Goal: Task Accomplishment & Management: Use online tool/utility

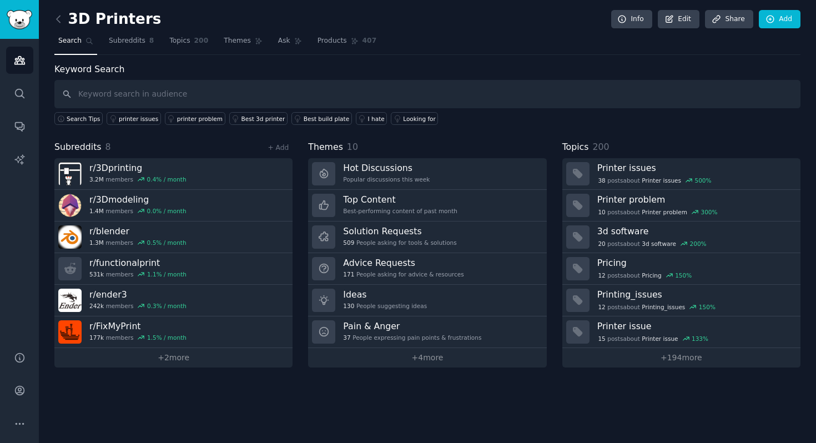
click at [243, 90] on input "text" at bounding box center [427, 94] width 746 height 28
click at [55, 19] on icon at bounding box center [59, 19] width 12 height 12
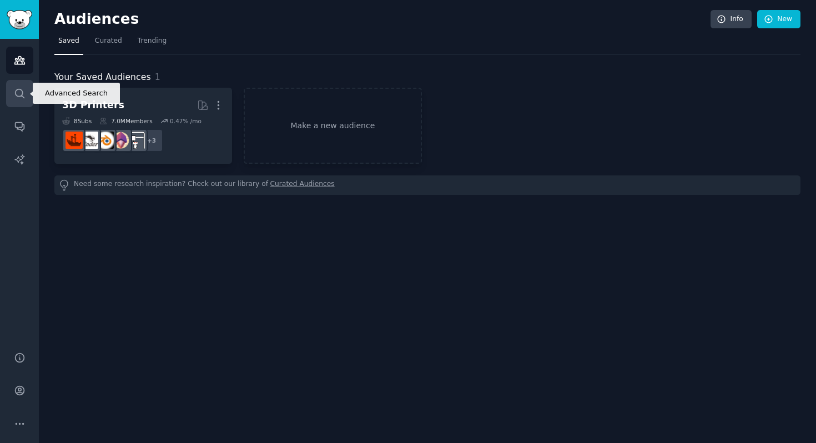
click at [17, 104] on link "Search" at bounding box center [19, 93] width 27 height 27
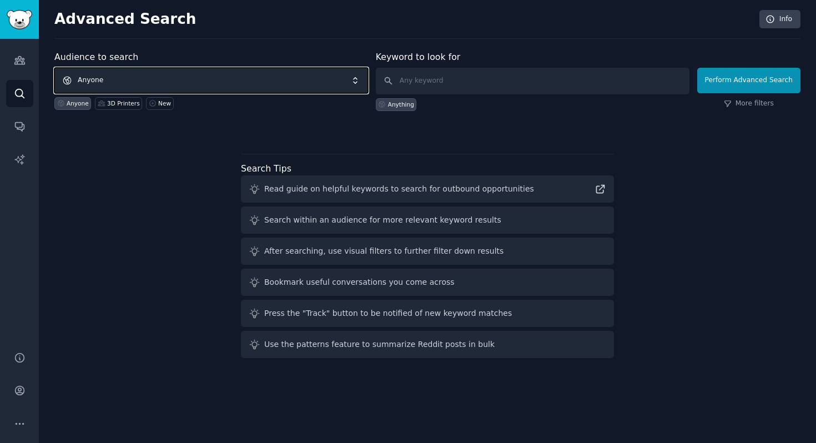
click at [154, 82] on span "Anyone" at bounding box center [211, 81] width 314 height 26
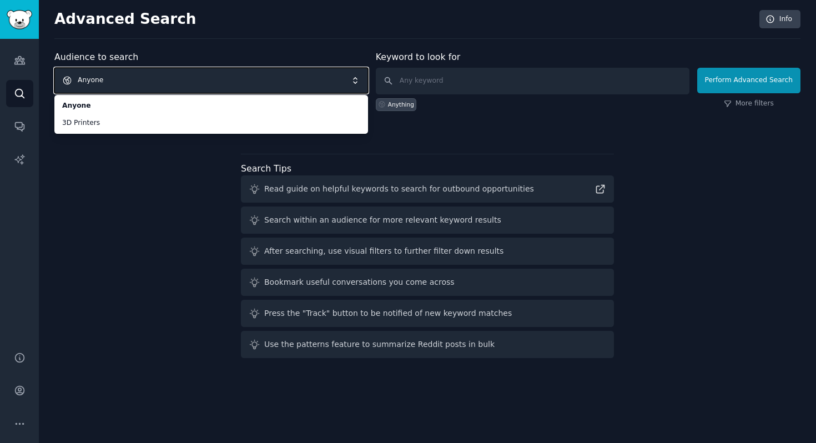
click at [140, 80] on span "Anyone" at bounding box center [211, 81] width 314 height 26
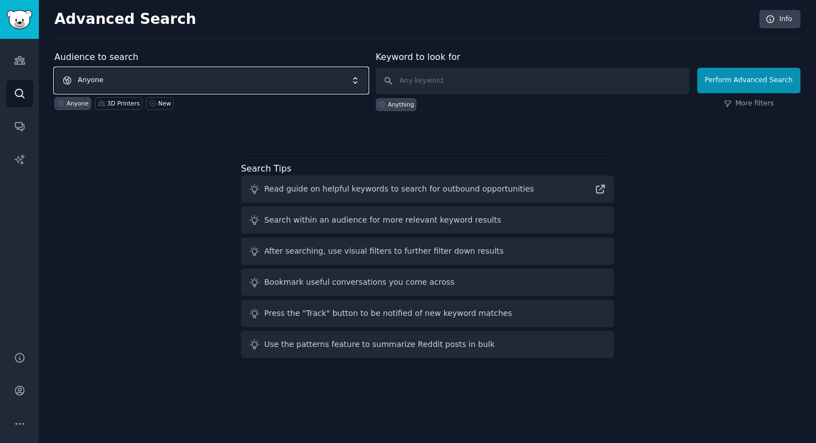
click at [140, 80] on span "Anyone" at bounding box center [211, 81] width 314 height 26
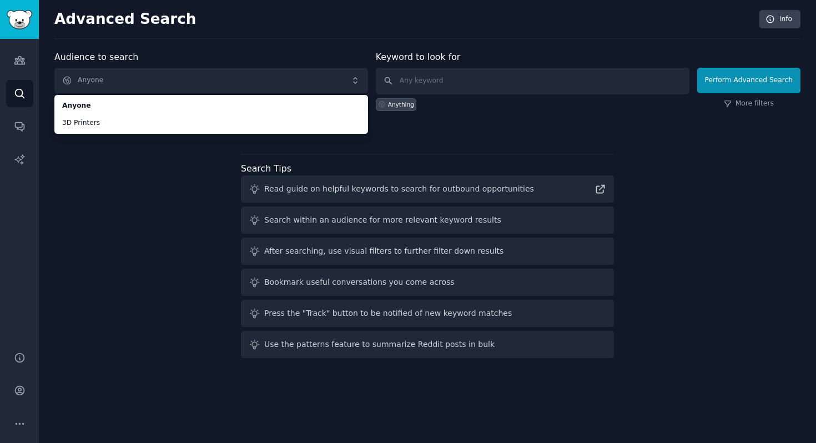
click at [125, 200] on div "Audience to search Anyone Anyone 3D Printers Anyone 3D Printers New Keyword to …" at bounding box center [427, 207] width 746 height 312
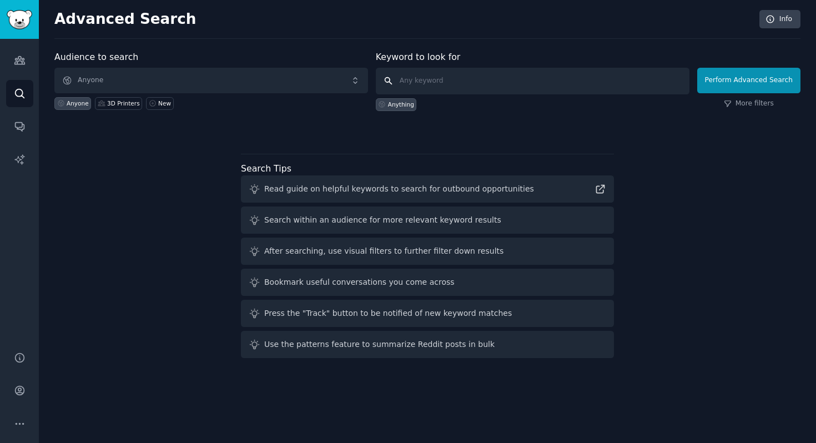
click at [430, 73] on input "text" at bounding box center [533, 81] width 314 height 27
click at [152, 107] on link "New" at bounding box center [159, 103] width 27 height 13
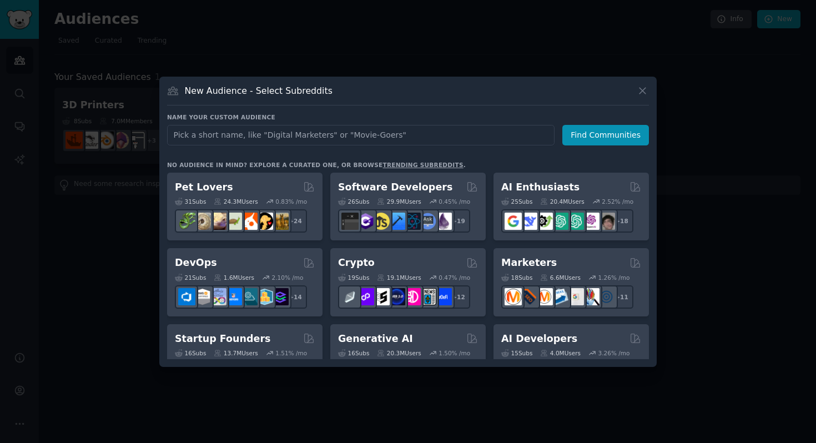
click at [239, 137] on input "text" at bounding box center [361, 135] width 388 height 21
type input "NAS"
click button "Find Communities" at bounding box center [605, 135] width 87 height 21
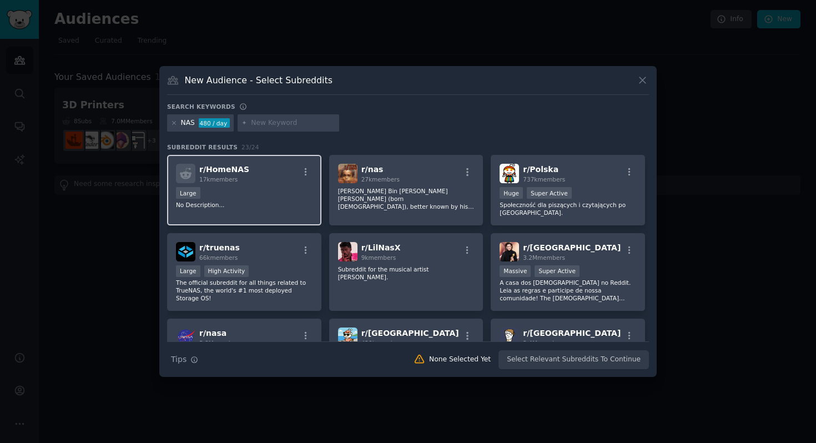
click at [265, 188] on div "Large" at bounding box center [244, 194] width 137 height 14
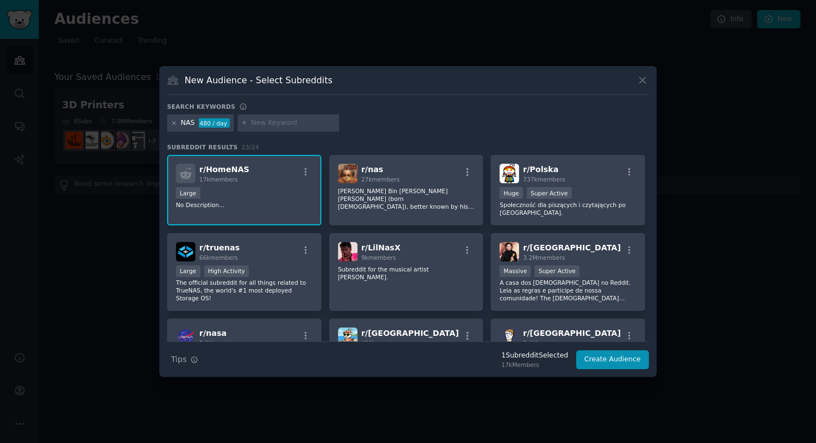
click at [174, 120] on icon at bounding box center [174, 123] width 6 height 6
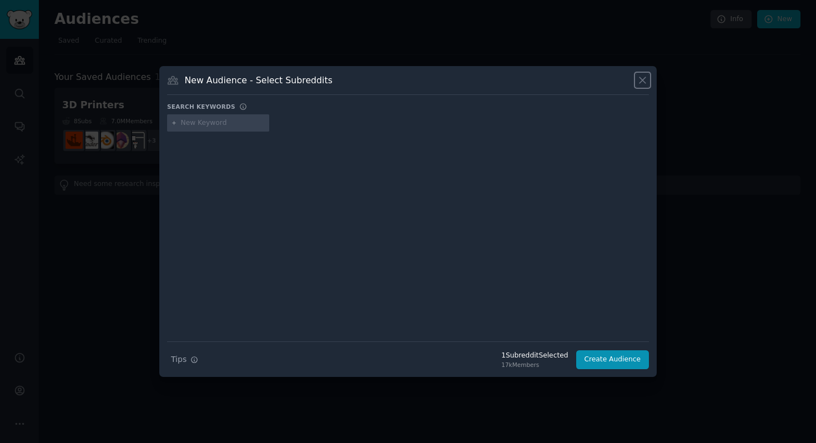
click at [643, 79] on icon at bounding box center [643, 80] width 12 height 12
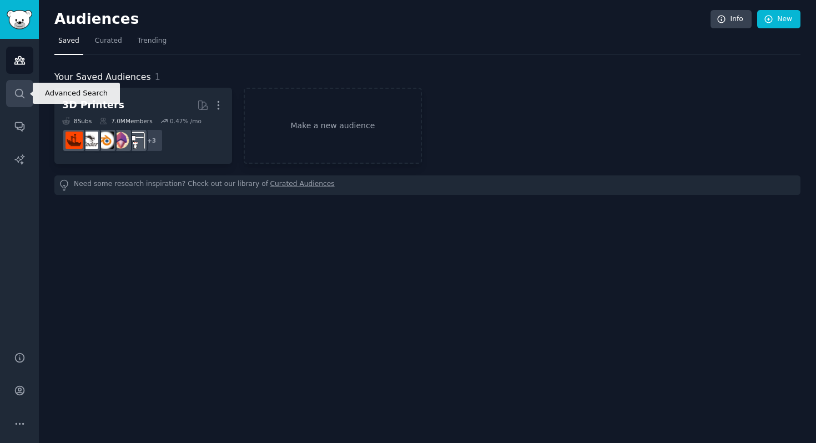
click at [23, 95] on icon "Sidebar" at bounding box center [20, 94] width 12 height 12
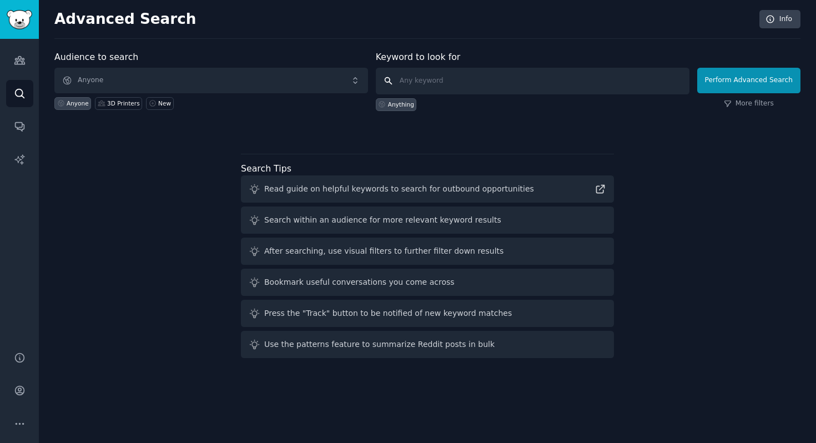
click at [452, 77] on input "text" at bounding box center [533, 81] width 314 height 27
click at [649, 84] on input "NAS" at bounding box center [533, 81] width 314 height 27
type input "NAS"
click at [406, 111] on div "Audience to search Anyone Anyone 3D Printers New Keyword to look for NAS Anythi…" at bounding box center [427, 93] width 746 height 84
click at [400, 103] on div "Anything" at bounding box center [401, 104] width 26 height 8
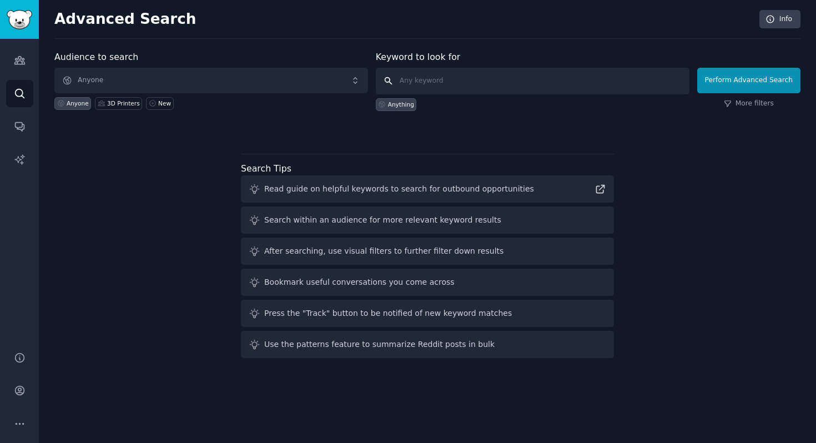
click at [451, 85] on input "text" at bounding box center [533, 81] width 314 height 27
type input "NAS"
click at [721, 78] on button "Perform Advanced Search" at bounding box center [748, 81] width 103 height 26
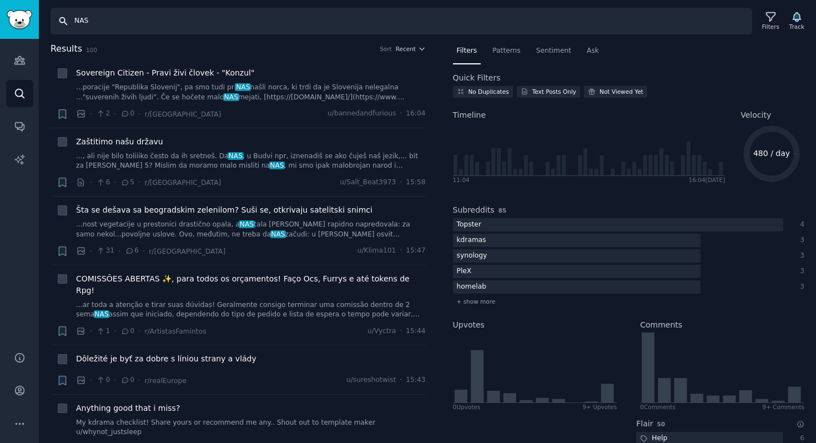
click at [76, 22] on input "NAS" at bounding box center [402, 21] width 702 height 27
type input "UGREEN NAS"
click at [761, 21] on div "Filters" at bounding box center [770, 20] width 29 height 23
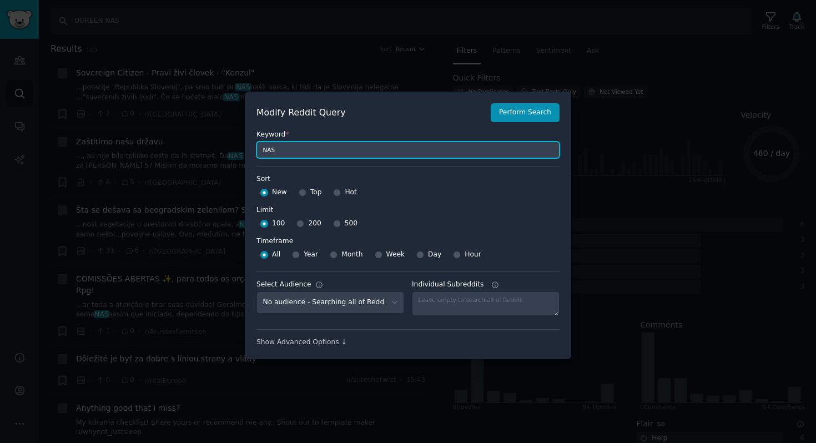
click at [298, 150] on input "NAS" at bounding box center [407, 150] width 303 height 17
click at [261, 149] on input "NAS" at bounding box center [407, 150] width 303 height 17
type input "UGREEN NAS"
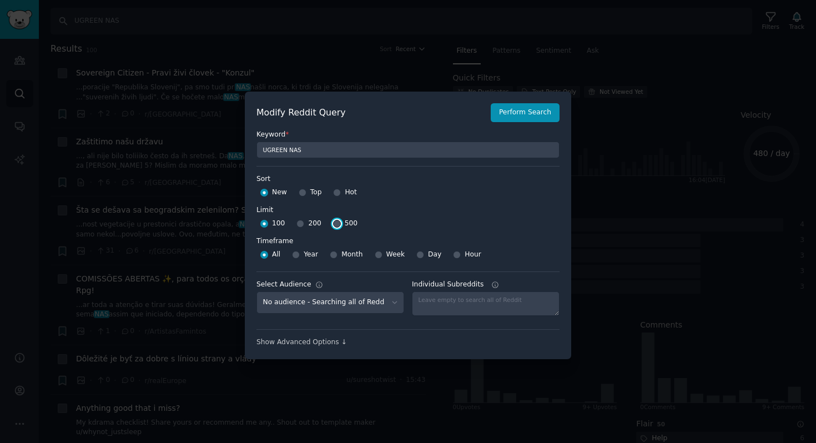
click at [334, 227] on input "500" at bounding box center [337, 224] width 8 height 8
radio input "true"
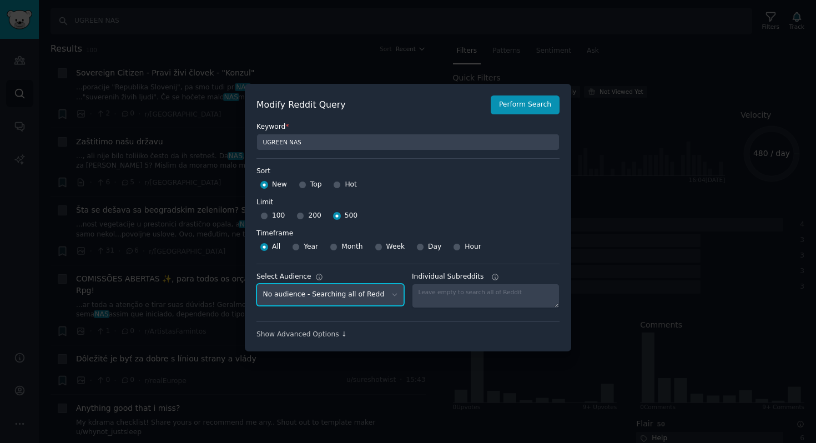
click at [392, 299] on select "No audience - Searching all of Reddit 3D Printers - 8 Subreddits" at bounding box center [330, 295] width 148 height 23
click at [256, 284] on select "No audience - Searching all of Reddit 3D Printers - 8 Subreddits" at bounding box center [330, 295] width 148 height 23
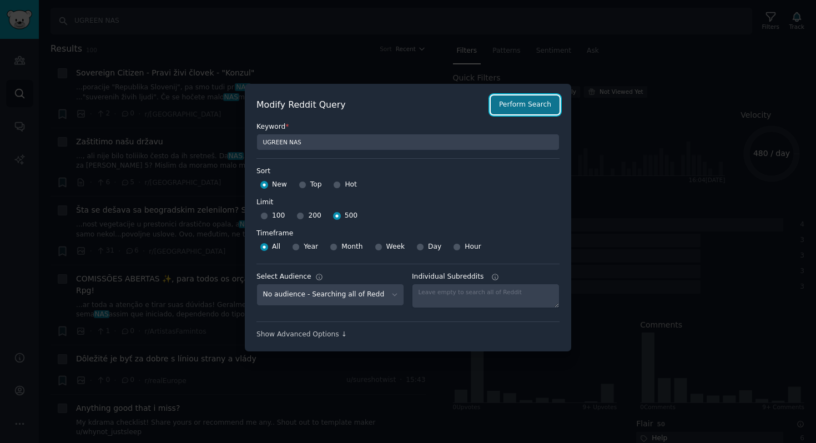
click at [508, 102] on button "Perform Search" at bounding box center [525, 104] width 69 height 19
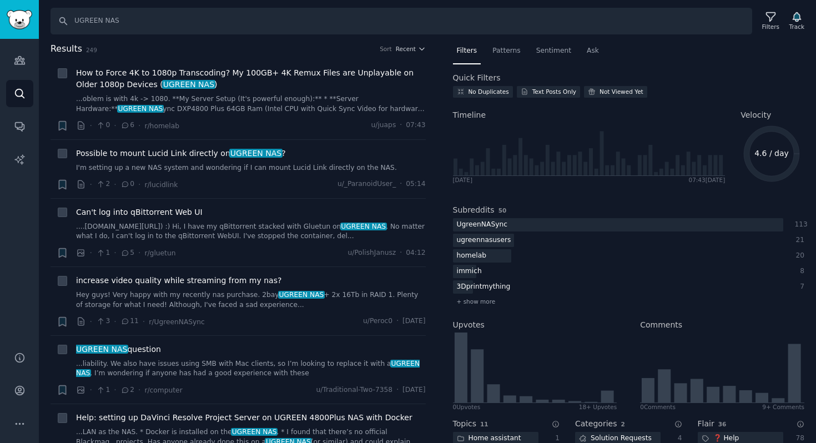
click at [403, 54] on h2 "Results 249 Sort Recent" at bounding box center [238, 49] width 375 height 14
click at [399, 51] on span "Recent" at bounding box center [406, 49] width 20 height 8
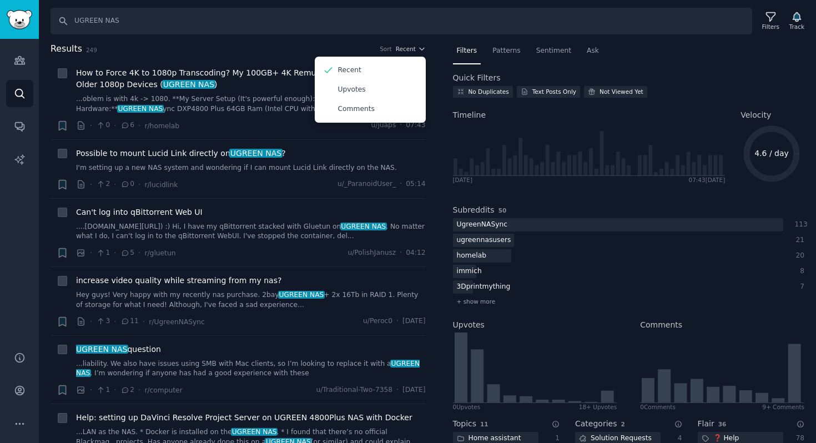
click at [337, 51] on h2 "Results 249 Sort Recent Recent Upvotes Comments" at bounding box center [238, 49] width 375 height 14
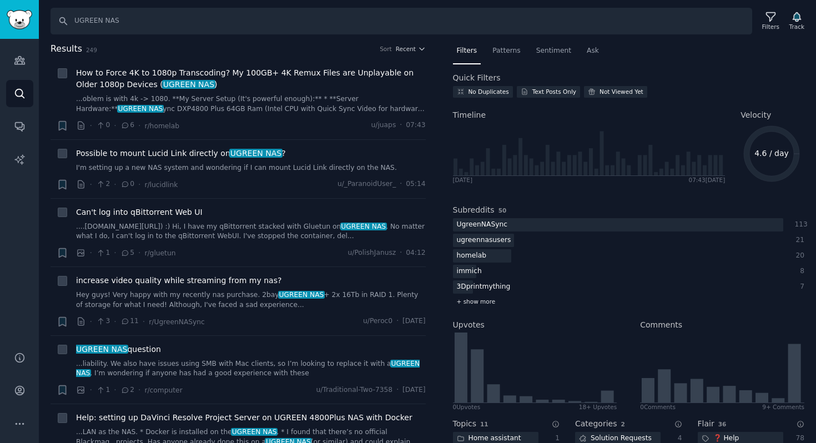
click at [477, 303] on span "+ show more" at bounding box center [476, 302] width 39 height 8
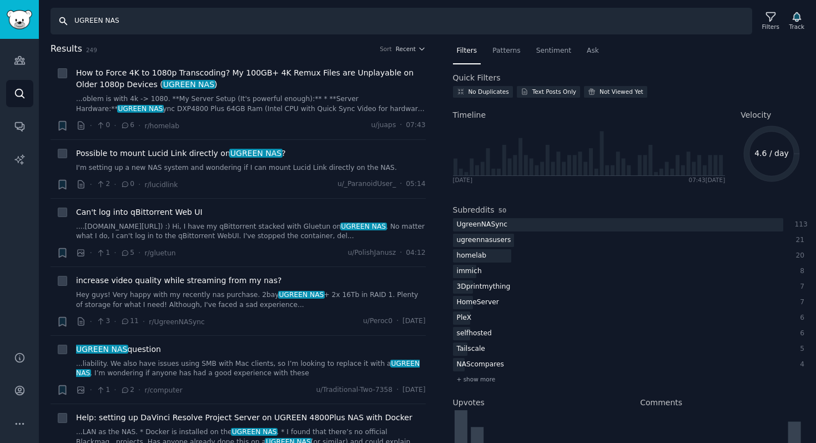
click at [310, 15] on input "UGREEN NAS" at bounding box center [402, 21] width 702 height 27
drag, startPoint x: 102, startPoint y: 24, endPoint x: 123, endPoint y: 23, distance: 21.1
click at [123, 24] on input "UGREEN NAS" at bounding box center [402, 21] width 702 height 27
click at [123, 23] on input "UGREEN NAS" at bounding box center [402, 21] width 702 height 27
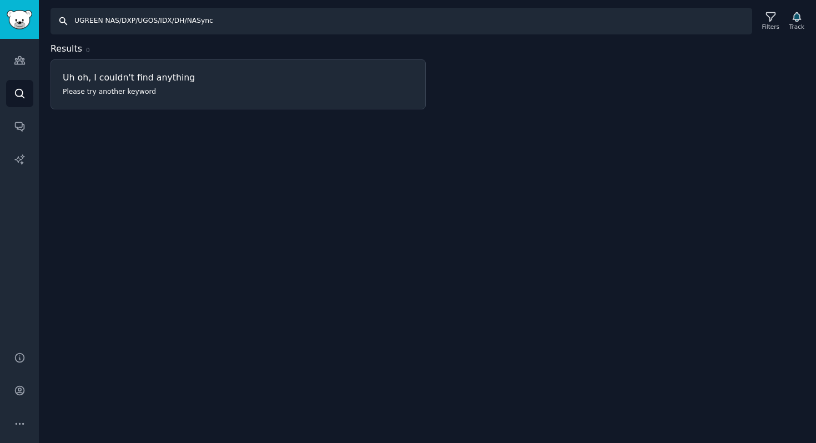
click at [119, 24] on input "UGREEN NAS/DXP/UGOS/IDX/DH/NASync" at bounding box center [402, 21] width 702 height 27
drag, startPoint x: 119, startPoint y: 23, endPoint x: 73, endPoint y: 22, distance: 46.6
click at [73, 22] on input "UGREEN NAS/DXP/UGOS/IDX/DH/NASync" at bounding box center [402, 21] width 702 height 27
drag, startPoint x: 88, startPoint y: 24, endPoint x: 208, endPoint y: 24, distance: 120.5
click at [208, 24] on input "DXP/UGOS/IDX/DH/NASync" at bounding box center [402, 21] width 702 height 27
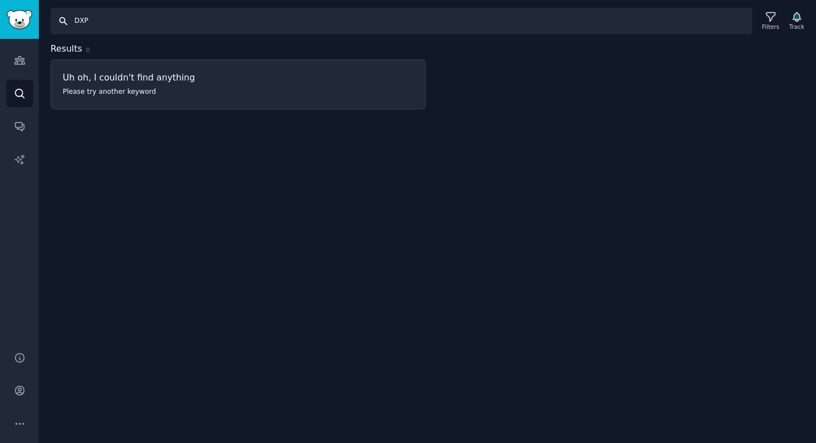
type input "DXP"
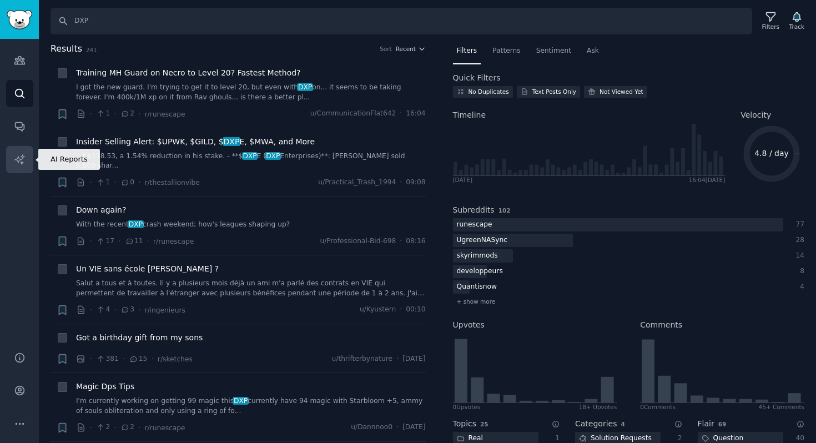
click at [22, 163] on icon "Sidebar" at bounding box center [18, 158] width 9 height 9
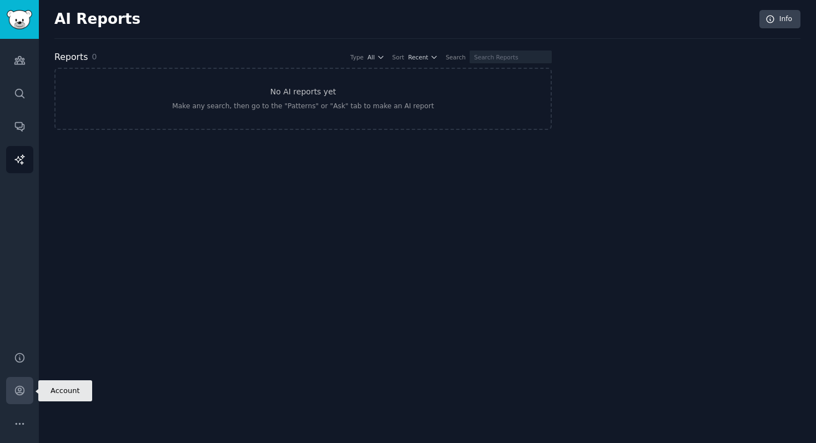
click at [17, 392] on icon "Sidebar" at bounding box center [19, 390] width 9 height 9
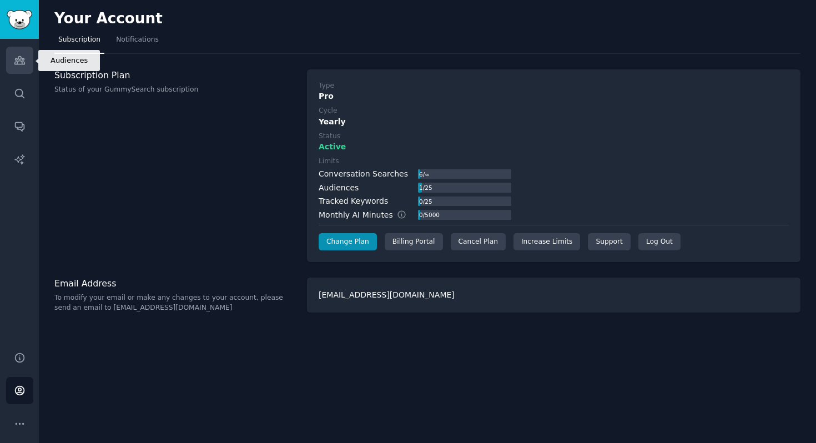
click at [26, 63] on link "Audiences" at bounding box center [19, 60] width 27 height 27
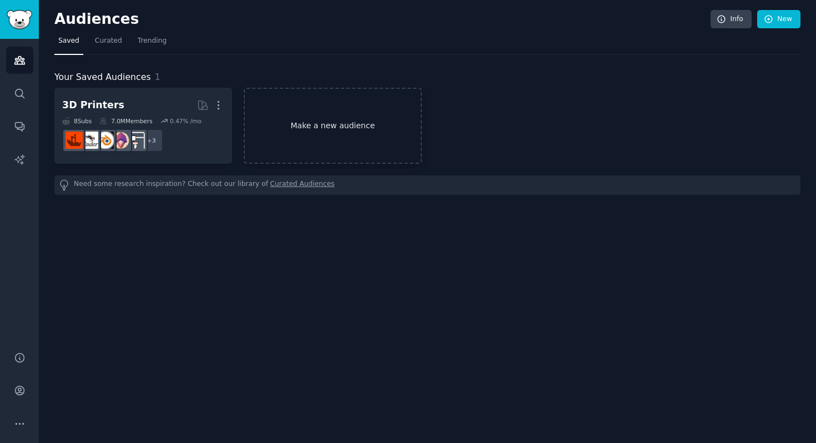
click at [312, 125] on link "Make a new audience" at bounding box center [333, 126] width 178 height 76
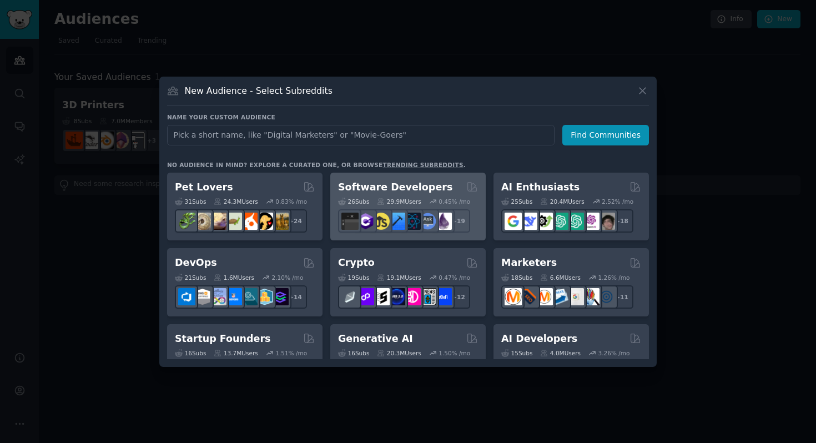
click at [423, 189] on h2 "Software Developers" at bounding box center [395, 187] width 114 height 14
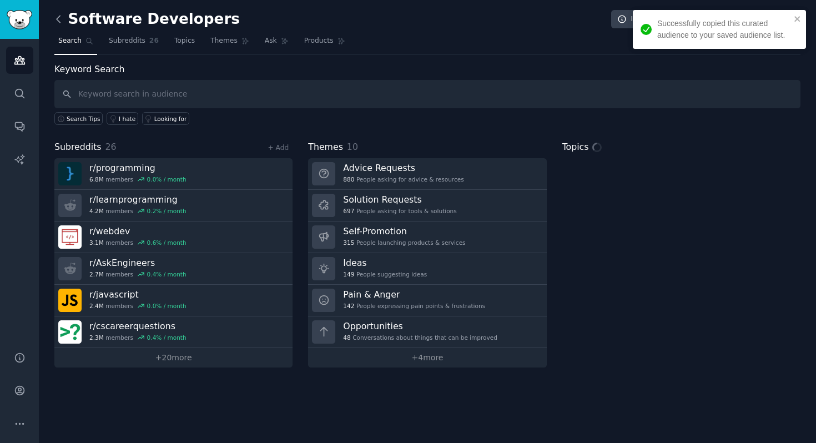
click at [61, 20] on icon at bounding box center [59, 19] width 12 height 12
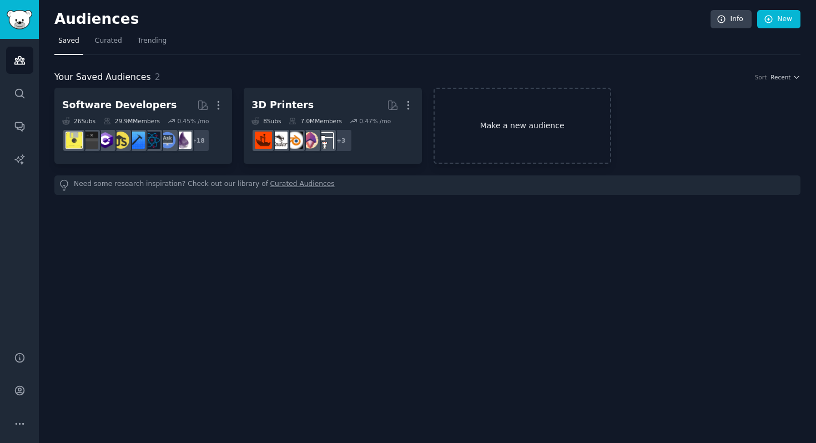
click at [522, 129] on link "Make a new audience" at bounding box center [523, 126] width 178 height 76
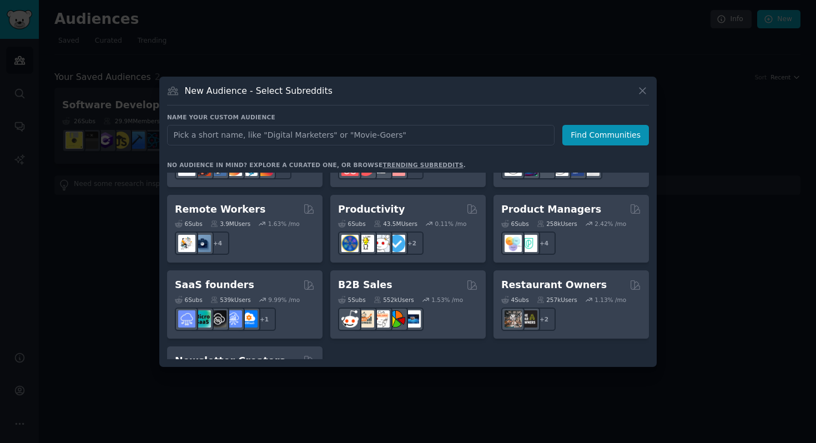
scroll to position [867, 0]
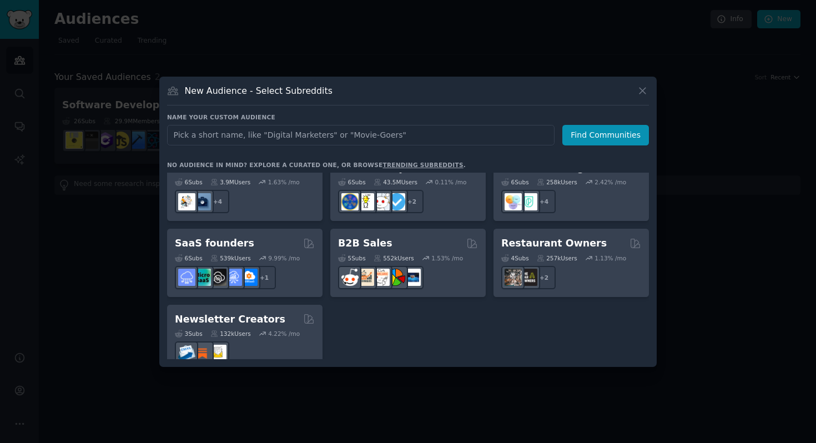
click at [315, 138] on input "text" at bounding box center [361, 135] width 388 height 21
type input "s"
type input "NAS"
click button "Find Communities" at bounding box center [605, 135] width 87 height 21
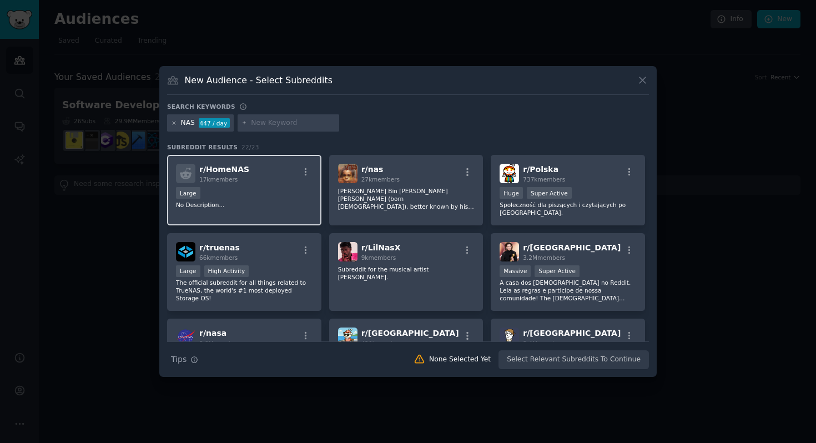
click at [249, 188] on div "Large" at bounding box center [244, 194] width 137 height 14
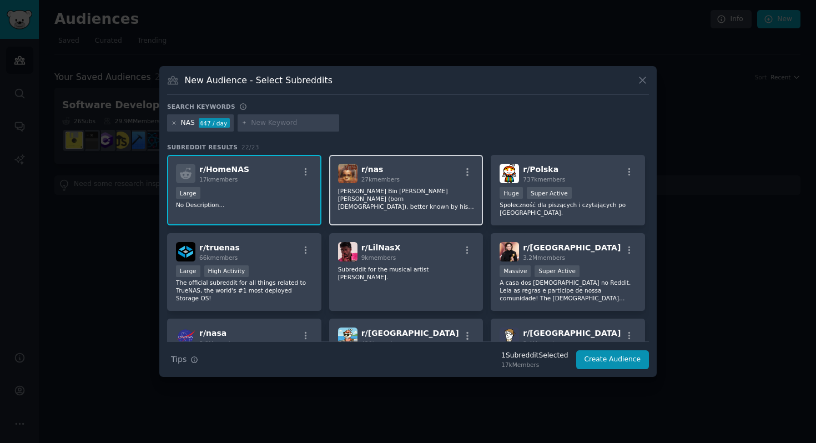
click at [402, 179] on div "r/ nas 27k members" at bounding box center [406, 173] width 137 height 19
click at [391, 185] on div "r/ nas 27k members [PERSON_NAME] Bin [PERSON_NAME] [PERSON_NAME] (born [DEMOGRA…" at bounding box center [406, 190] width 154 height 71
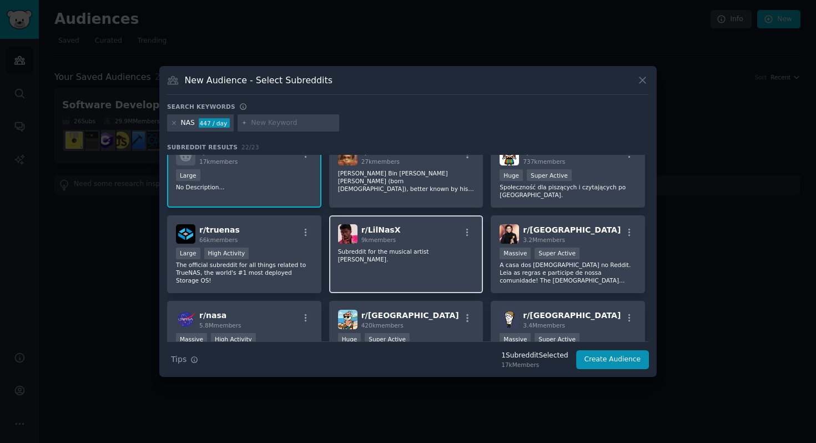
scroll to position [18, 0]
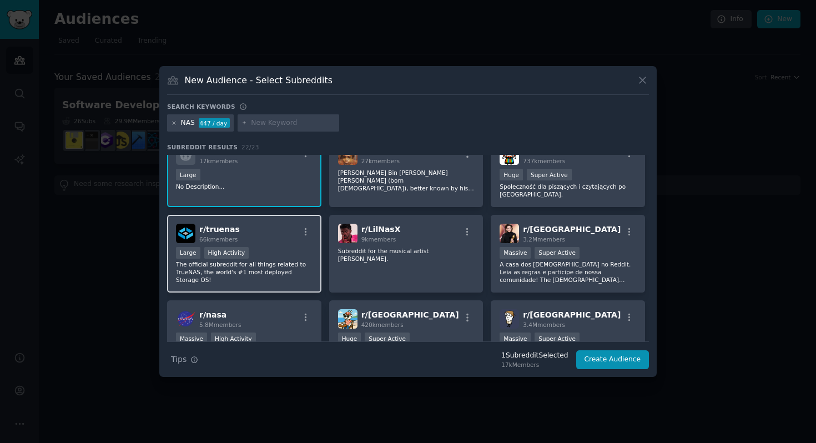
click at [257, 263] on p "The official subreddit for all things related to TrueNAS, the world's #1 most d…" at bounding box center [244, 271] width 137 height 23
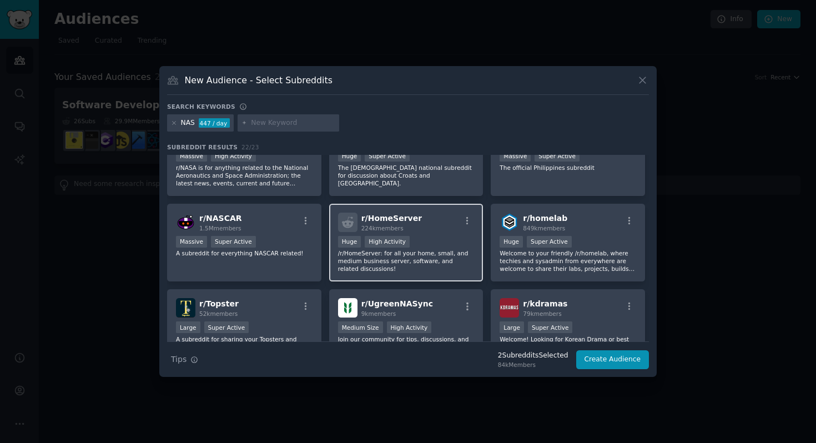
scroll to position [203, 0]
click at [381, 253] on p "/r/HomeServer: for all your home, small, and medium business server, software, …" at bounding box center [406, 259] width 137 height 23
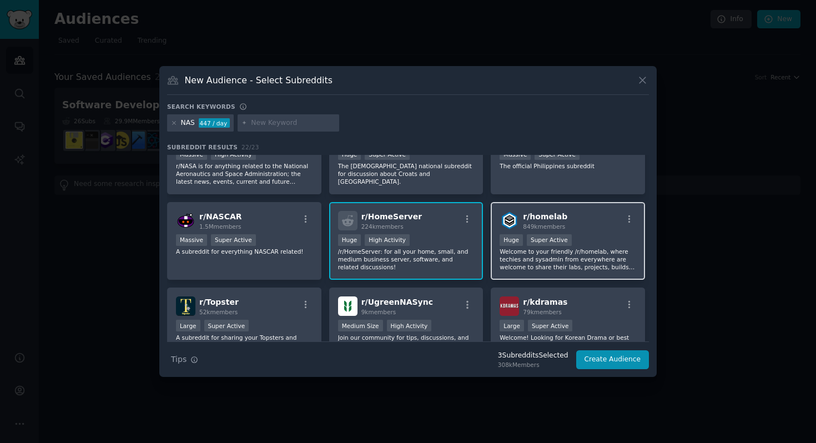
click at [575, 253] on p "Welcome to your friendly /r/homelab, where techies and sysadmin from everywhere…" at bounding box center [568, 259] width 137 height 23
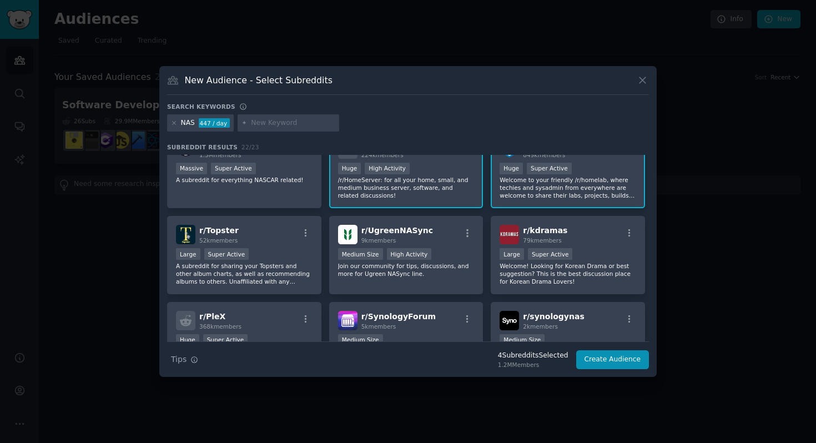
scroll to position [286, 0]
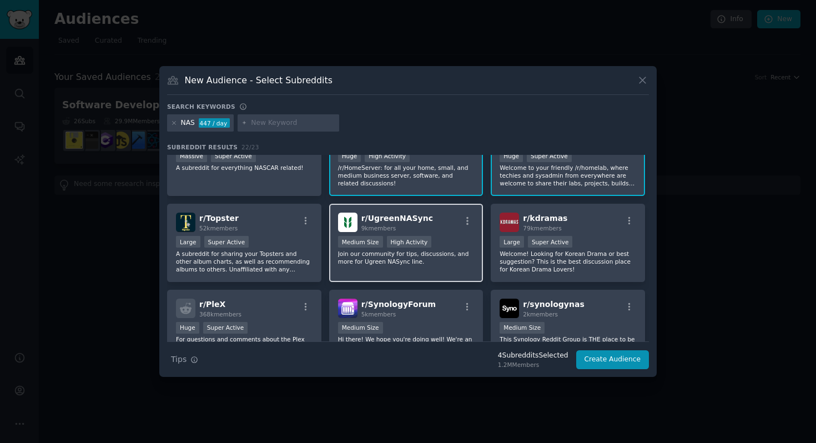
click at [375, 262] on p "Join our community for tips, discussions, and more for Ugreen NASync line." at bounding box center [406, 258] width 137 height 16
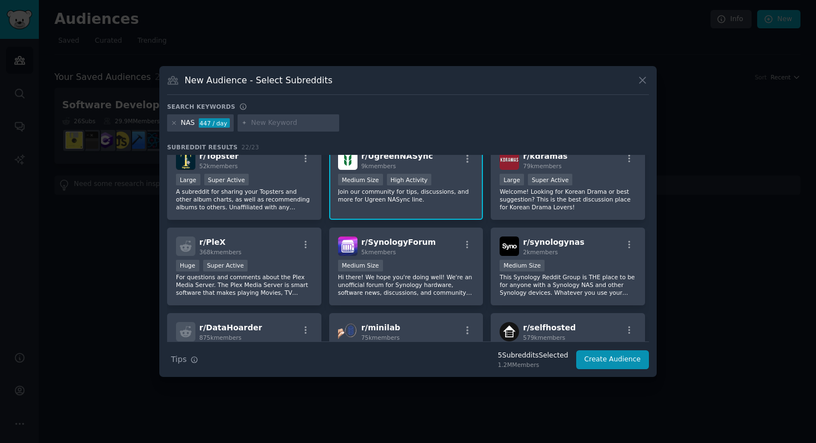
scroll to position [351, 0]
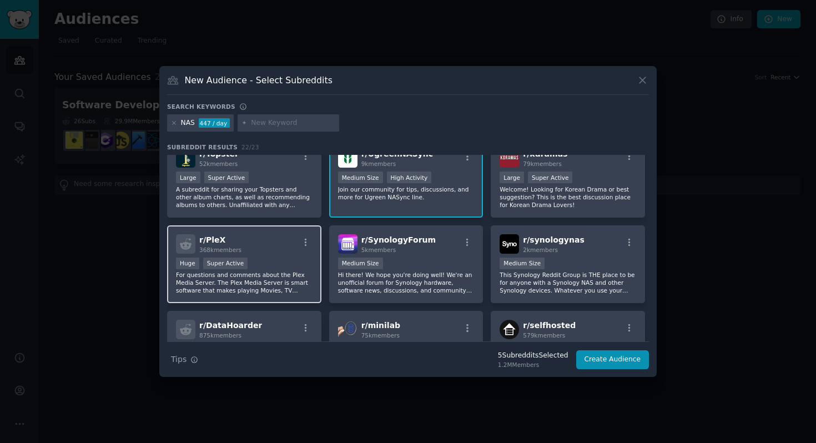
click at [290, 271] on p "For questions and comments about the Plex Media Server. The Plex Media Server i…" at bounding box center [244, 282] width 137 height 23
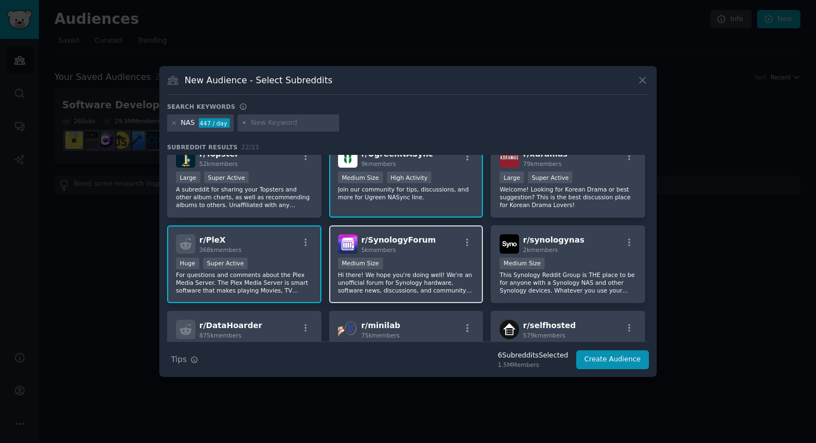
click at [444, 278] on p "Hi there! We hope you're doing well! We're an unofficial forum for Synology har…" at bounding box center [406, 282] width 137 height 23
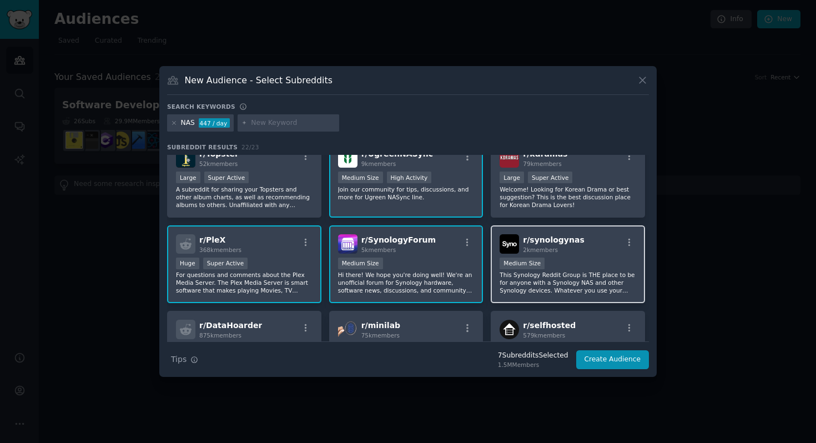
click at [570, 281] on p "This Synology Reddit Group is THE place to be for anyone with a Synology NAS an…" at bounding box center [568, 282] width 137 height 23
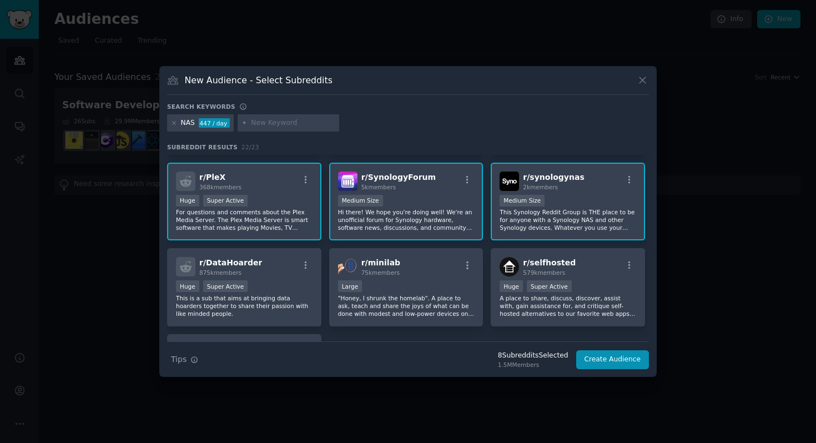
scroll to position [415, 0]
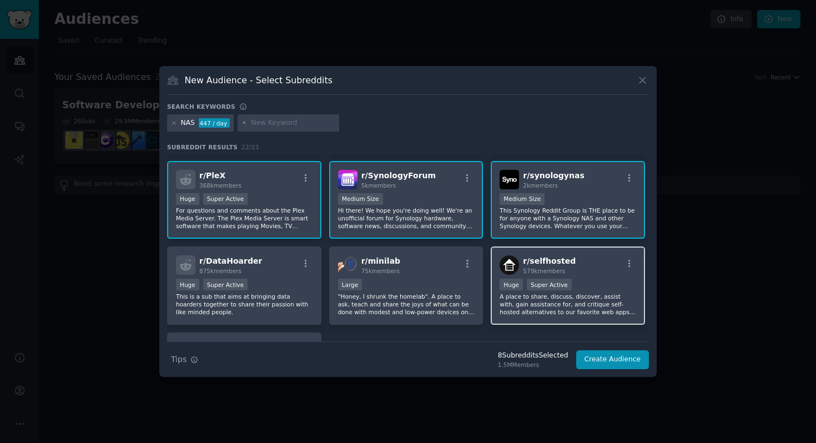
click at [562, 283] on div "Super Active" at bounding box center [549, 285] width 45 height 12
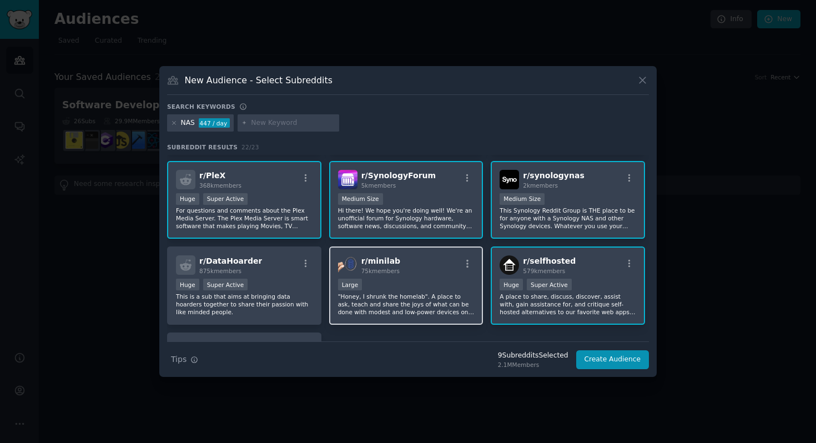
click at [387, 293] on p ""Honey, I shrunk the homelab". A place to ask, teach and share the joys of what…" at bounding box center [406, 304] width 137 height 23
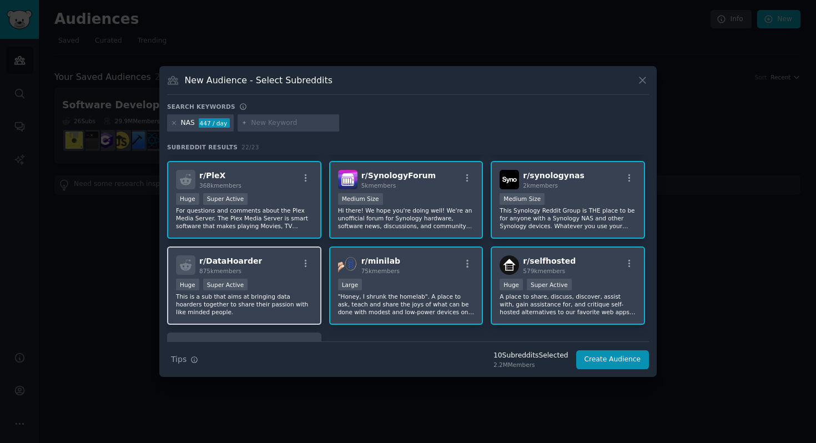
click at [269, 291] on div "Huge Super Active" at bounding box center [244, 286] width 137 height 14
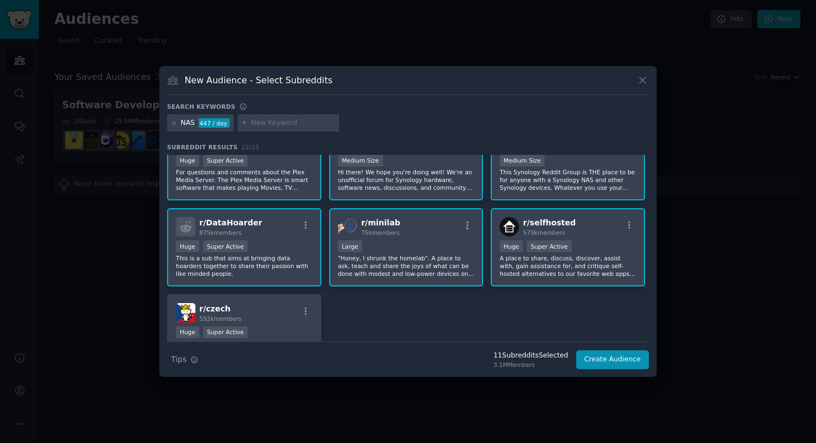
scroll to position [523, 0]
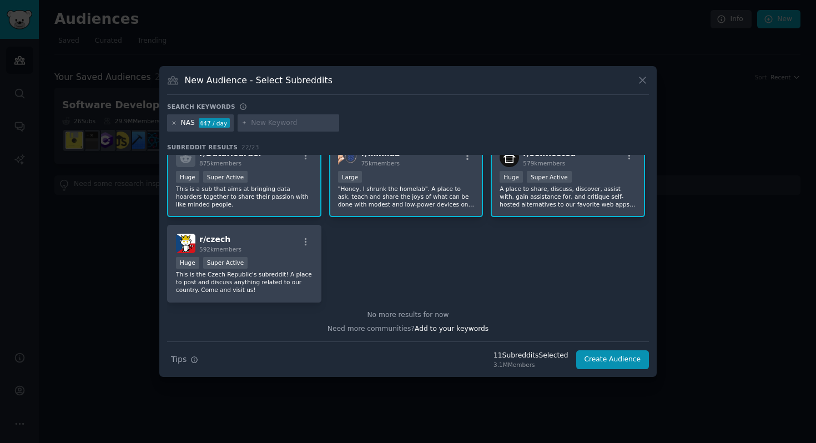
click at [280, 127] on input "text" at bounding box center [293, 123] width 84 height 10
type input "Storage"
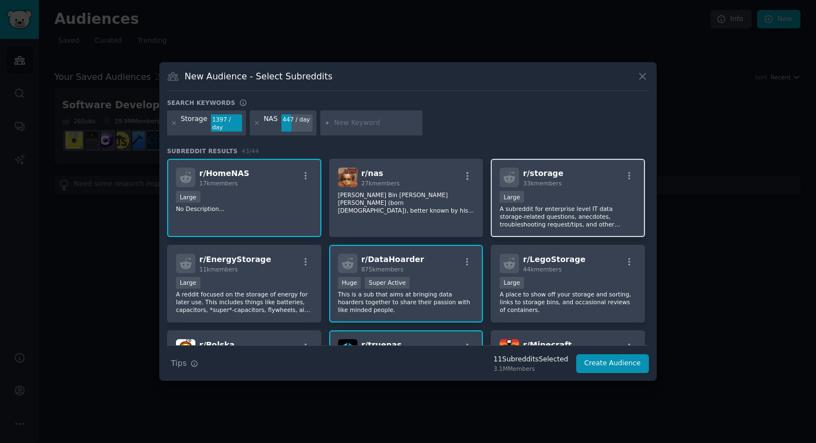
click at [566, 194] on div "10,000 - 100,000 members Large" at bounding box center [568, 198] width 137 height 14
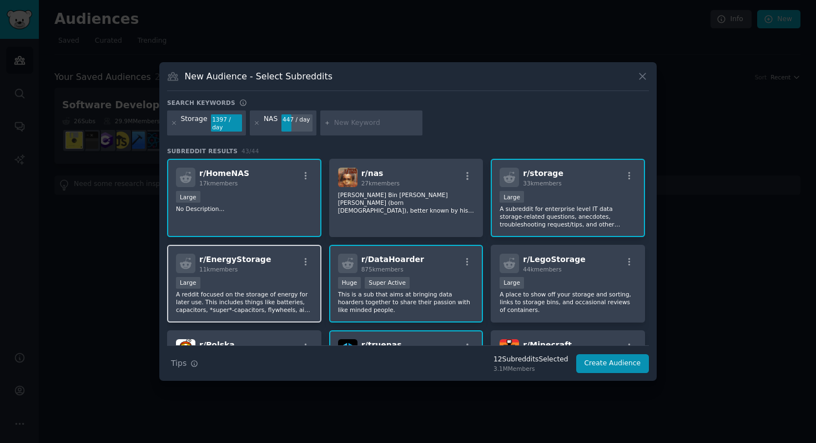
click at [248, 301] on p "A reddit focused on the storage of energy for later use. This includes things l…" at bounding box center [244, 301] width 137 height 23
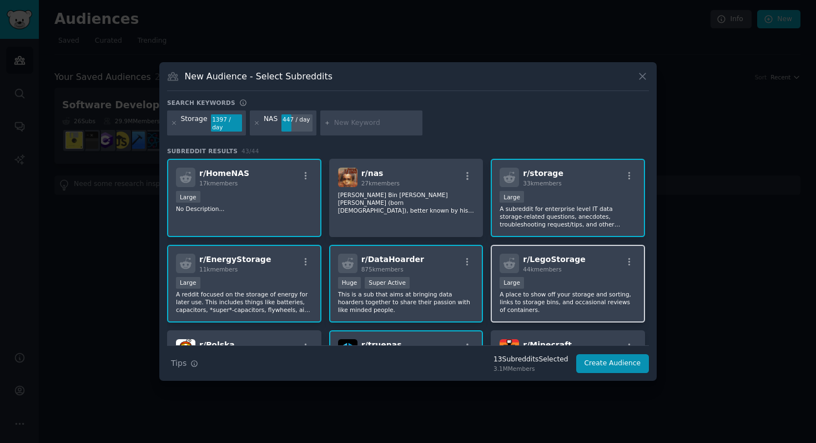
click at [546, 294] on p "A place to show off your storage and sorting, links to storage bins, and occasi…" at bounding box center [568, 301] width 137 height 23
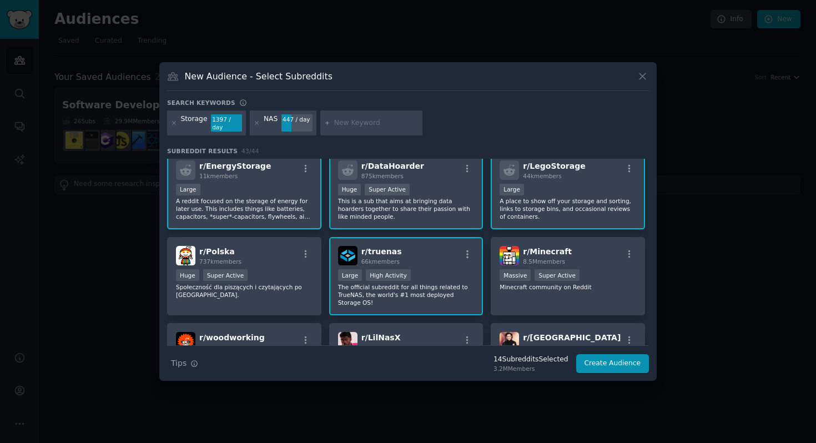
scroll to position [95, 0]
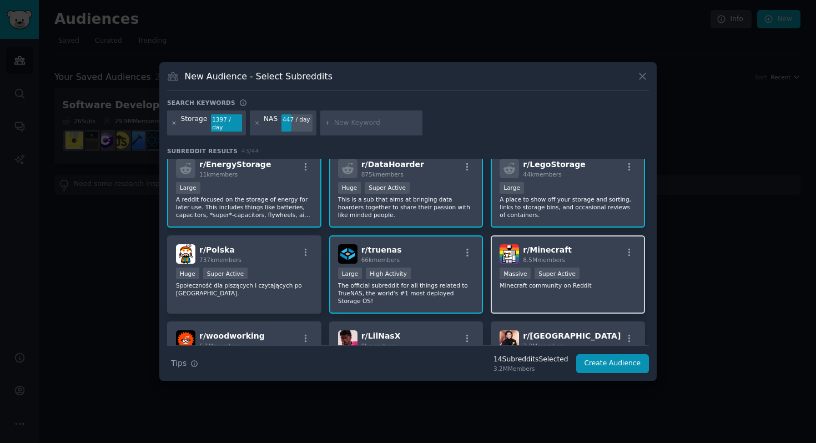
click at [530, 296] on div "r/ Minecraft 8.5M members Massive Super Active Minecraft community on Reddit" at bounding box center [568, 274] width 154 height 78
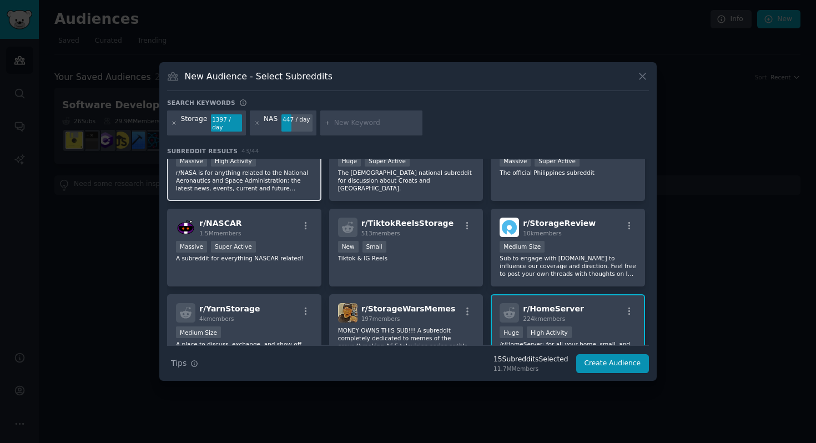
scroll to position [381, 0]
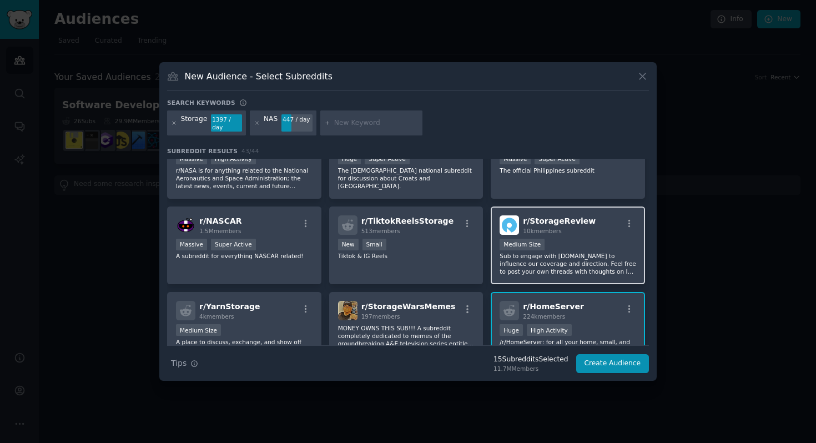
click at [566, 252] on p "Sub to engage with [DOMAIN_NAME] to influence our coverage and direction. Feel …" at bounding box center [568, 263] width 137 height 23
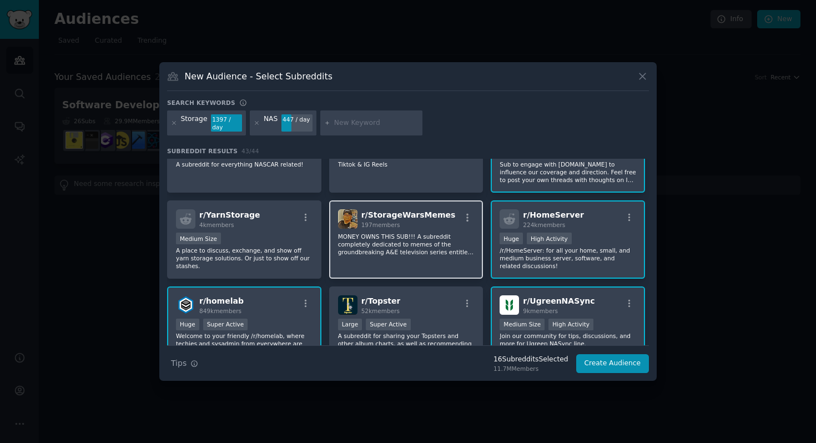
scroll to position [501, 0]
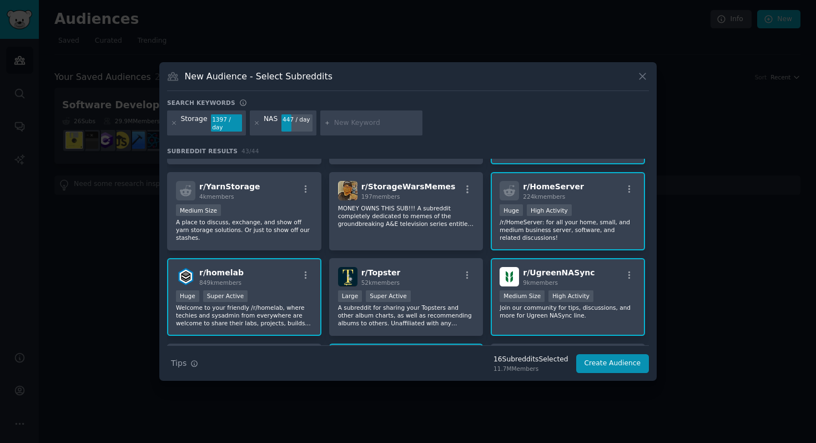
click at [510, 223] on p "/r/HomeServer: for all your home, small, and medium business server, software, …" at bounding box center [568, 229] width 137 height 23
click at [543, 220] on p "/r/HomeServer: for all your home, small, and medium business server, software, …" at bounding box center [568, 229] width 137 height 23
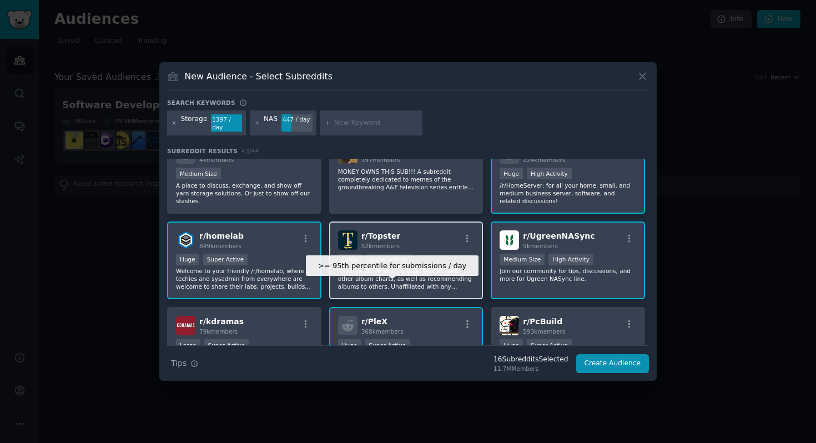
scroll to position [544, 0]
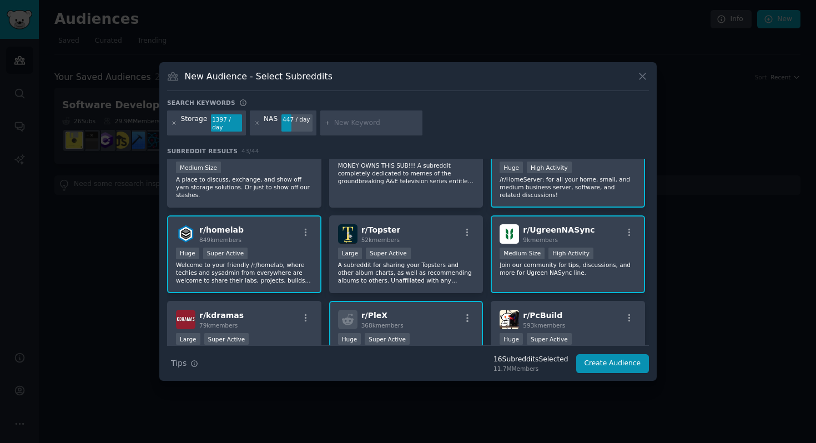
click at [534, 183] on p "/r/HomeServer: for all your home, small, and medium business server, software, …" at bounding box center [568, 186] width 137 height 23
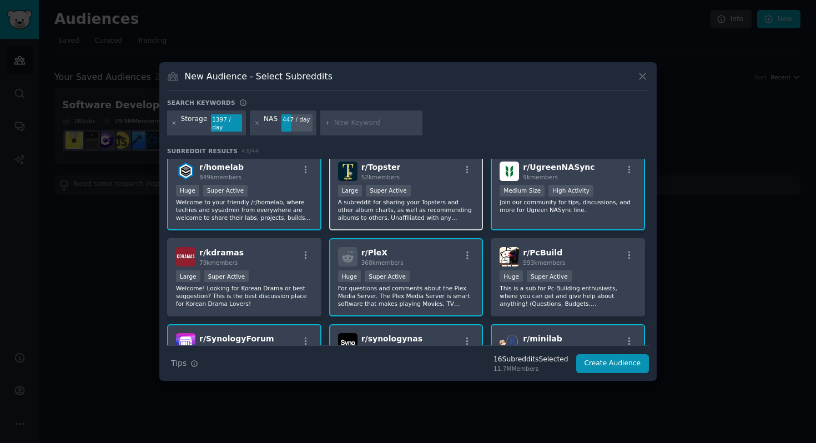
scroll to position [608, 0]
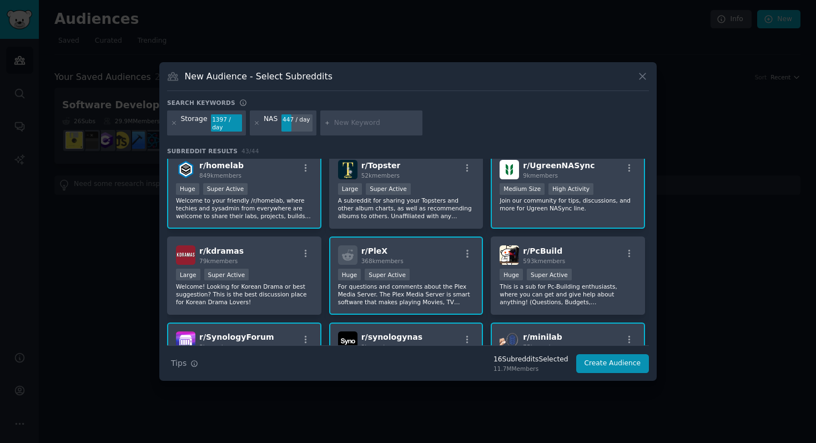
click at [349, 294] on p "For questions and comments about the Plex Media Server. The Plex Media Server i…" at bounding box center [406, 294] width 137 height 23
click at [435, 296] on p "For questions and comments about the Plex Media Server. The Plex Media Server i…" at bounding box center [406, 294] width 137 height 23
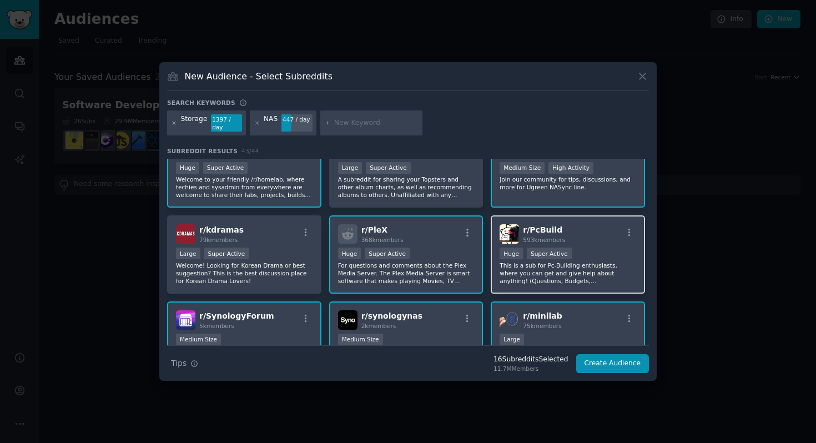
click at [547, 271] on p "This is a sub for Pc-Building enthusiasts, where you can get and give help abou…" at bounding box center [568, 272] width 137 height 23
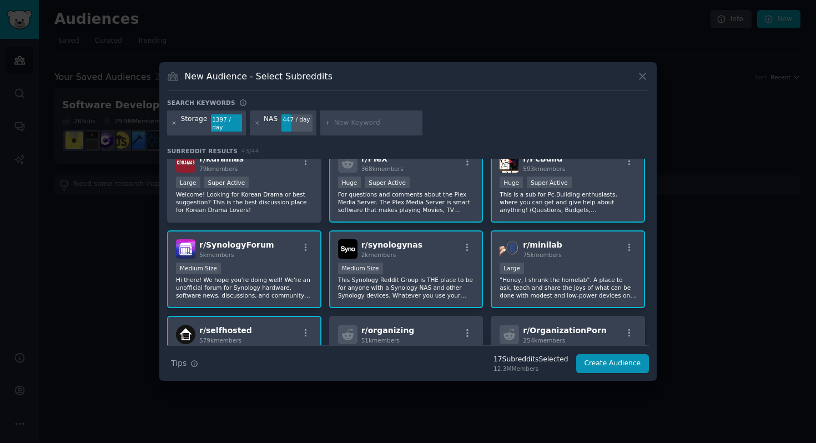
scroll to position [701, 0]
click at [557, 264] on div "Large" at bounding box center [568, 269] width 137 height 14
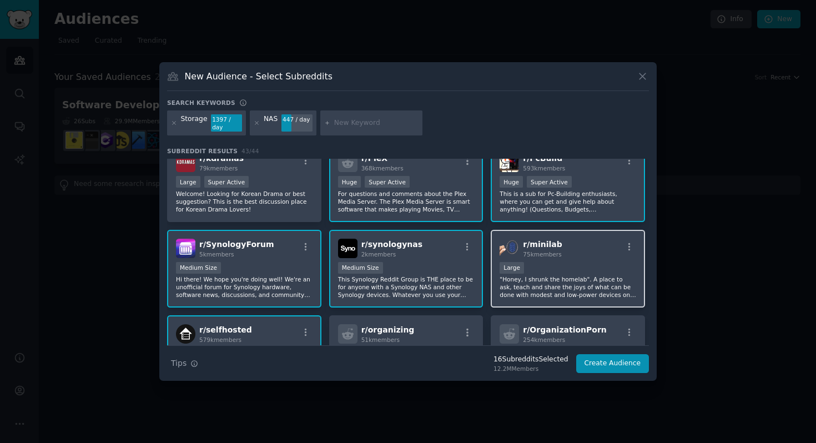
click at [557, 264] on div "Large" at bounding box center [568, 269] width 137 height 14
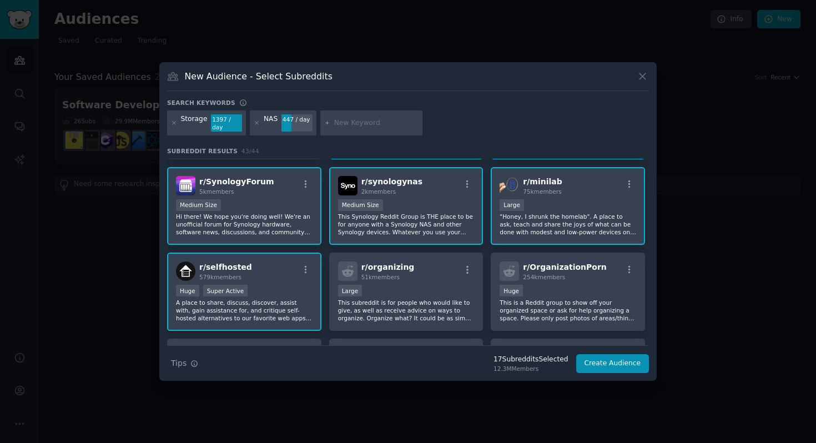
scroll to position [770, 0]
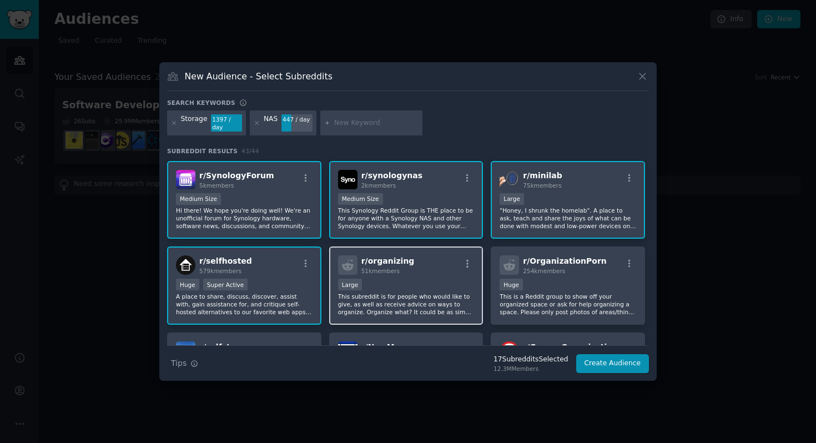
click at [422, 301] on p "This subreddit is for people who would like to give, as well as receive advice …" at bounding box center [406, 304] width 137 height 23
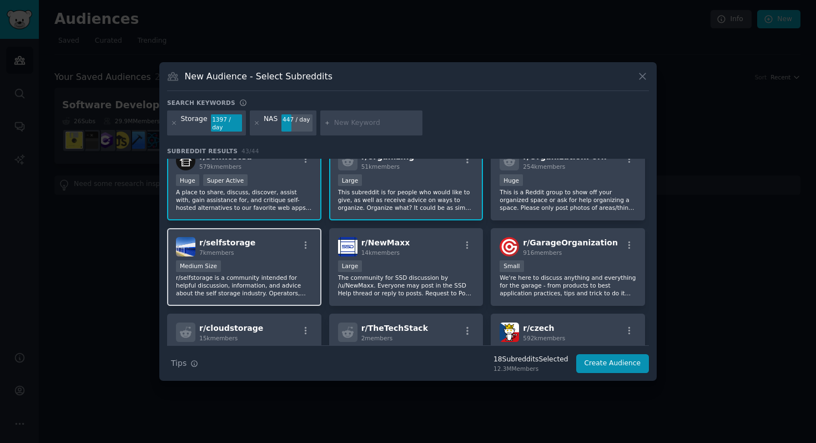
scroll to position [883, 0]
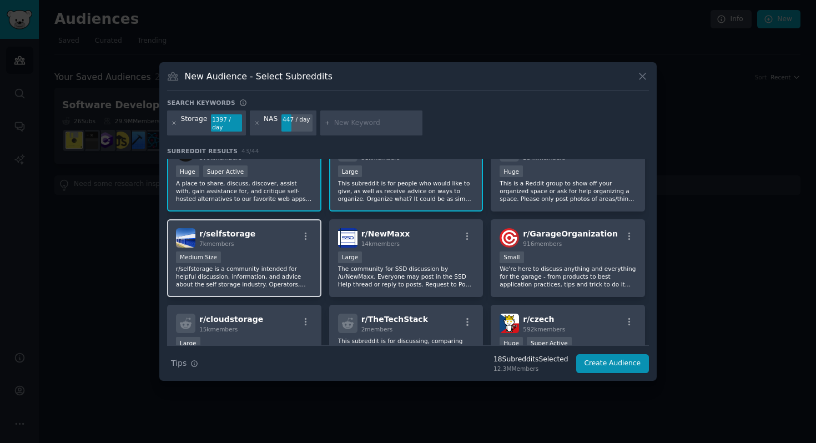
click at [252, 270] on p "r/selfstorage is a community intended for helpful discussion, information, and …" at bounding box center [244, 276] width 137 height 23
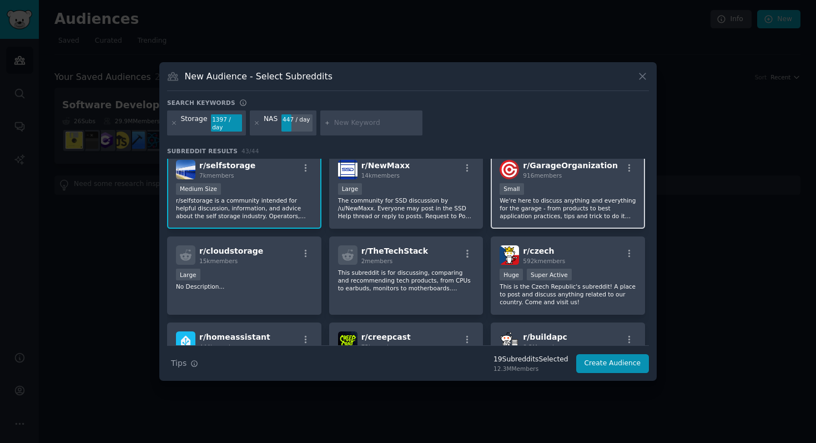
scroll to position [969, 0]
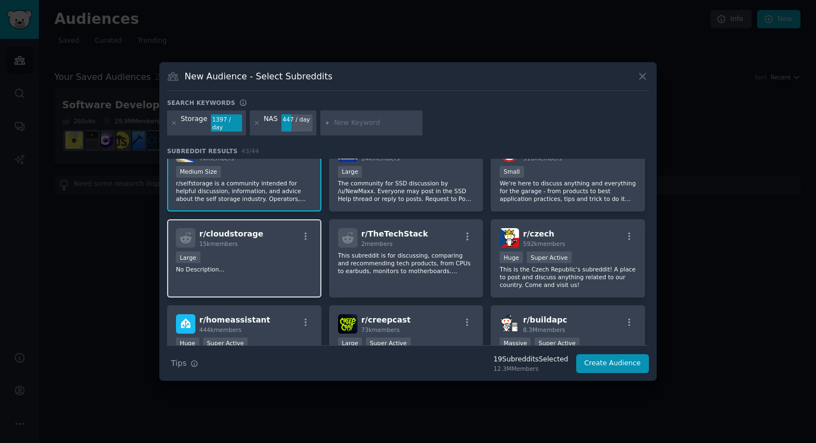
click at [250, 278] on div "r/ cloudstorage 15k members Large No Description..." at bounding box center [244, 258] width 154 height 78
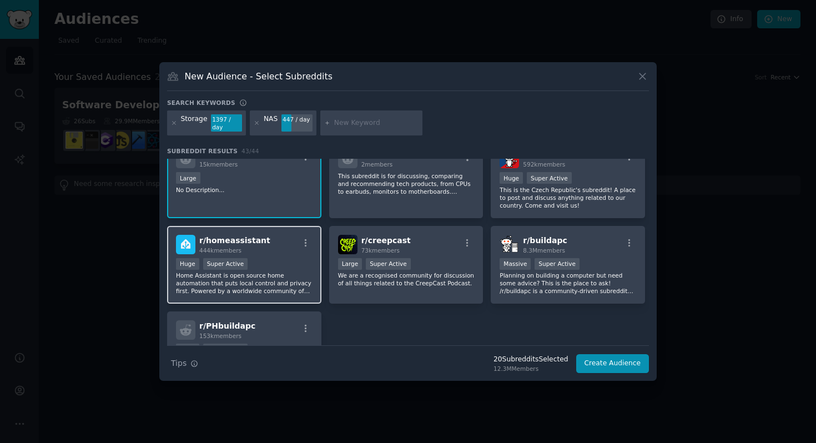
scroll to position [1053, 0]
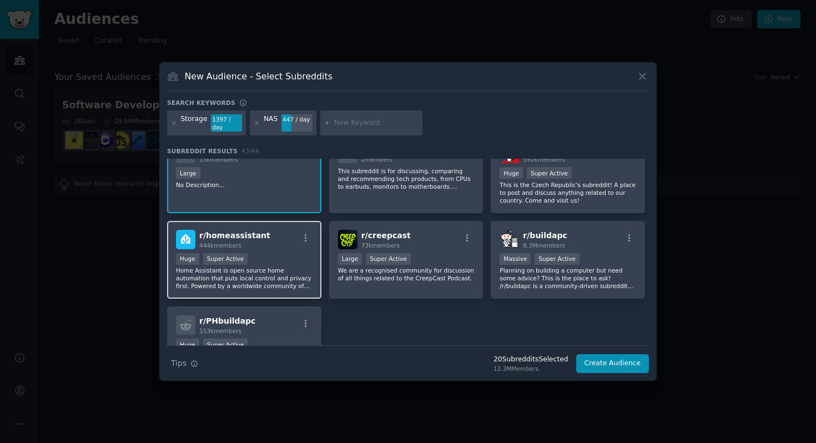
click at [278, 273] on p "Home Assistant is open source home automation that puts local control and priva…" at bounding box center [244, 277] width 137 height 23
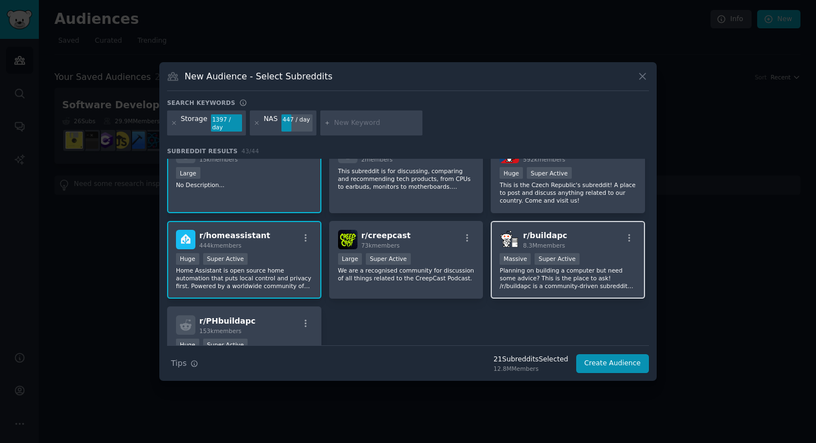
click at [542, 276] on p "Planning on building a computer but need some advice? This is the place to ask!…" at bounding box center [568, 277] width 137 height 23
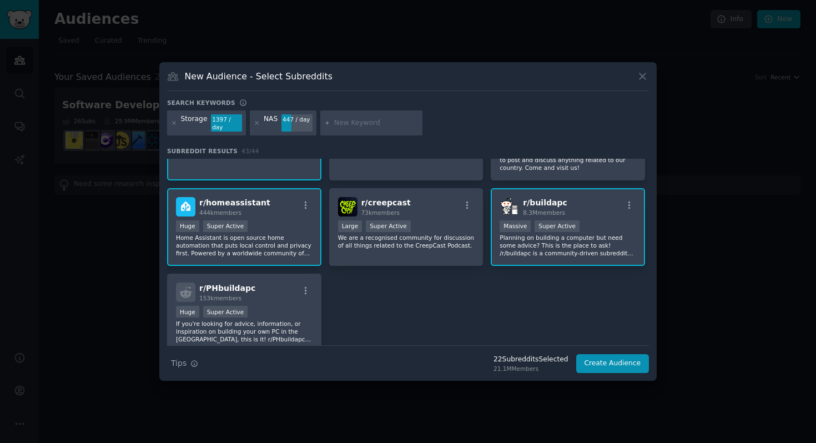
scroll to position [1093, 0]
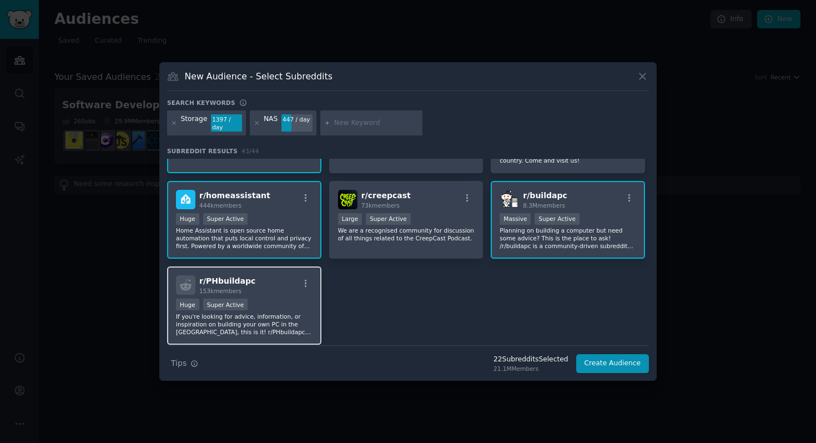
click at [259, 306] on div "Huge Super Active" at bounding box center [244, 306] width 137 height 14
click at [347, 130] on div at bounding box center [371, 123] width 102 height 26
click at [344, 122] on input "text" at bounding box center [376, 123] width 84 height 10
type input "iCloud"
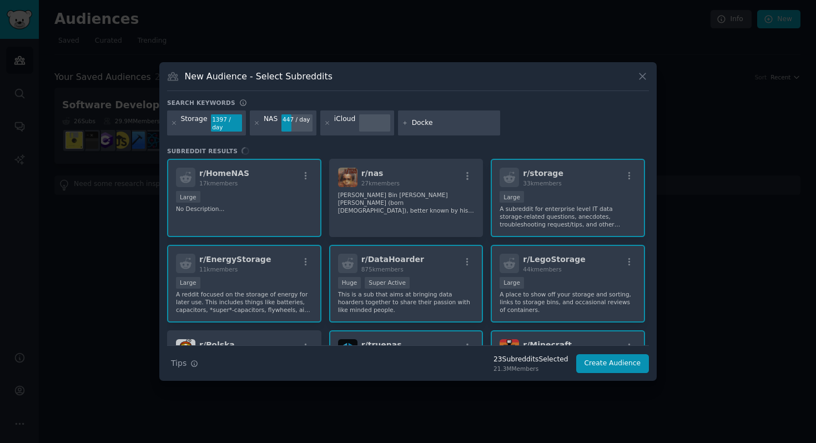
type input "Docker"
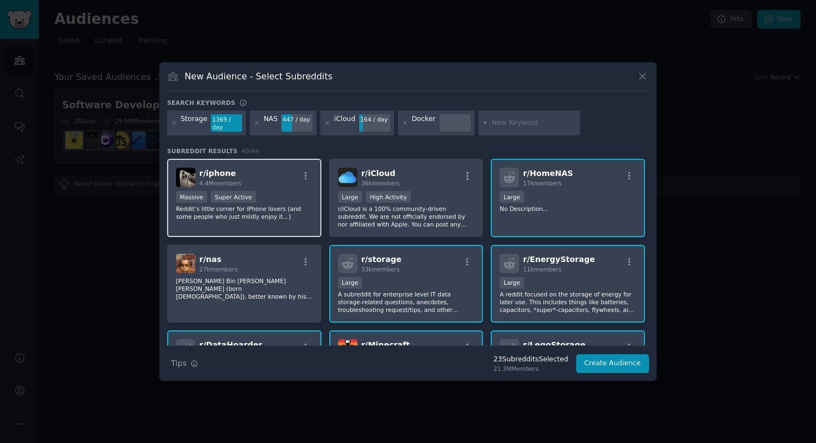
click at [271, 201] on div "Massive Super Active" at bounding box center [244, 198] width 137 height 14
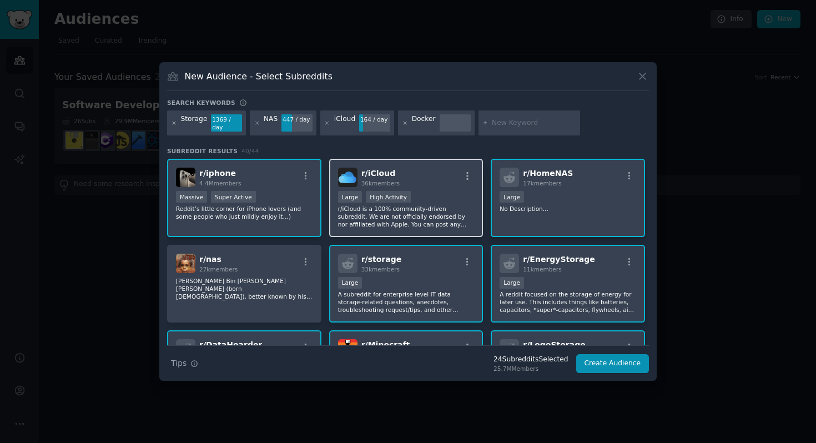
click at [376, 209] on p "r/iCloud is a 100% community-driven subreddit. We are not officially endorsed b…" at bounding box center [406, 216] width 137 height 23
click at [545, 211] on p "No Description..." at bounding box center [568, 209] width 137 height 8
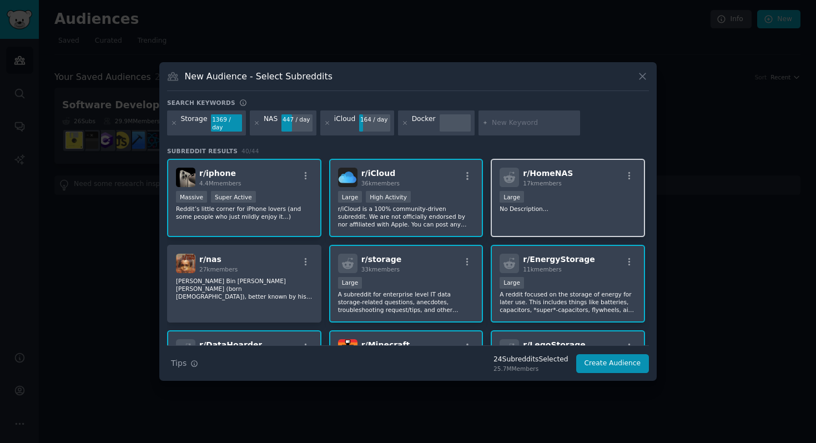
click at [518, 231] on div "r/ HomeNAS 17k members Large No Description..." at bounding box center [568, 198] width 154 height 78
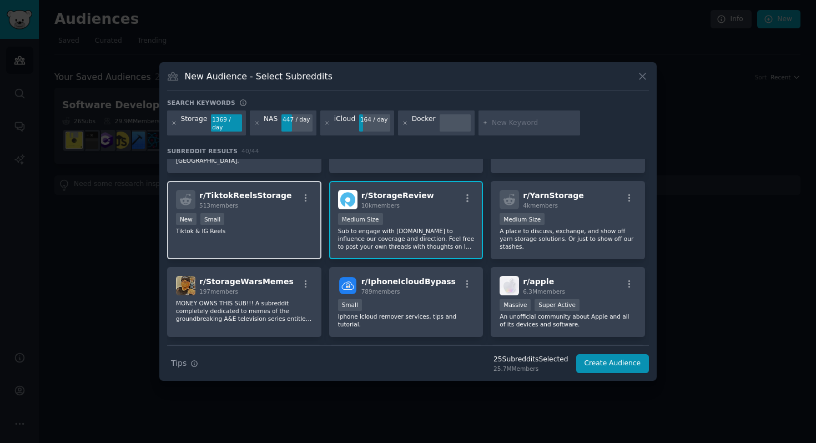
scroll to position [493, 0]
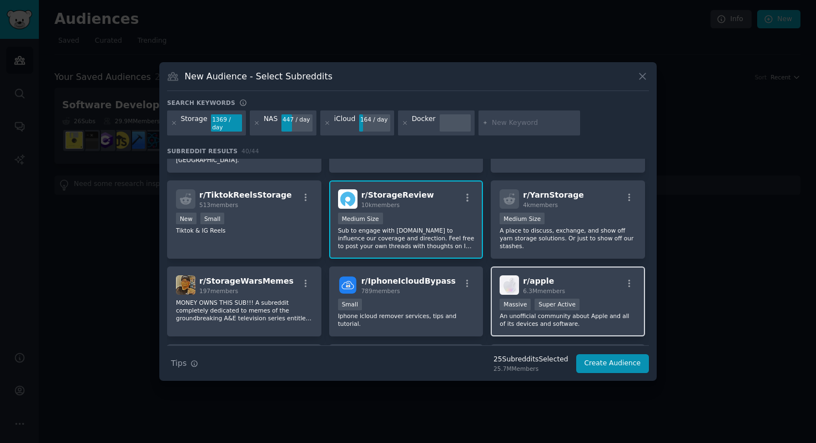
click at [530, 301] on div "Massive Super Active" at bounding box center [568, 306] width 137 height 14
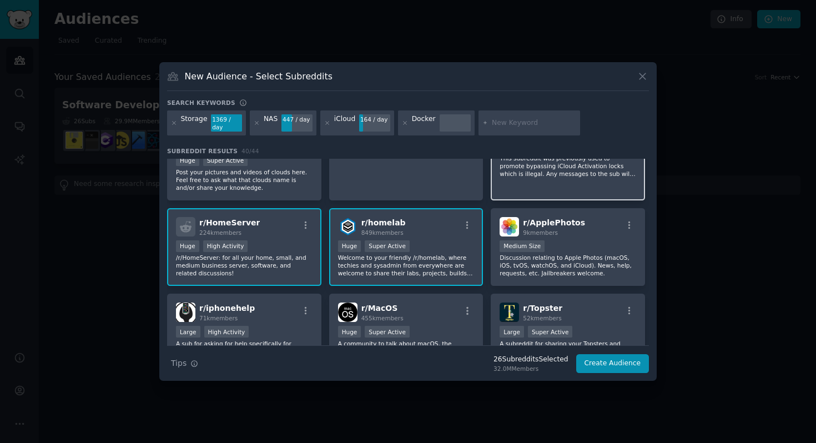
scroll to position [731, 0]
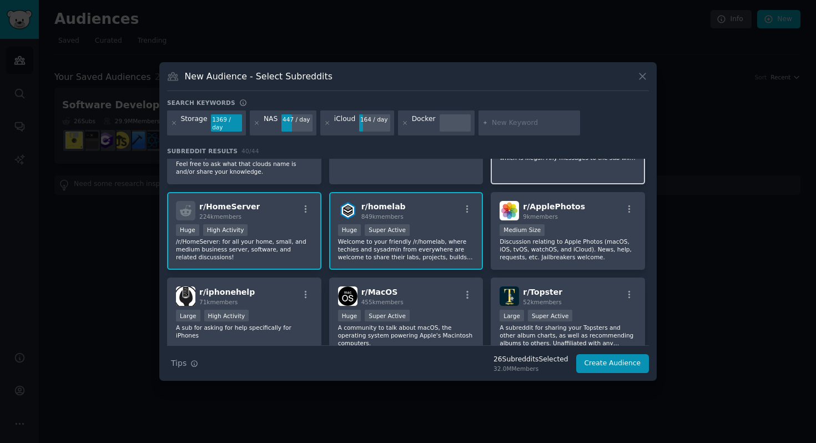
click at [524, 243] on p "Discussion relating to Apple Photos (macOS, iOS, tvOS, watchOS, and iCloud). Ne…" at bounding box center [568, 249] width 137 height 23
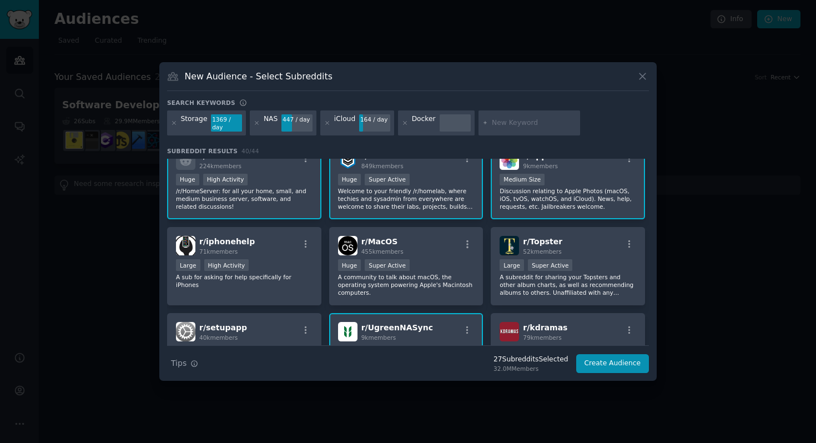
scroll to position [784, 0]
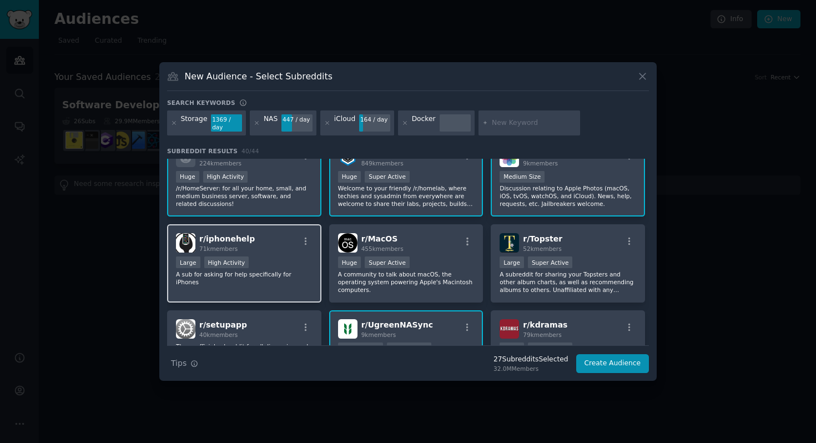
click at [293, 273] on div "r/ iphonehelp 71k members Large High Activity A sub for asking for help specifi…" at bounding box center [244, 263] width 154 height 78
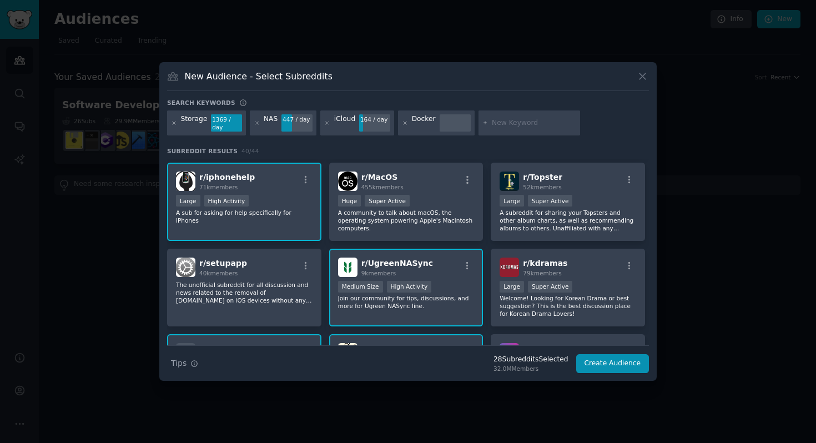
scroll to position [847, 0]
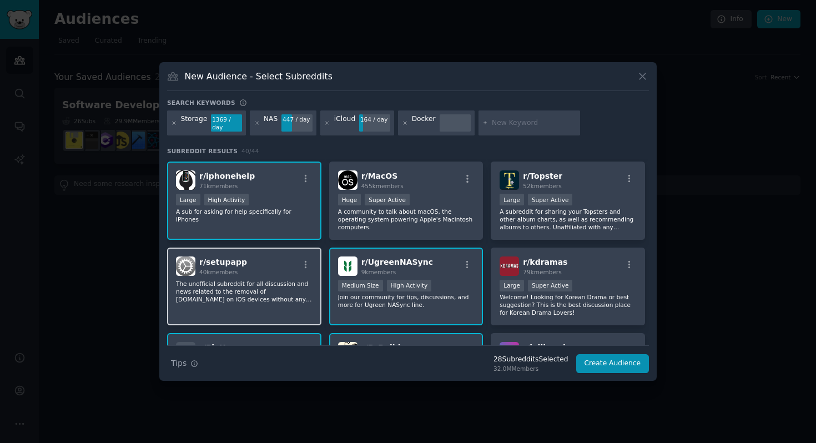
click at [267, 285] on p "The unofficial subreddit for all discussion and news related to the removal of …" at bounding box center [244, 291] width 137 height 23
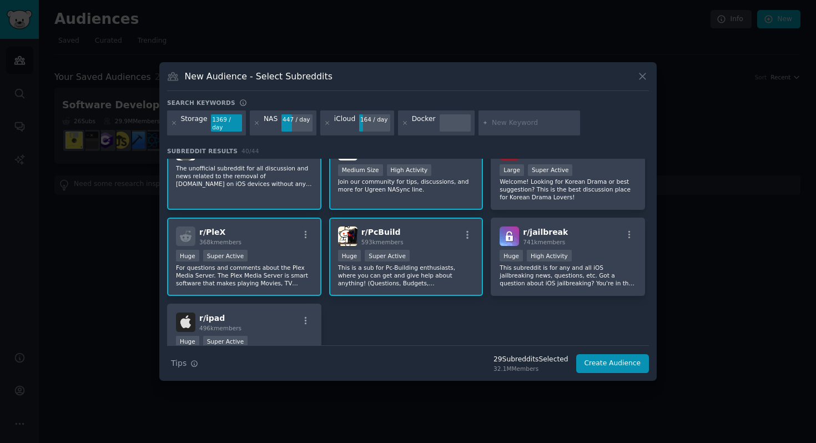
scroll to position [1030, 0]
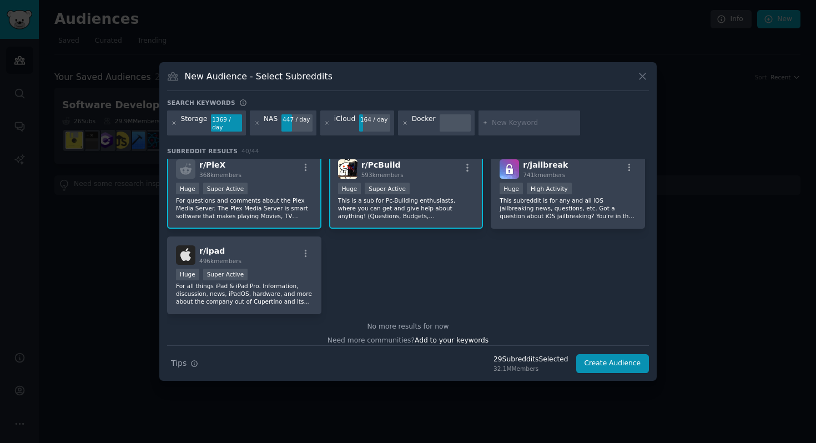
click at [501, 119] on input "text" at bounding box center [534, 123] width 84 height 10
type input "Plex"
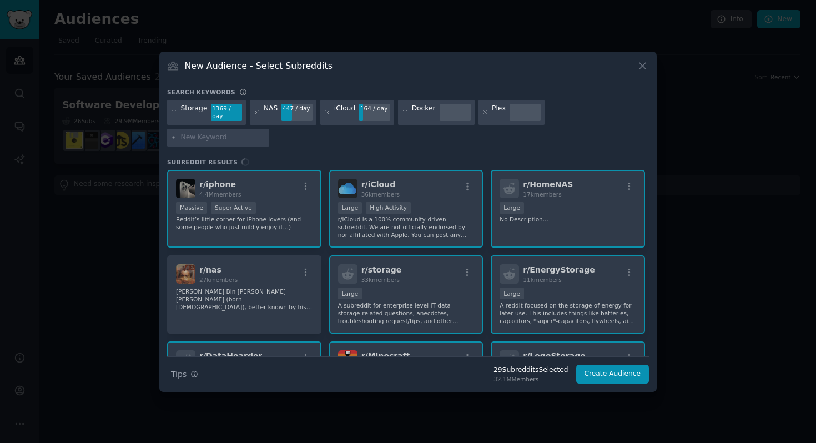
click at [402, 115] on icon at bounding box center [405, 112] width 6 height 6
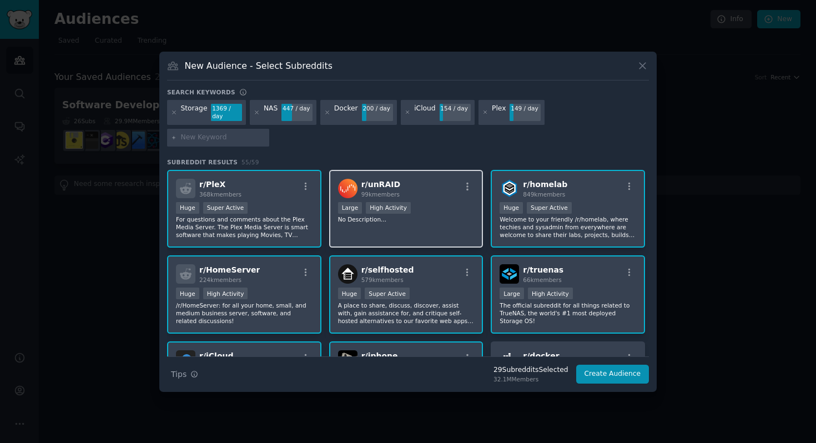
click at [397, 215] on p "No Description..." at bounding box center [406, 219] width 137 height 8
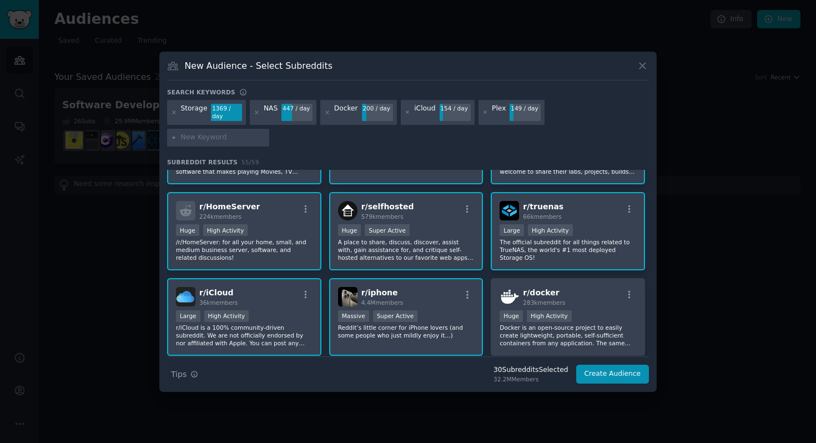
scroll to position [66, 0]
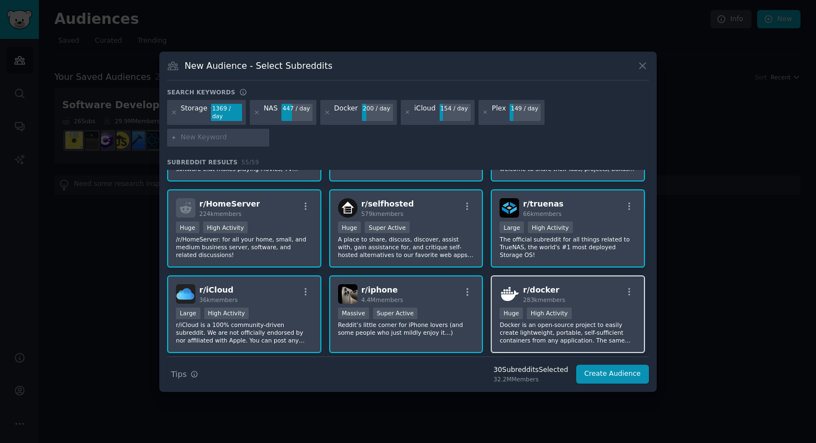
click at [504, 310] on div "100,000 - 1,000,000 members Huge High Activity" at bounding box center [568, 315] width 137 height 14
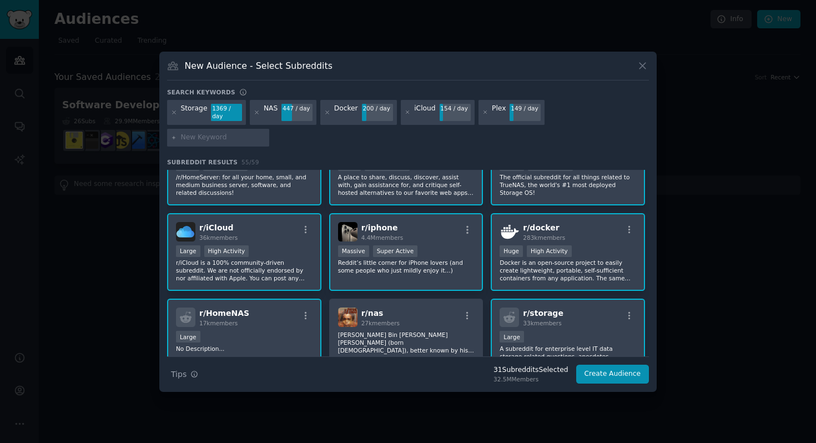
scroll to position [153, 0]
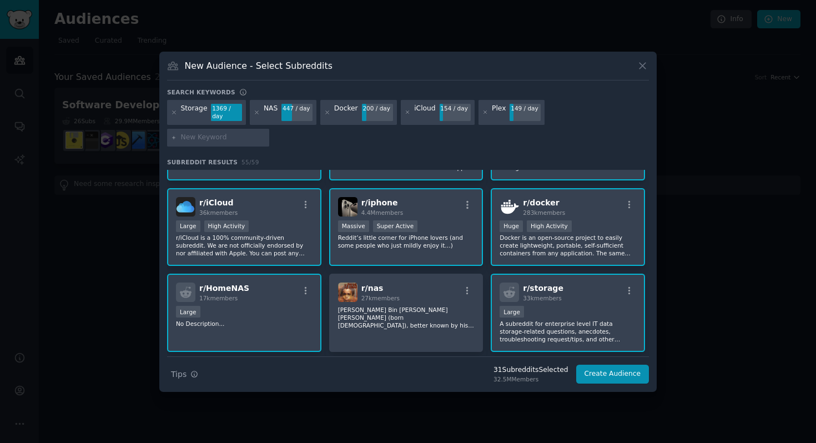
click at [437, 254] on div "r/ iphone 4.4M members Massive Super Active Reddit’s little corner for iPhone l…" at bounding box center [406, 227] width 154 height 78
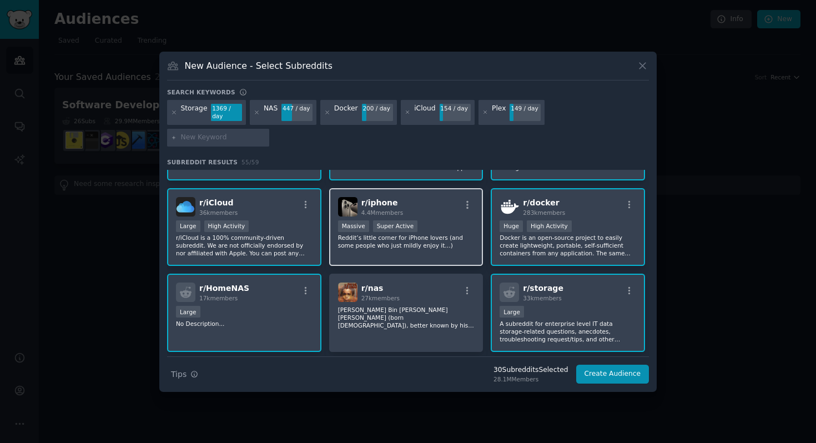
click at [427, 239] on div "r/ iphone 4.4M members Massive Super Active Reddit’s little corner for iPhone l…" at bounding box center [406, 227] width 154 height 78
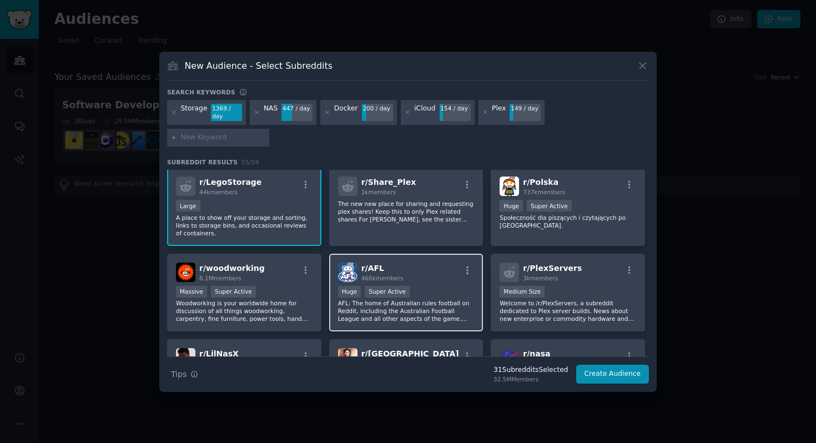
scroll to position [472, 0]
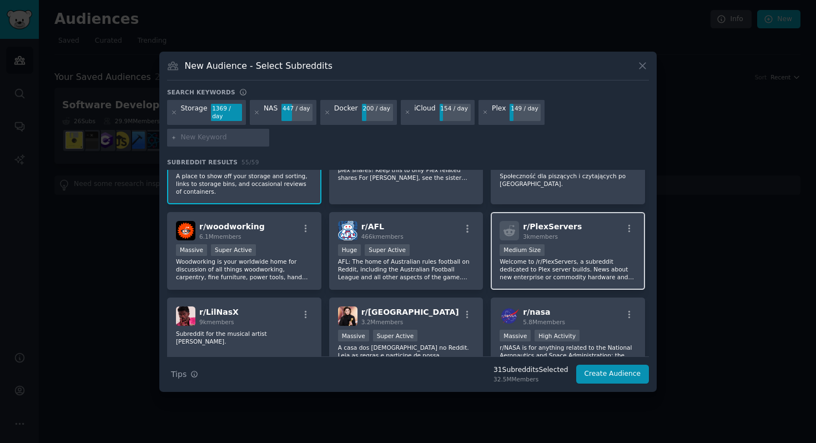
click at [520, 258] on p "Welcome to /r/PlexServers, a subreddit dedicated to Plex server builds. News ab…" at bounding box center [568, 269] width 137 height 23
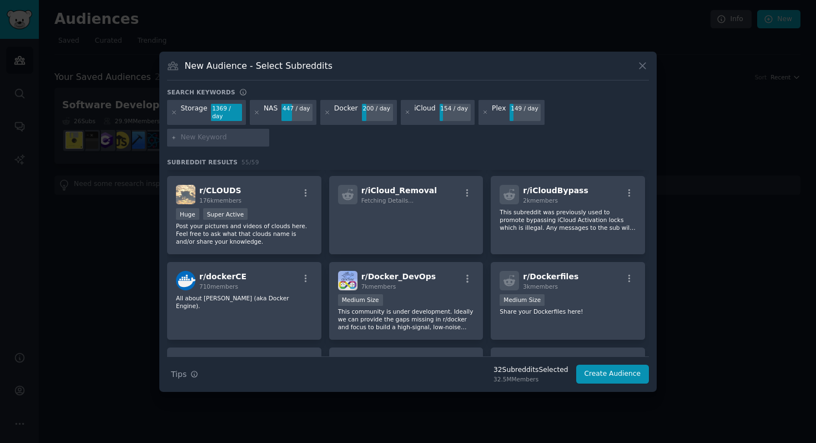
scroll to position [930, 0]
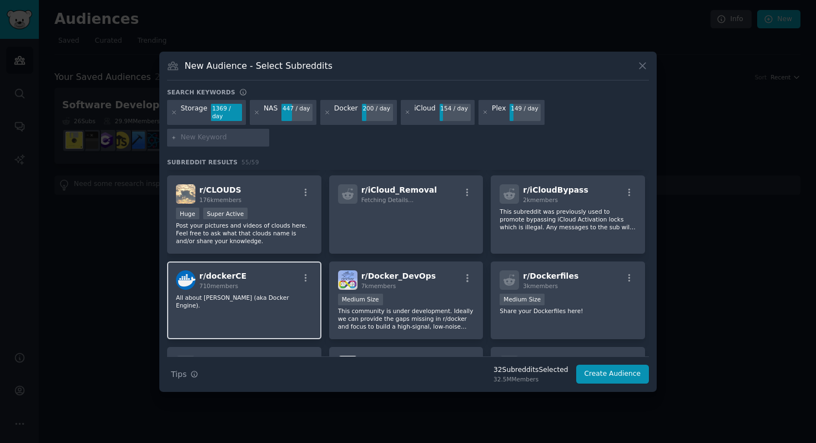
click at [301, 305] on div "r/ dockerCE 710 members All about [PERSON_NAME] (aka Docker Engine)." at bounding box center [244, 300] width 154 height 78
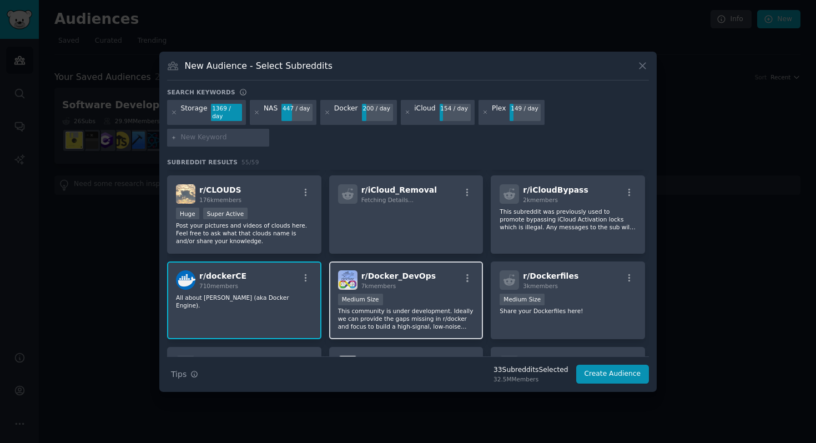
click at [426, 307] on p "This community is under development. Ideally we can provide the gaps missing in…" at bounding box center [406, 318] width 137 height 23
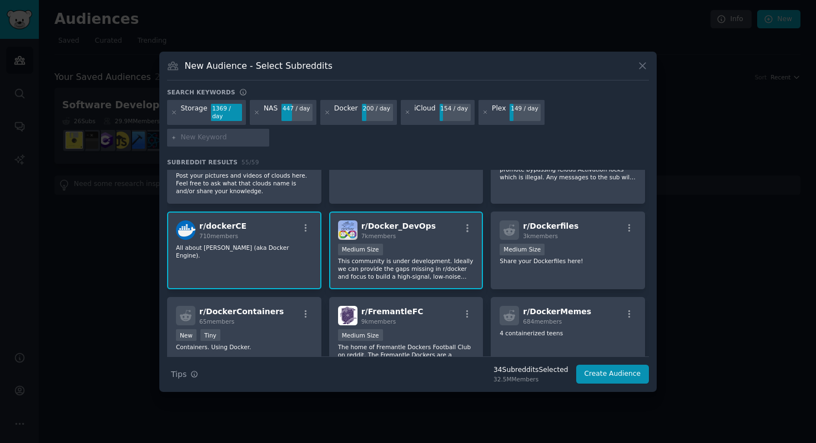
scroll to position [980, 0]
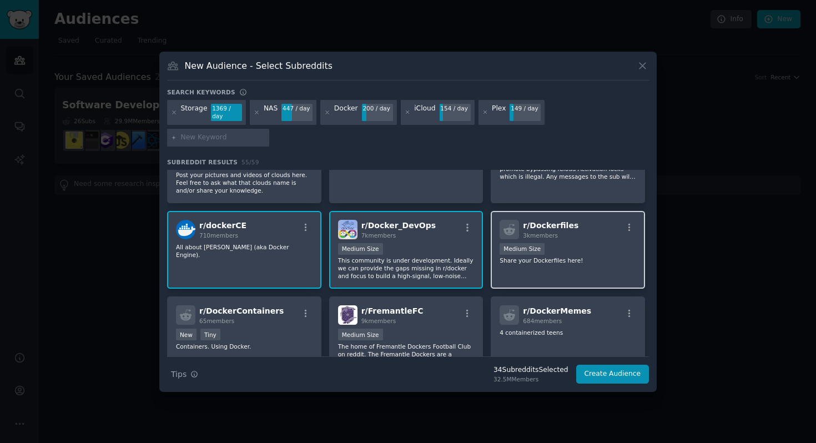
click at [522, 264] on div "r/ Dockerfiles 3k members Medium Size Share your Dockerfiles here!" at bounding box center [568, 250] width 154 height 78
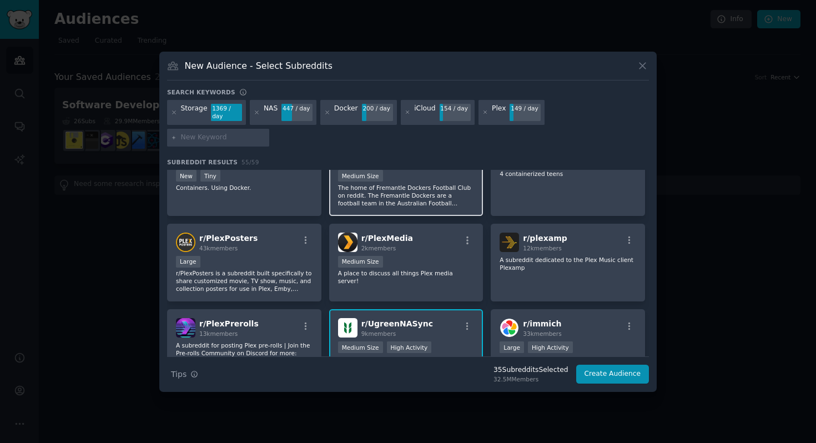
scroll to position [1159, 0]
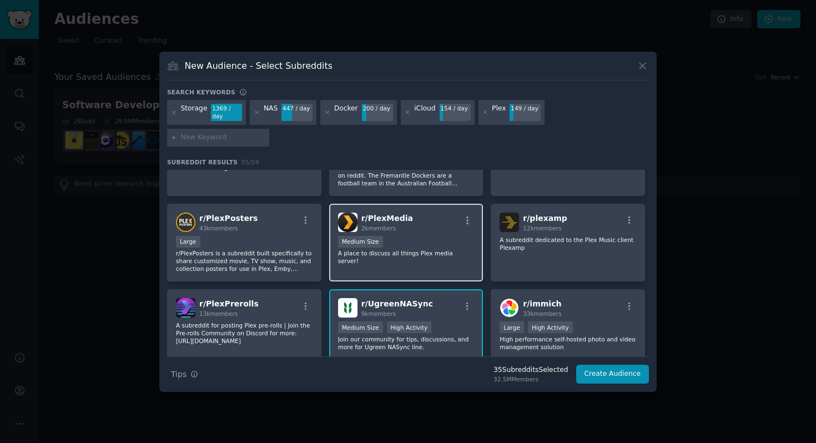
click at [388, 245] on div "r/ PlexMedia 2k members Medium Size A place to discuss all things Plex media se…" at bounding box center [406, 243] width 154 height 78
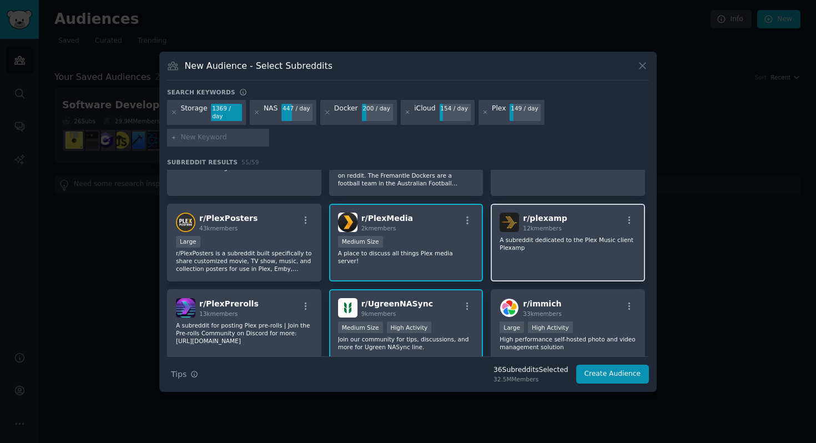
click at [541, 248] on div "r/ plexamp 12k members A subreddit dedicated to the Plex Music client Plexamp" at bounding box center [568, 243] width 154 height 78
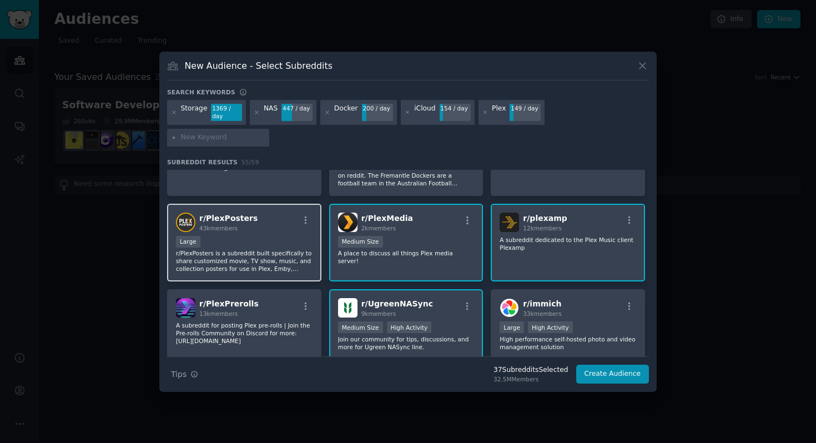
click at [290, 249] on p "r/PlexPosters is a subreddit built specifically to share customized movie, TV s…" at bounding box center [244, 260] width 137 height 23
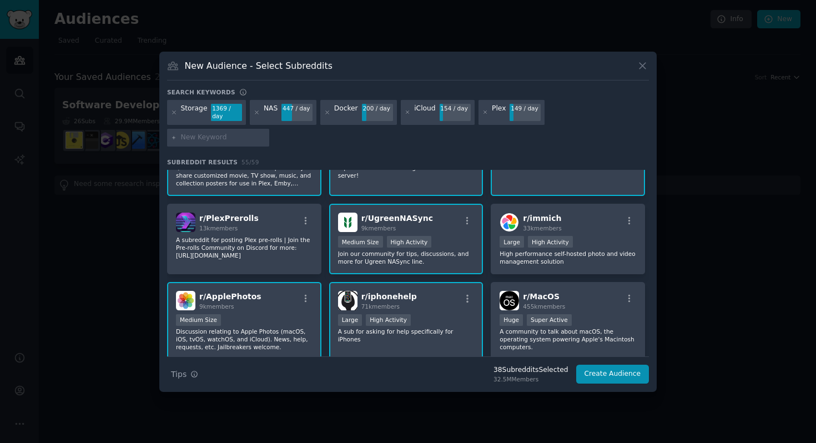
scroll to position [1247, 0]
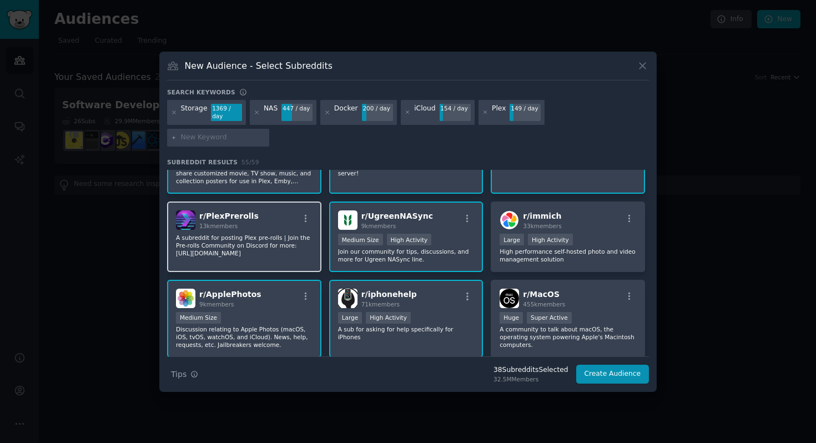
click at [275, 238] on p "A subreddit for posting Plex pre-rolls | Join the Pre-rolls Community on Discor…" at bounding box center [244, 245] width 137 height 23
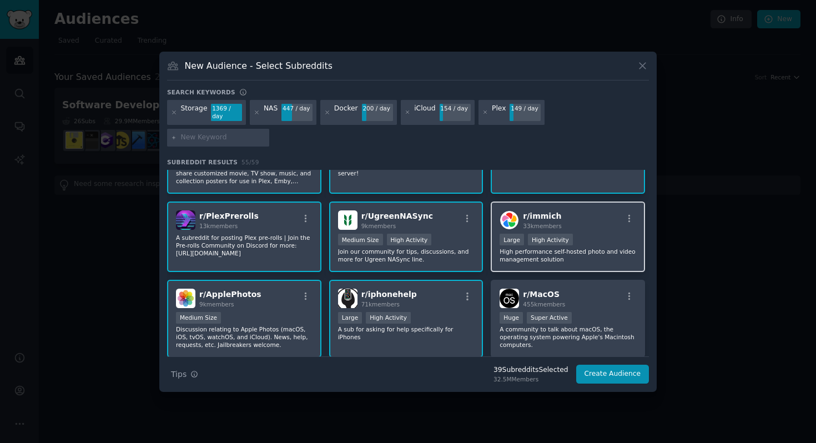
click at [527, 248] on p "High performance self-hosted photo and video management solution" at bounding box center [568, 256] width 137 height 16
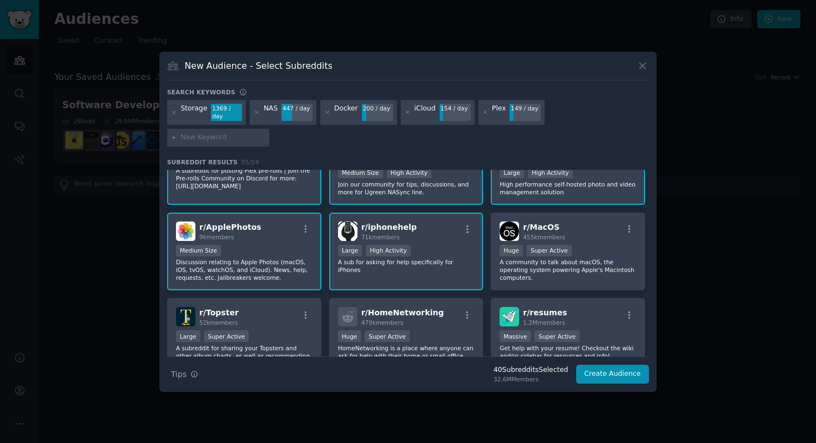
scroll to position [1315, 0]
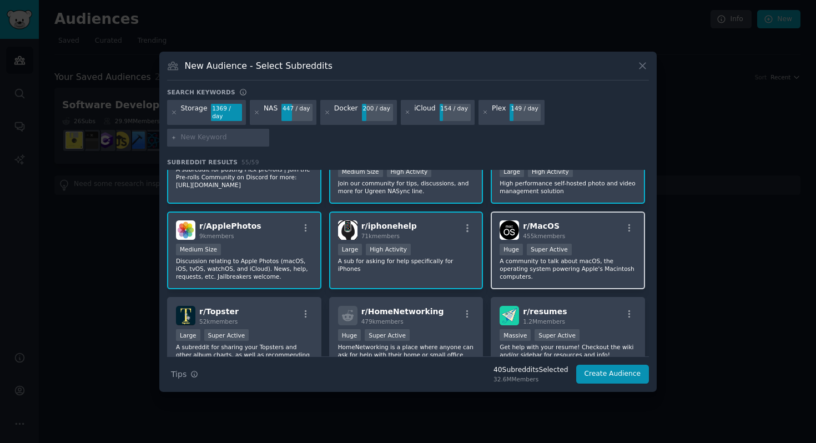
click at [524, 259] on p "A community to talk about macOS, the operating system powering Apple's Macintos…" at bounding box center [568, 268] width 137 height 23
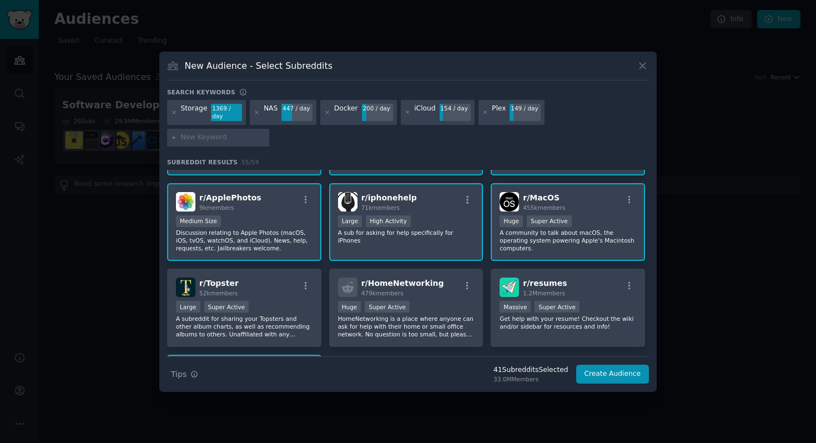
scroll to position [1351, 0]
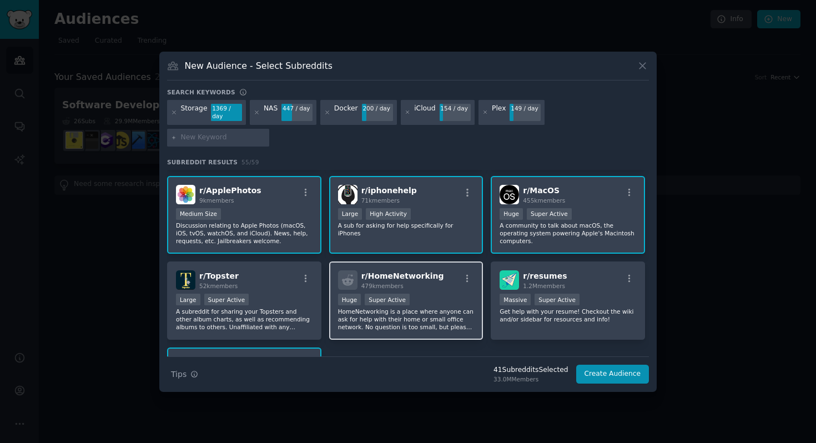
click at [387, 308] on p "HomeNetworking is a place where anyone can ask for help with their home or smal…" at bounding box center [406, 319] width 137 height 23
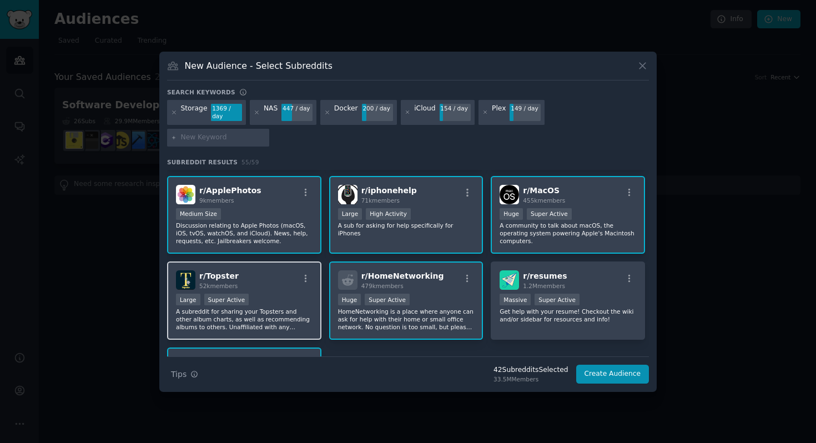
click at [251, 308] on p "A subreddit for sharing your Topsters and other album charts, as well as recomm…" at bounding box center [244, 319] width 137 height 23
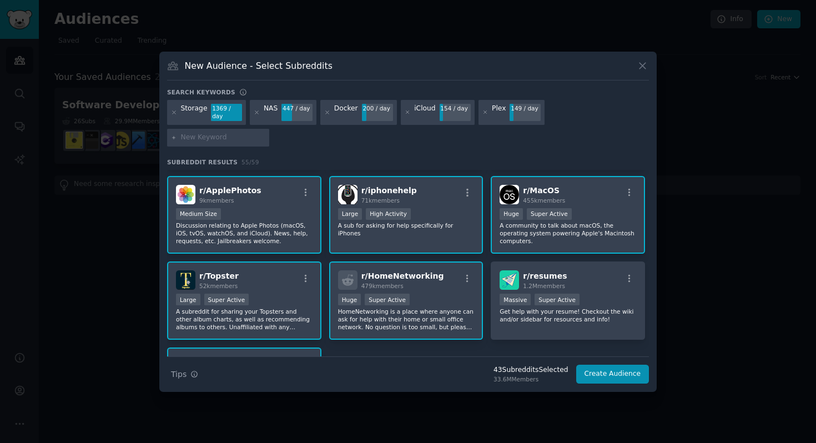
click at [251, 308] on p "A subreddit for sharing your Topsters and other album charts, as well as recomm…" at bounding box center [244, 319] width 137 height 23
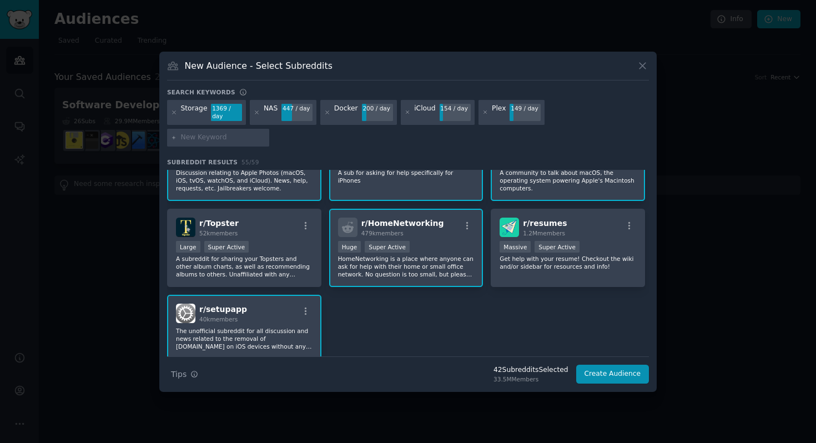
scroll to position [1416, 0]
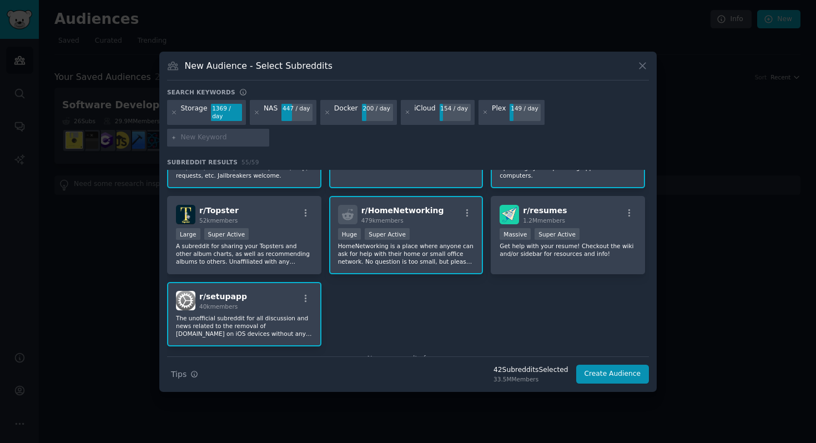
click at [269, 129] on div at bounding box center [218, 138] width 102 height 18
click at [177, 135] on icon at bounding box center [174, 138] width 6 height 6
click at [265, 133] on input "text" at bounding box center [223, 138] width 84 height 10
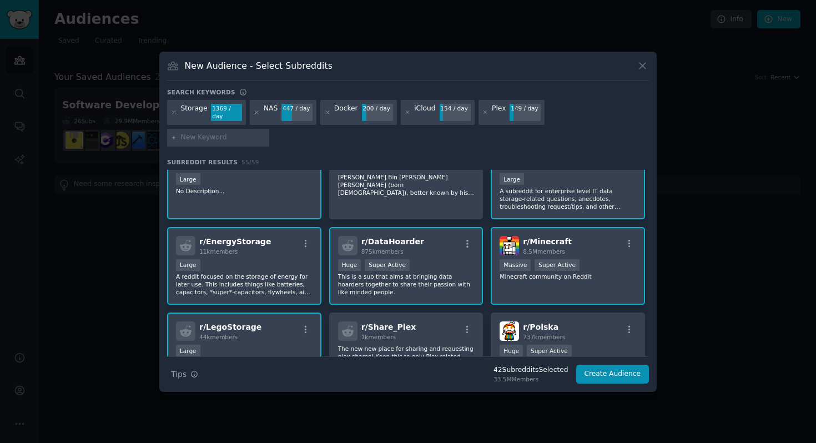
scroll to position [0, 0]
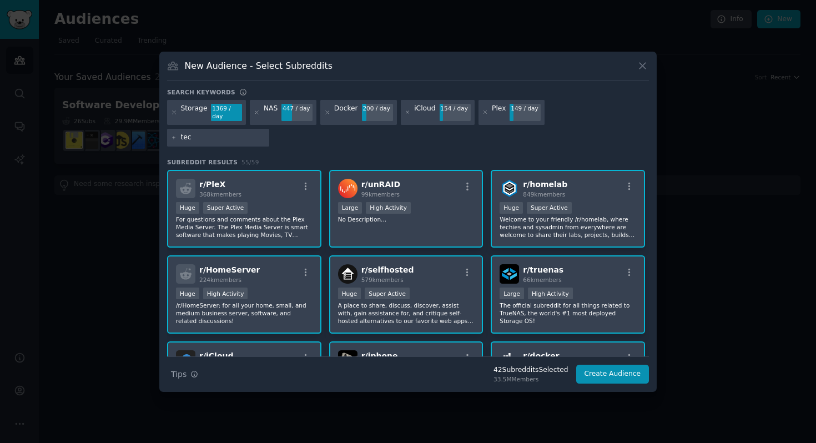
type input "tech"
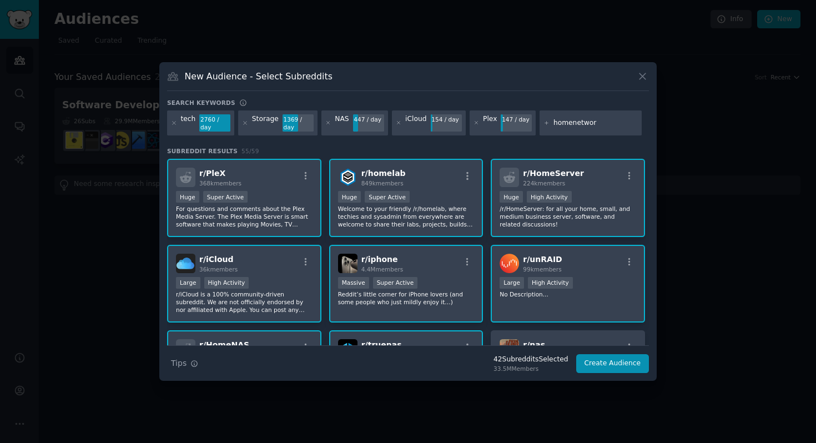
type input "homenetwork"
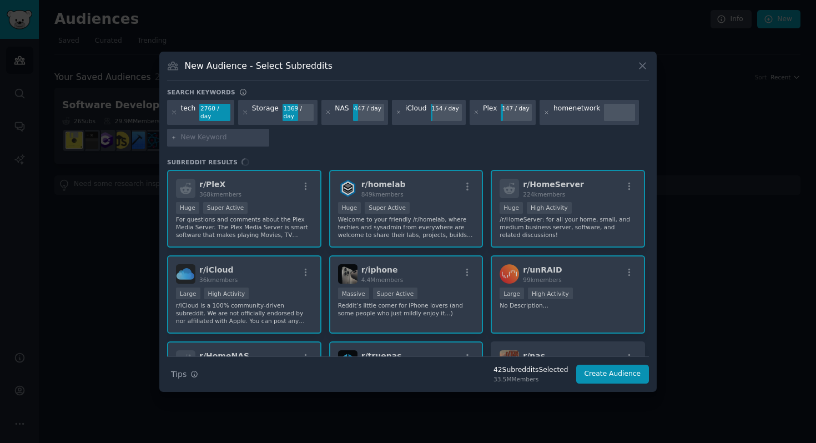
click at [576, 117] on div "homenetwork" at bounding box center [576, 113] width 47 height 18
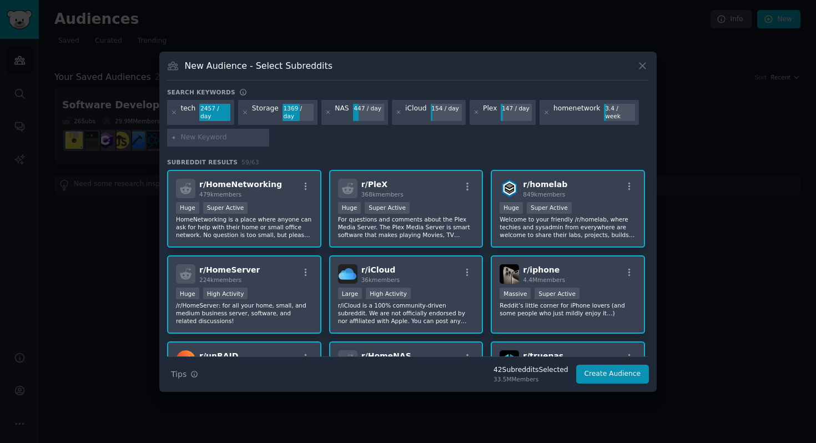
click at [573, 117] on div "homenetwork" at bounding box center [576, 113] width 47 height 18
click at [228, 140] on input "text" at bounding box center [223, 138] width 84 height 10
type input "net"
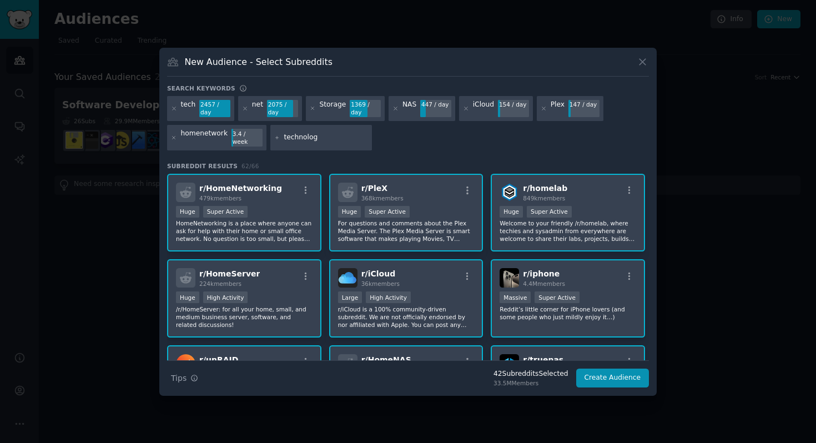
type input "technology"
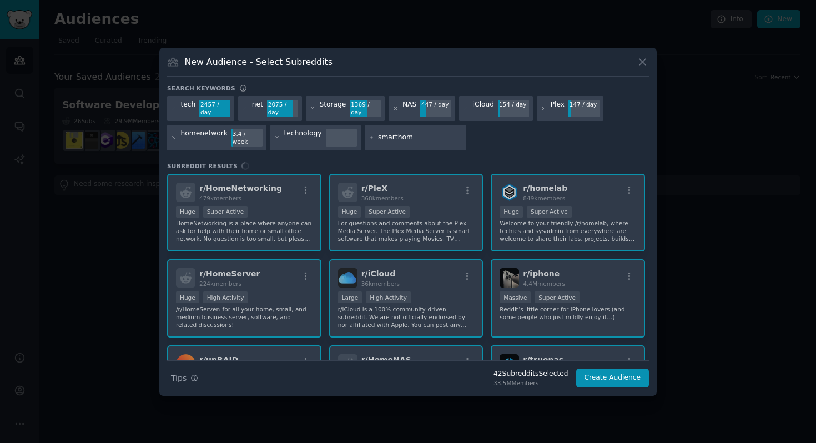
type input "smarthome"
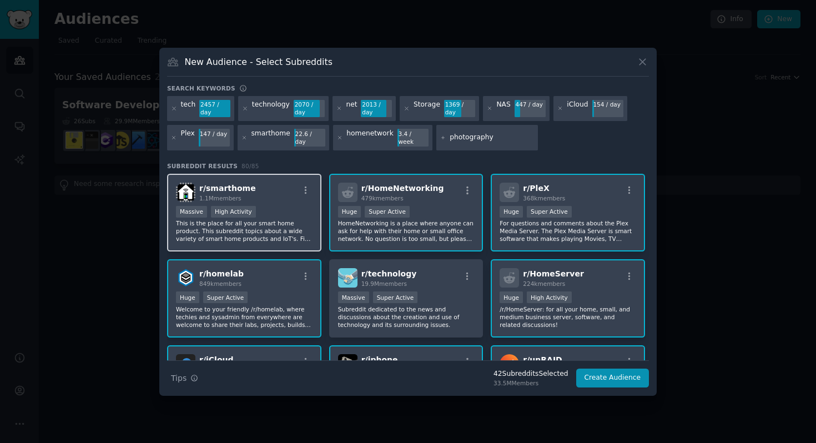
type input "photography"
click at [240, 246] on div "r/ smarthome 1.1M members Massive High Activity This is the place for all your …" at bounding box center [244, 213] width 154 height 78
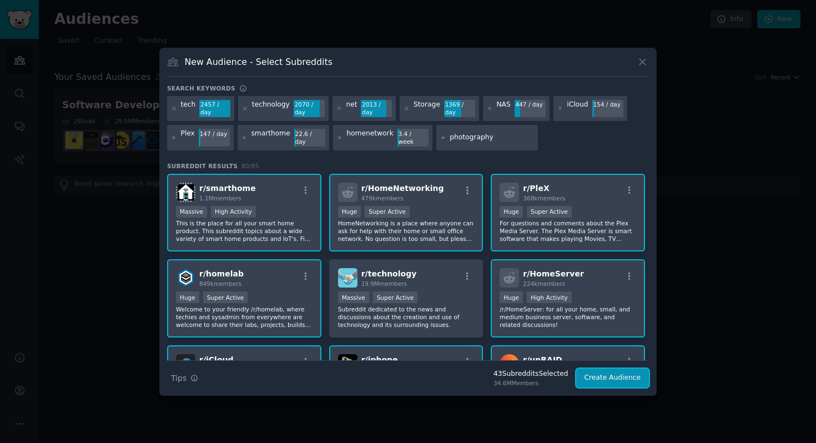
drag, startPoint x: 595, startPoint y: 370, endPoint x: 601, endPoint y: 107, distance: 262.7
click at [601, 107] on div "Search keywords tech 2457 / day technology 2070 / day net 2013 / day Storage 13…" at bounding box center [408, 236] width 482 height 304
click at [502, 140] on input "photography" at bounding box center [492, 138] width 84 height 10
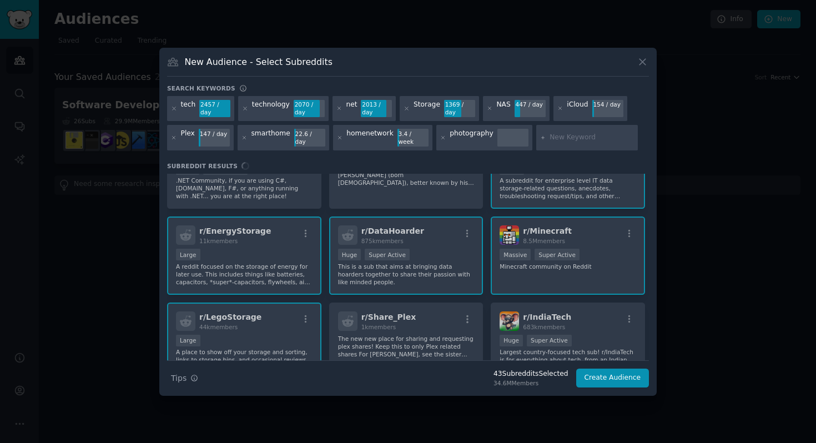
scroll to position [388, 0]
click at [557, 286] on div "r/ smarthome 1.1M members Massive High Activity This is the place for all your …" at bounding box center [408, 267] width 482 height 187
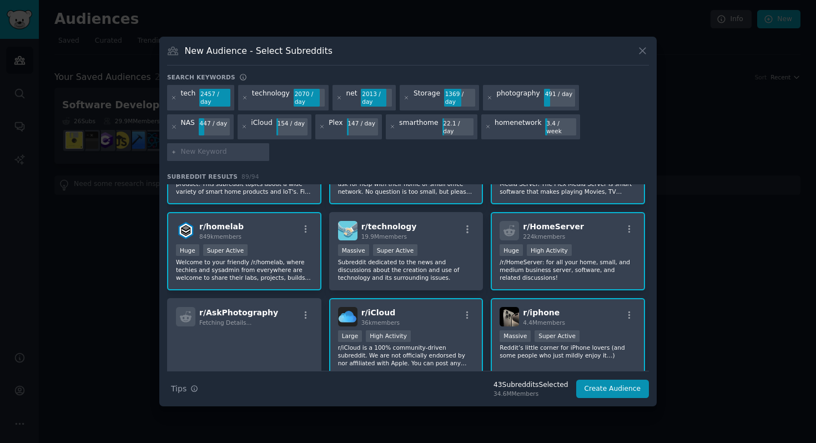
scroll to position [0, 0]
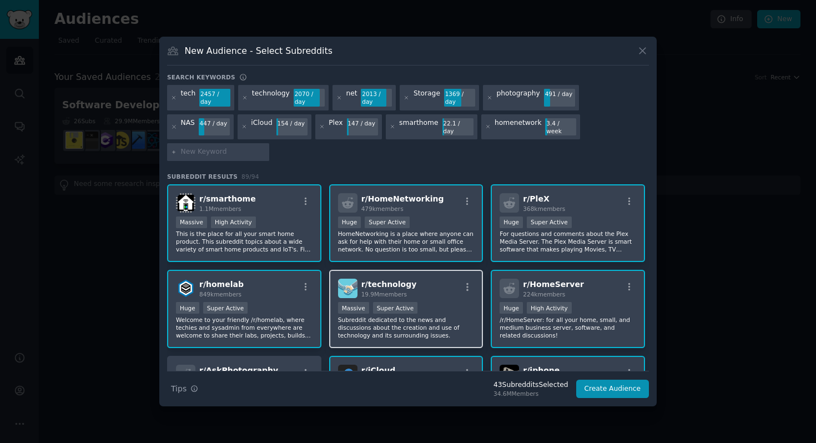
click at [370, 319] on p "Subreddit dedicated to the news and discussions about the creation and use of t…" at bounding box center [406, 327] width 137 height 23
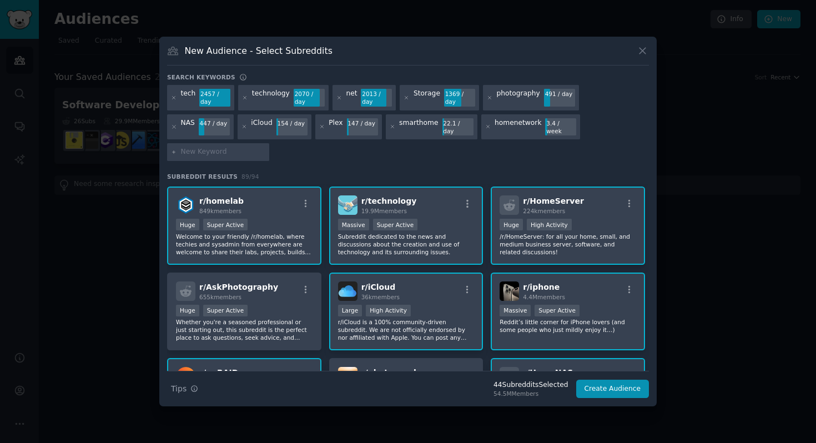
scroll to position [86, 0]
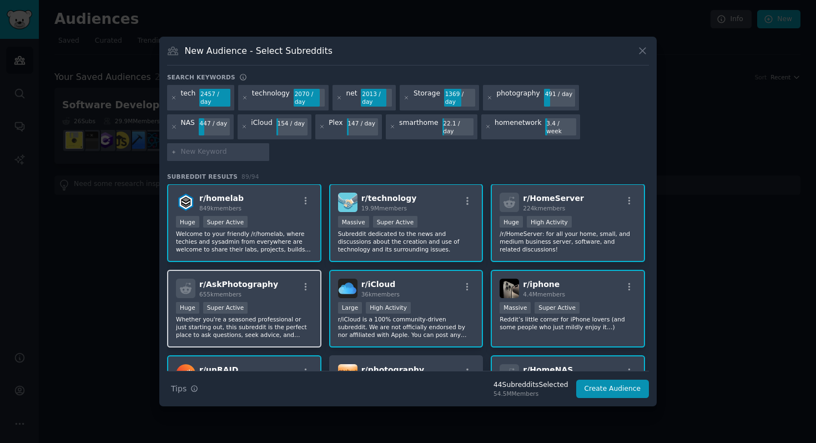
click at [295, 316] on p "Whether you're a seasoned professional or just starting out, this subreddit is …" at bounding box center [244, 326] width 137 height 23
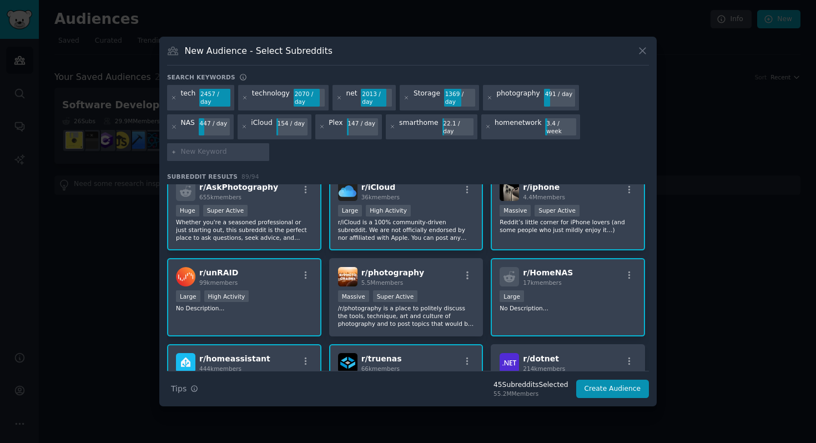
scroll to position [184, 0]
click at [404, 303] on p "/r/photography is a place to politely discuss the tools, technique, art and cul…" at bounding box center [406, 314] width 137 height 23
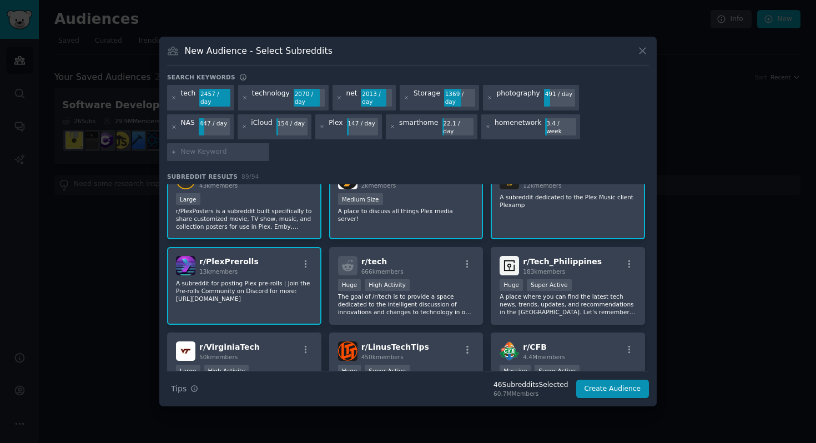
scroll to position [1303, 0]
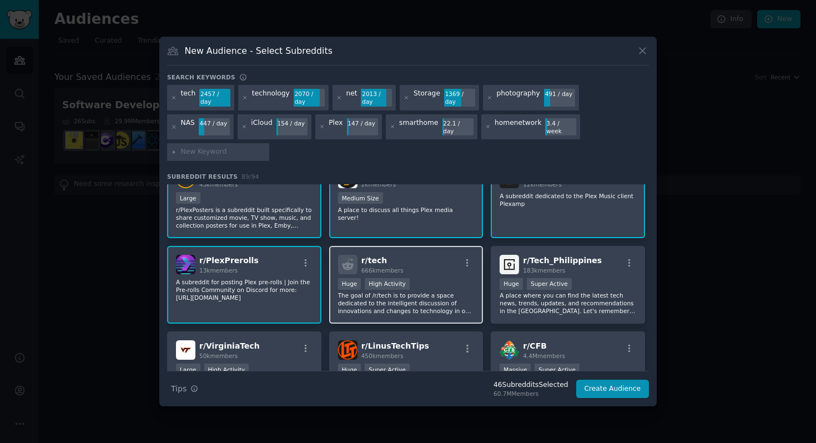
click at [437, 291] on p "The goal of /r/tech is to provide a space dedicated to the intelligent discussi…" at bounding box center [406, 302] width 137 height 23
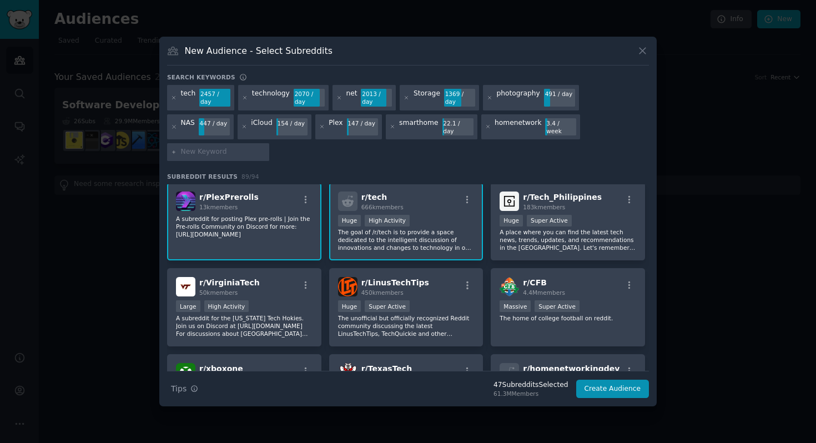
scroll to position [1368, 0]
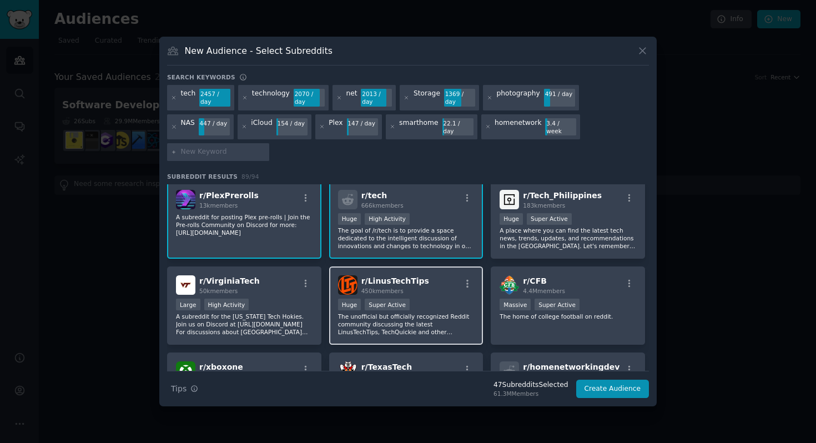
click at [417, 313] on p "The unofficial but officially recognized Reddit community discussing the latest…" at bounding box center [406, 324] width 137 height 23
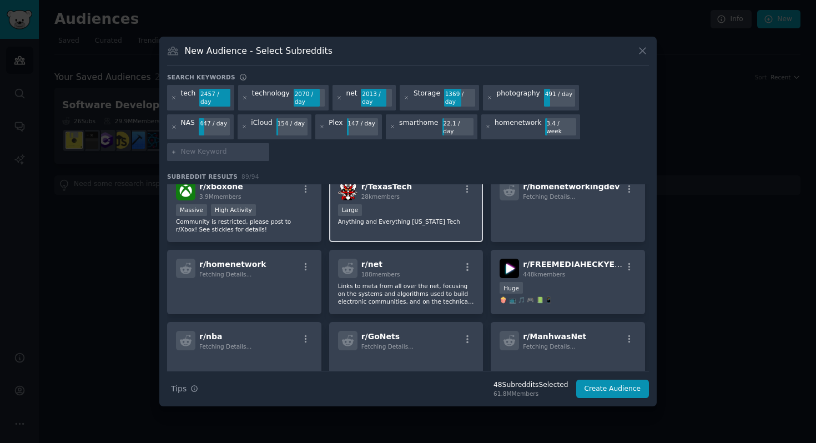
scroll to position [1549, 0]
click at [415, 203] on div "Large" at bounding box center [406, 210] width 137 height 14
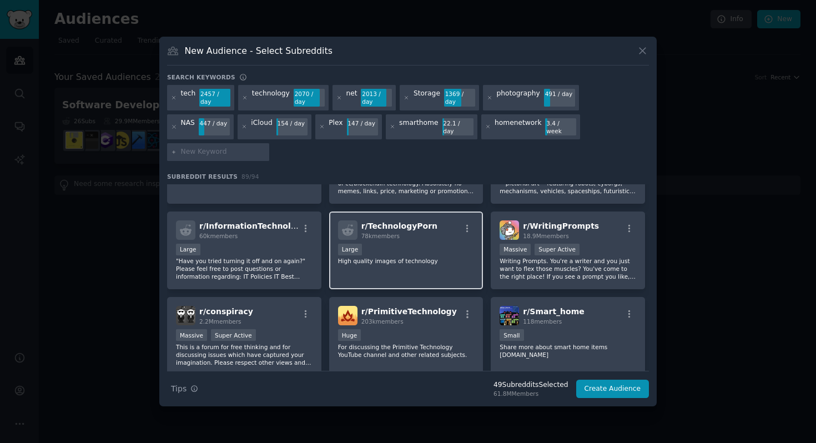
scroll to position [1933, 0]
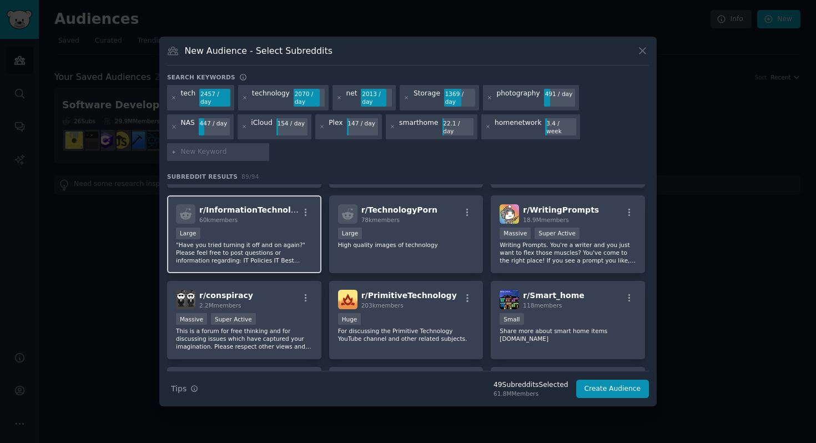
click at [246, 241] on p ""Have you tried turning it off and on again?" Please feel free to post question…" at bounding box center [244, 252] width 137 height 23
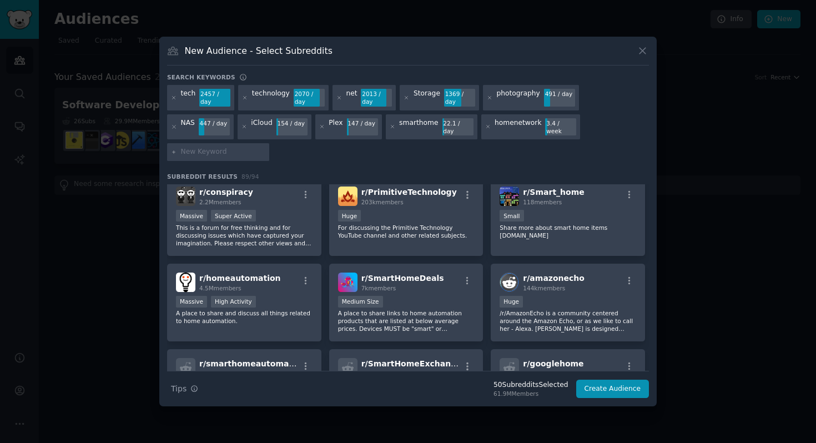
scroll to position [2036, 0]
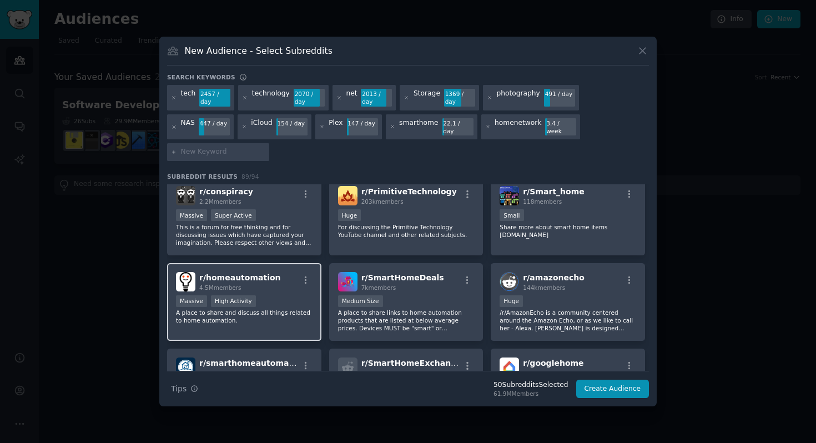
click at [261, 303] on div "r/ homeautomation 4.5M members 1,000,000+ members Massive High Activity A place…" at bounding box center [244, 302] width 154 height 78
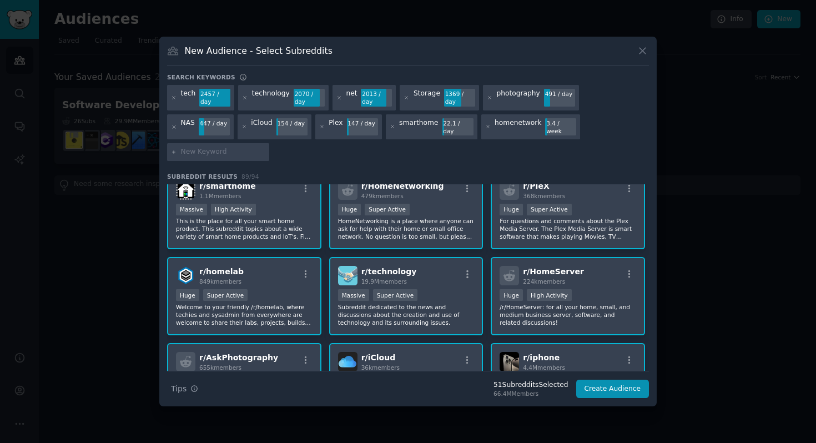
scroll to position [0, 0]
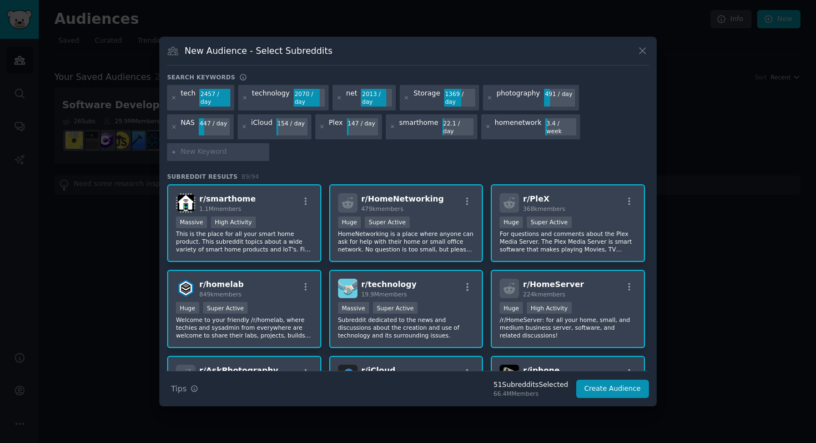
click at [177, 149] on icon at bounding box center [174, 152] width 6 height 6
click at [265, 147] on input "text" at bounding box center [223, 152] width 84 height 10
type input "design"
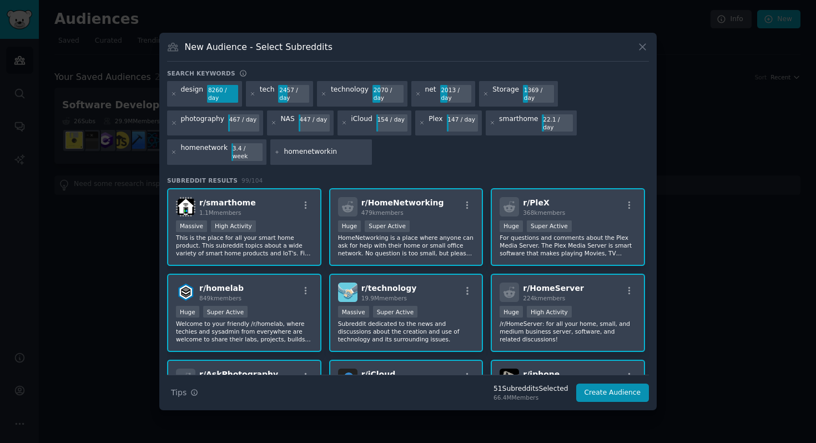
type input "homenetworking"
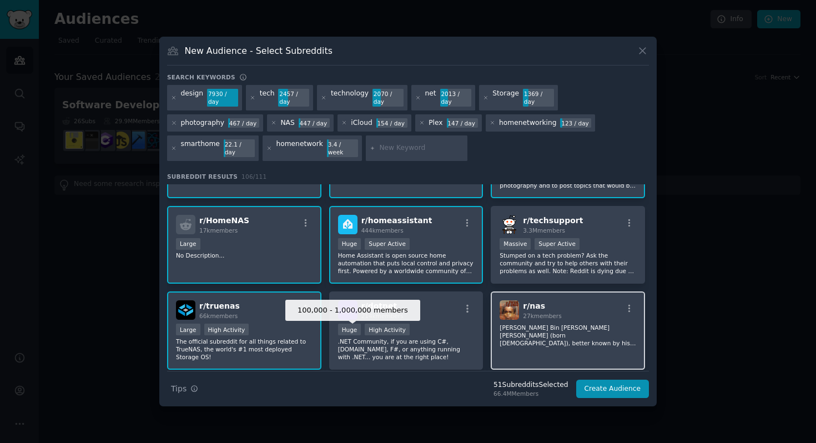
scroll to position [332, 0]
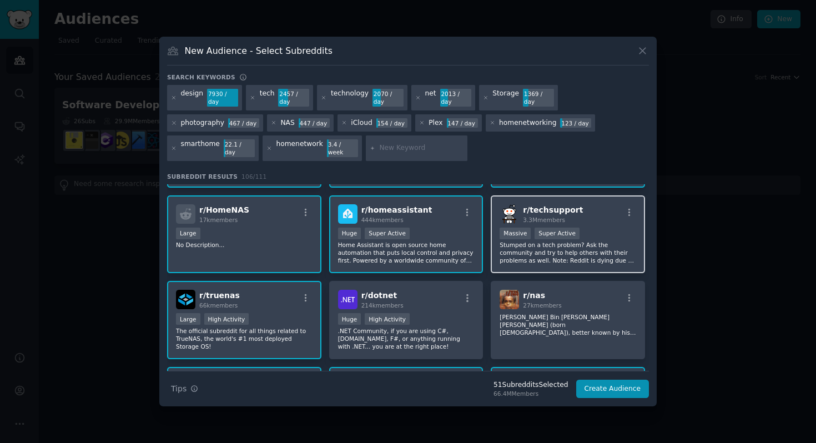
click at [556, 246] on p "Stumped on a tech problem? Ask the community and try to help others with their …" at bounding box center [568, 252] width 137 height 23
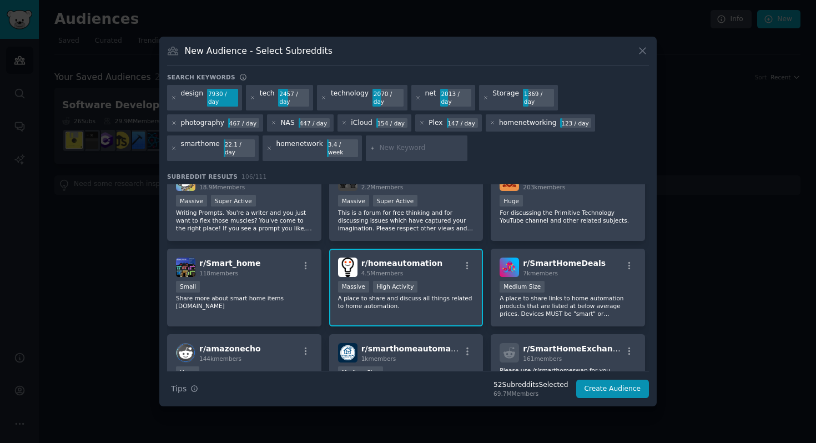
scroll to position [2202, 0]
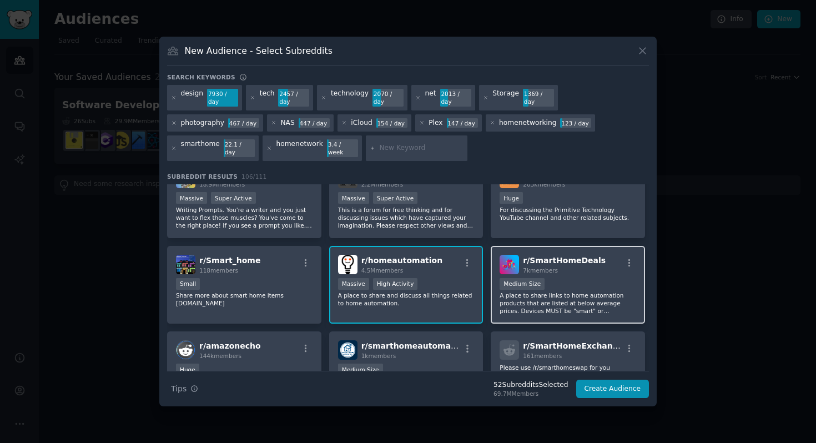
click at [522, 302] on p "A place to share links to home automation products that are listed at below ave…" at bounding box center [568, 302] width 137 height 23
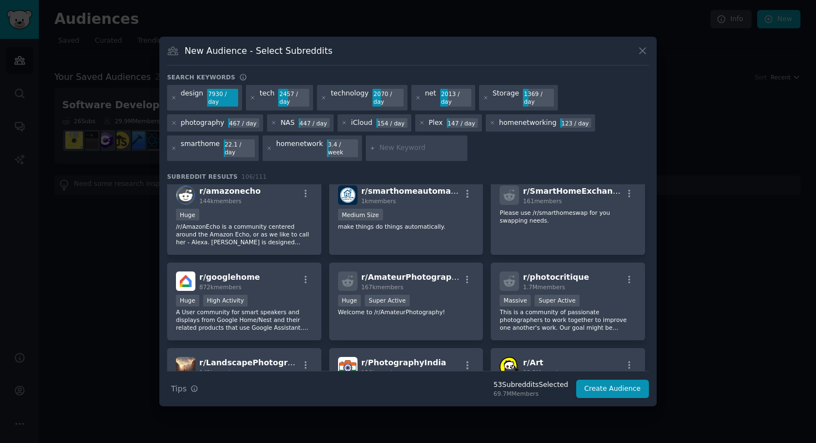
scroll to position [2359, 0]
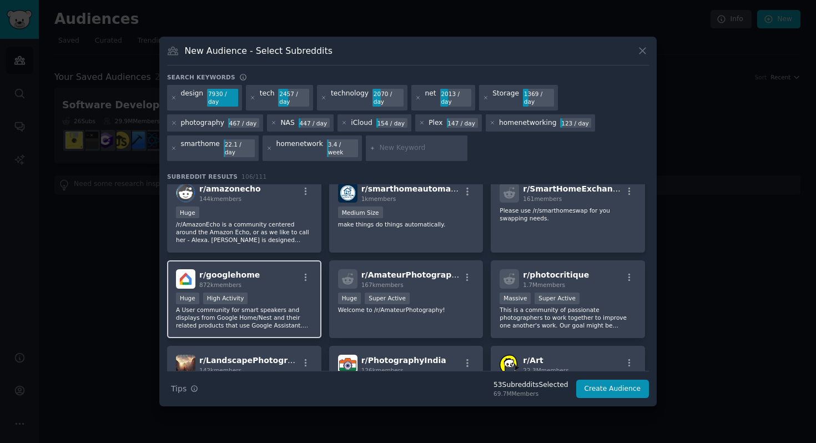
click at [295, 306] on p "A User community for smart speakers and displays from Google Home/Nest and thei…" at bounding box center [244, 317] width 137 height 23
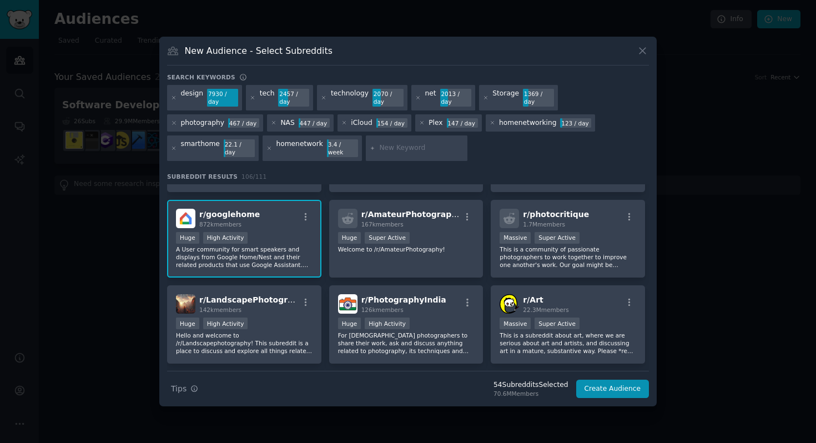
scroll to position [2423, 0]
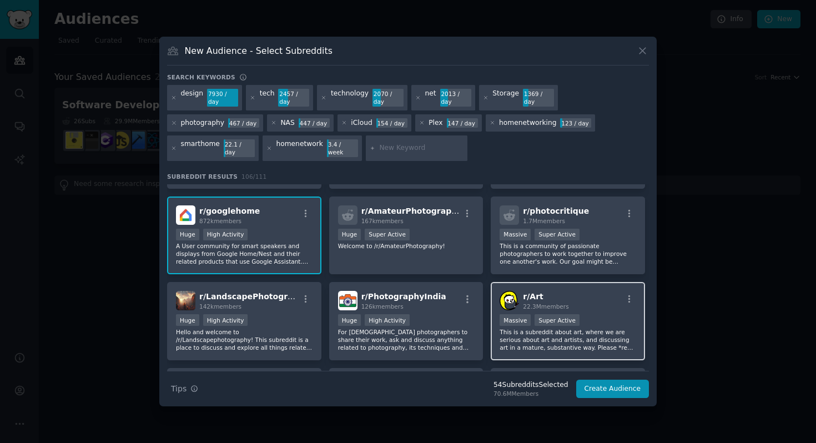
click at [523, 336] on p "This is a subreddit about art, where we are serious about art and artists, and …" at bounding box center [568, 339] width 137 height 23
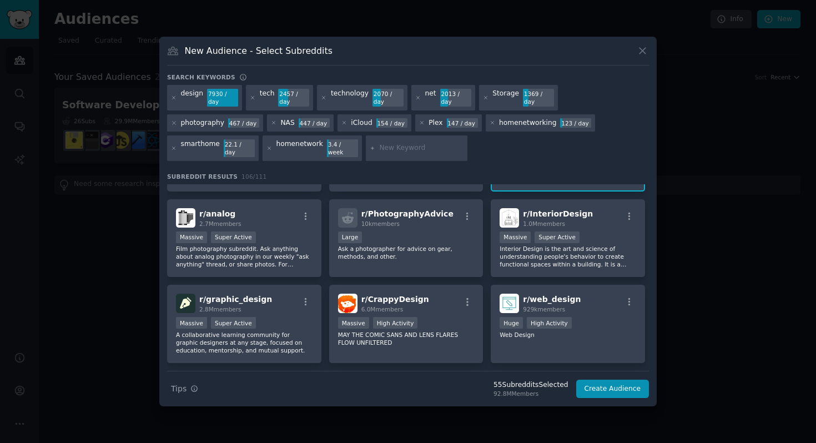
scroll to position [2593, 0]
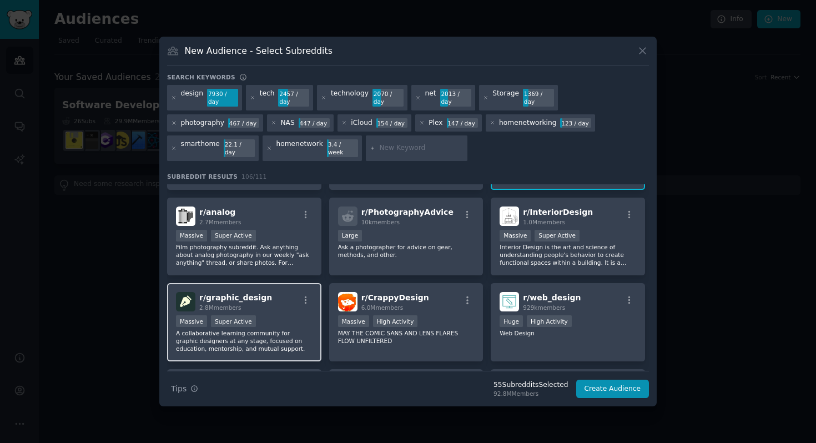
click at [285, 329] on p "A collaborative learning community for graphic designers at any stage, focused …" at bounding box center [244, 340] width 137 height 23
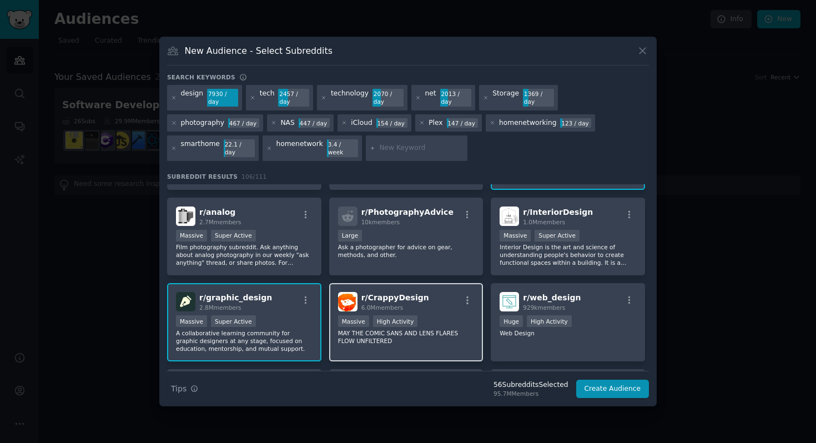
click at [441, 331] on p "MAY THE COMIC SANS AND LENS FLARES FLOW UNFILTERED" at bounding box center [406, 337] width 137 height 16
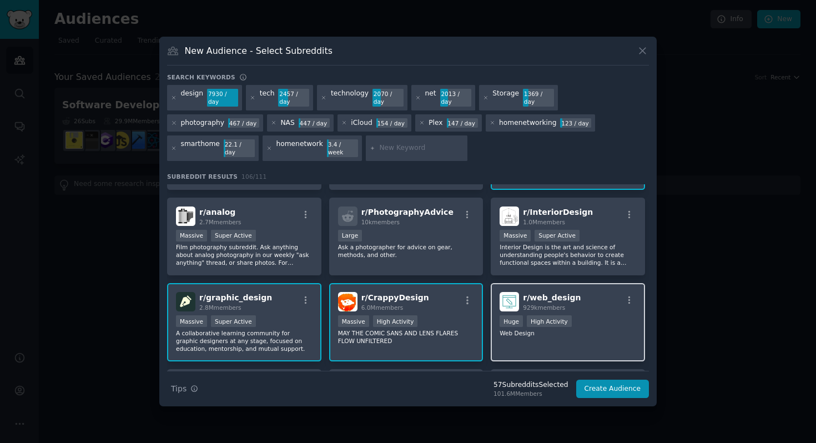
click at [537, 340] on div "r/ web_design 929k members Huge High Activity Web Design" at bounding box center [568, 322] width 154 height 78
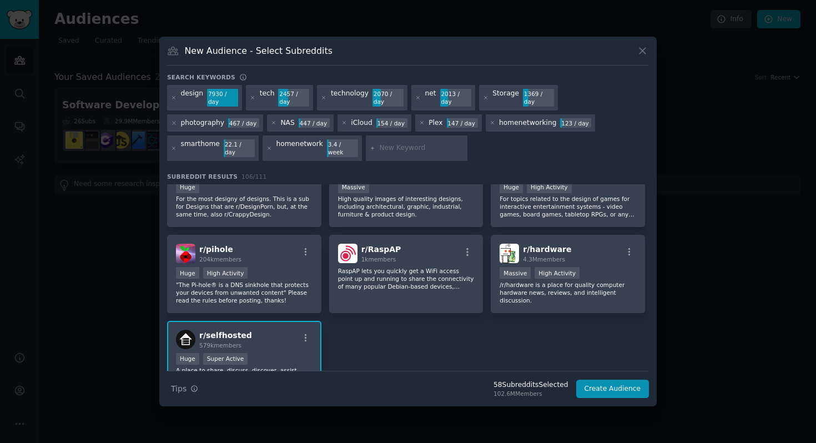
scroll to position [2854, 0]
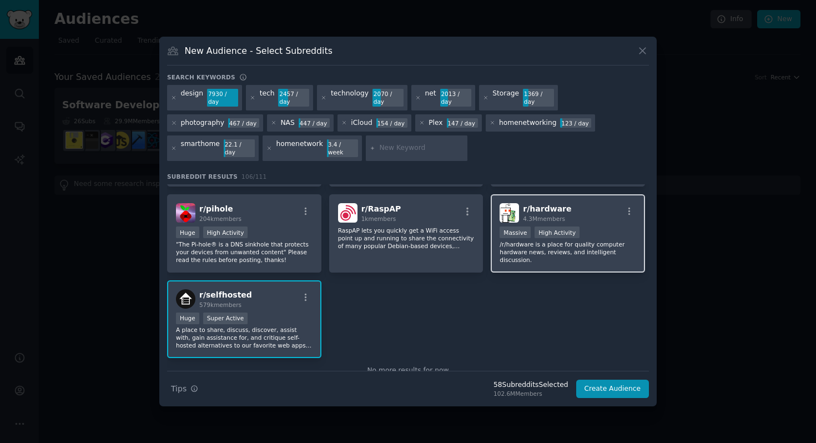
click at [530, 250] on p "/r/hardware is a place for quality computer hardware news, reviews, and intelli…" at bounding box center [568, 251] width 137 height 23
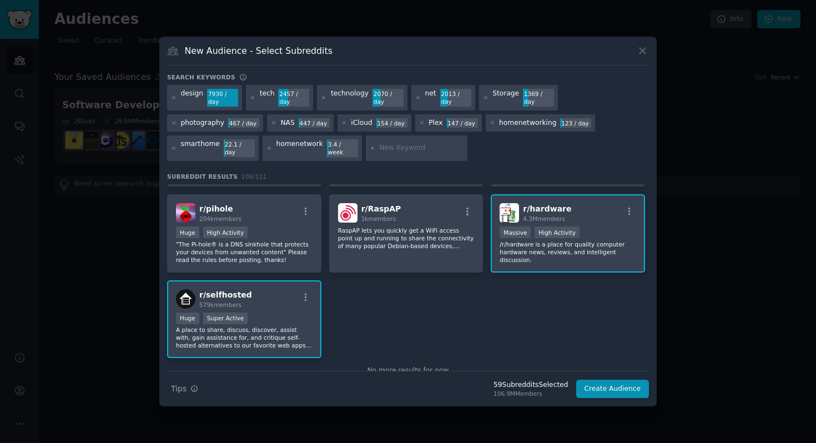
click at [390, 150] on input "text" at bounding box center [421, 148] width 84 height 10
type input "software"
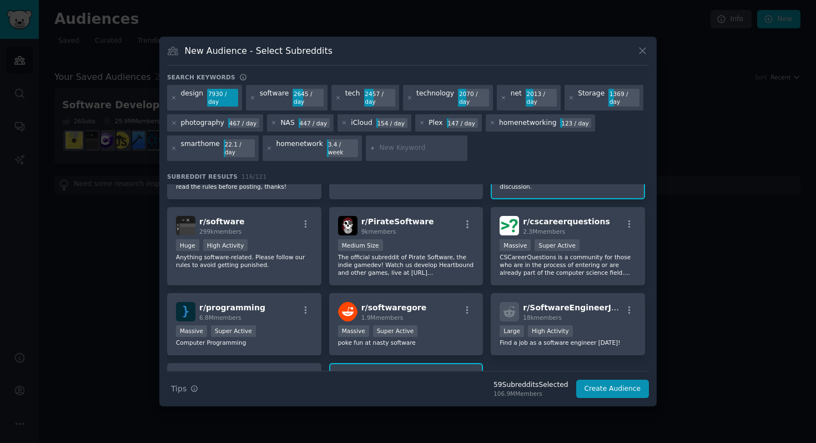
scroll to position [3022, 0]
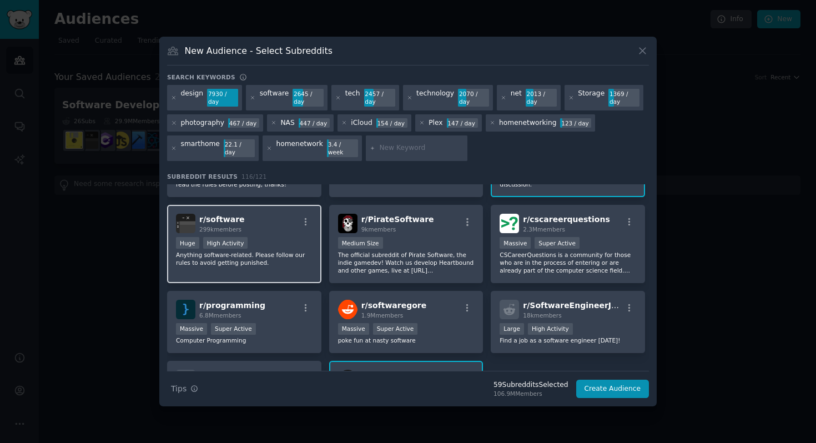
click at [286, 237] on div "Huge High Activity" at bounding box center [244, 244] width 137 height 14
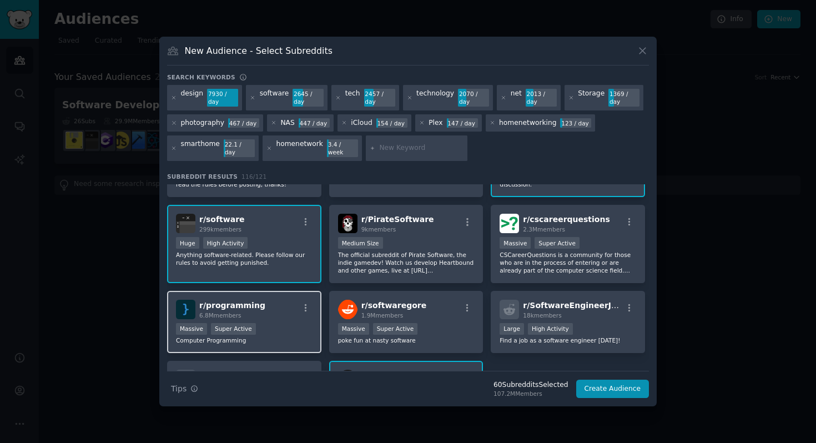
click at [284, 324] on div "Massive Super Active" at bounding box center [244, 330] width 137 height 14
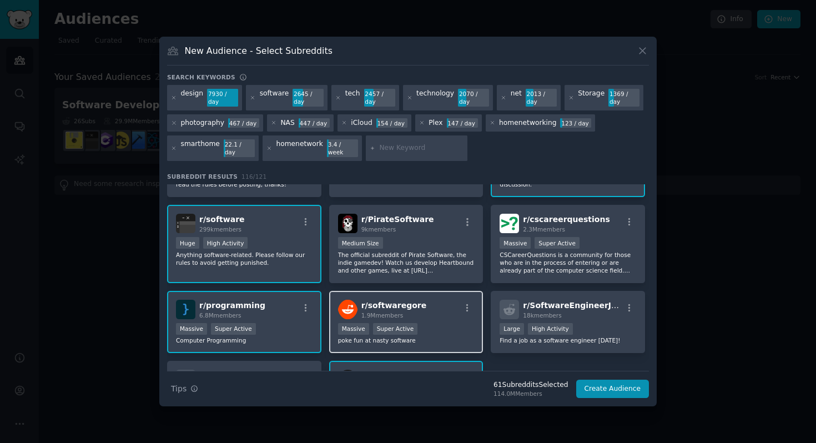
click at [424, 336] on p "poke fun at nasty software" at bounding box center [406, 340] width 137 height 8
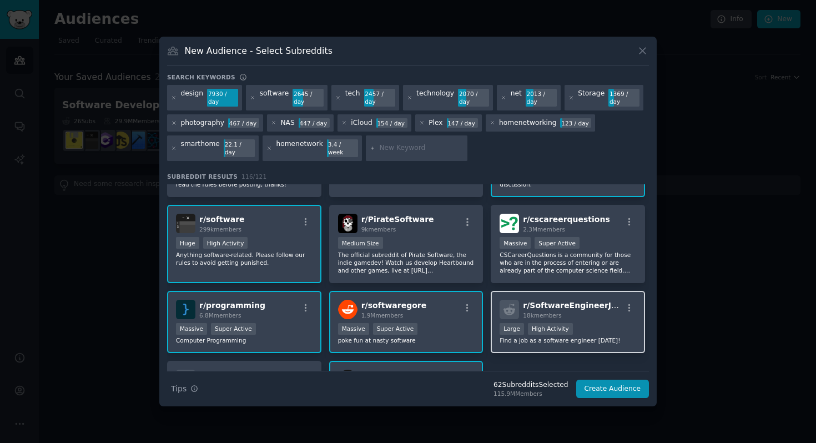
click at [514, 338] on div "r/ SoftwareEngineerJobs 18k members Large High Activity Find a job as a softwar…" at bounding box center [568, 322] width 154 height 63
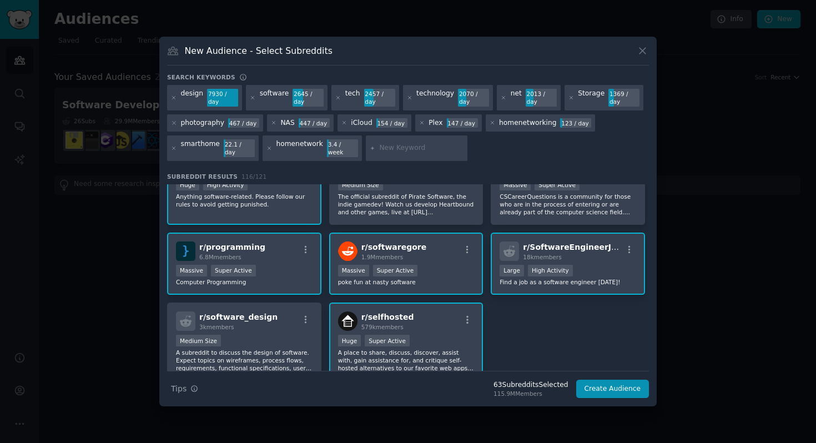
scroll to position [3123, 0]
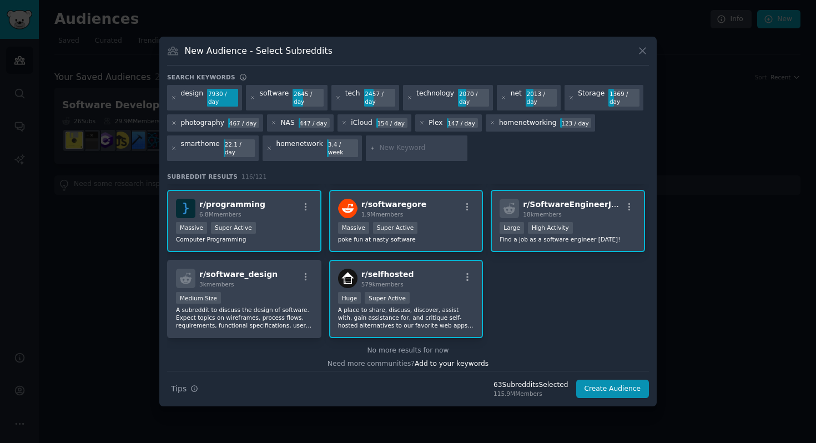
click at [417, 149] on input "text" at bounding box center [421, 148] width 84 height 10
drag, startPoint x: 620, startPoint y: 385, endPoint x: 609, endPoint y: 300, distance: 85.1
click at [609, 299] on div "Search keywords design 7930 / day software 2645 / day tech 2457 / day technolog…" at bounding box center [408, 235] width 482 height 325
click at [406, 153] on input "text" at bounding box center [421, 148] width 84 height 10
type input "3D printing"
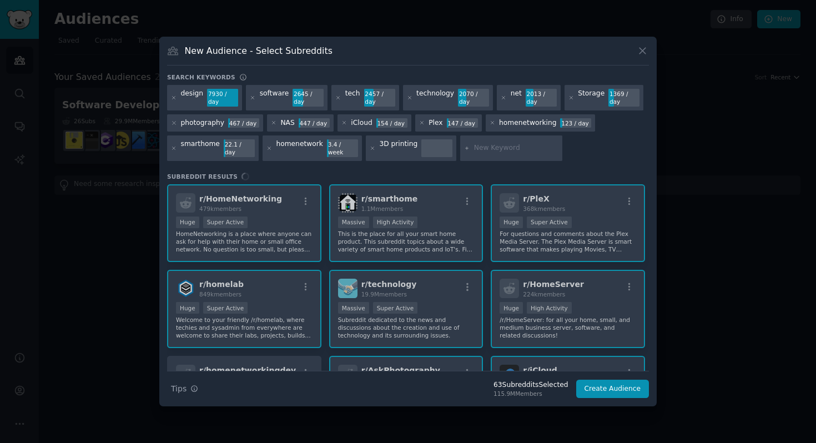
type input "D"
type input "3D printer"
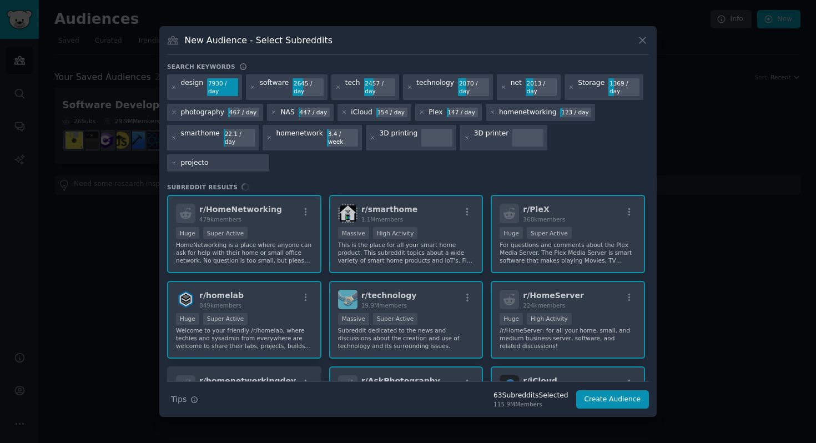
type input "projector"
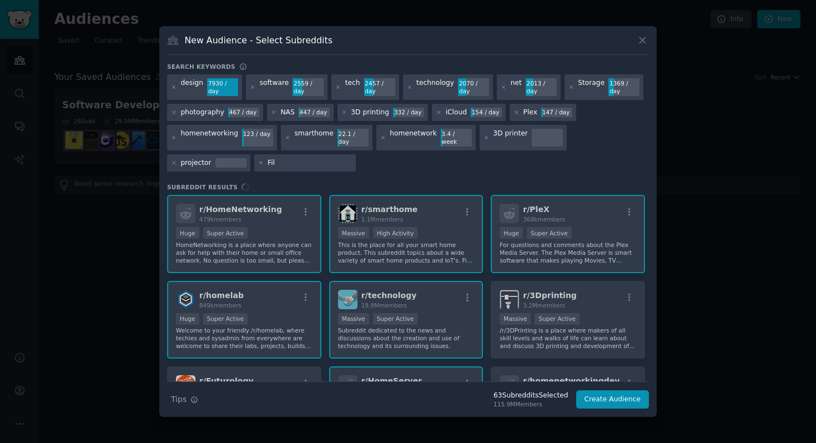
type input "Film"
type input "Movie"
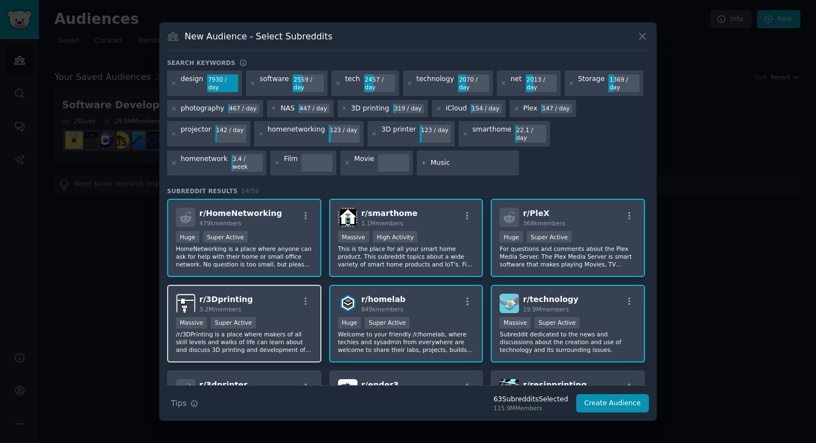
type input "Music"
click at [289, 321] on div "Massive Super Active" at bounding box center [244, 324] width 137 height 14
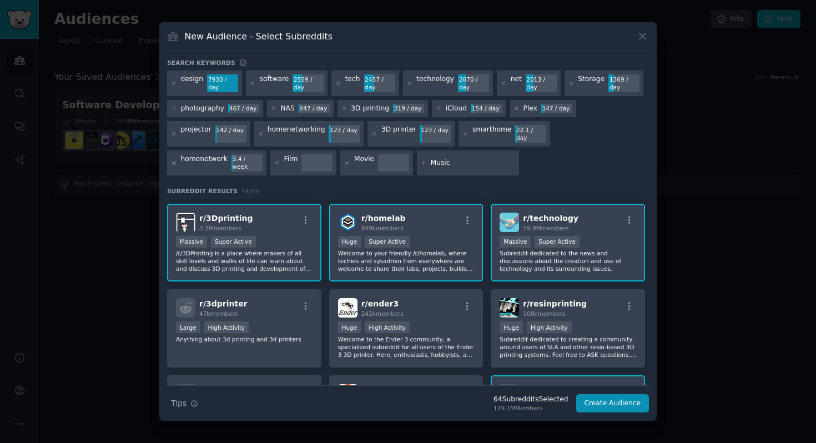
scroll to position [98, 0]
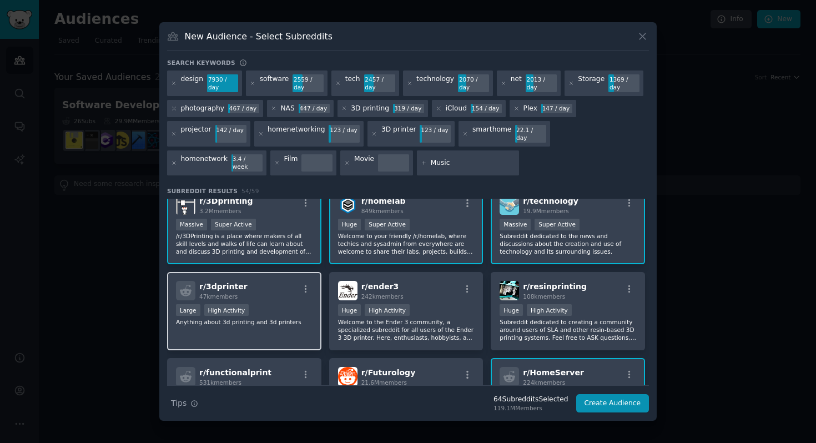
click at [288, 328] on div "r/ 3dprinter 47k members Large High Activity Anything about 3d printing and 3d …" at bounding box center [244, 311] width 154 height 78
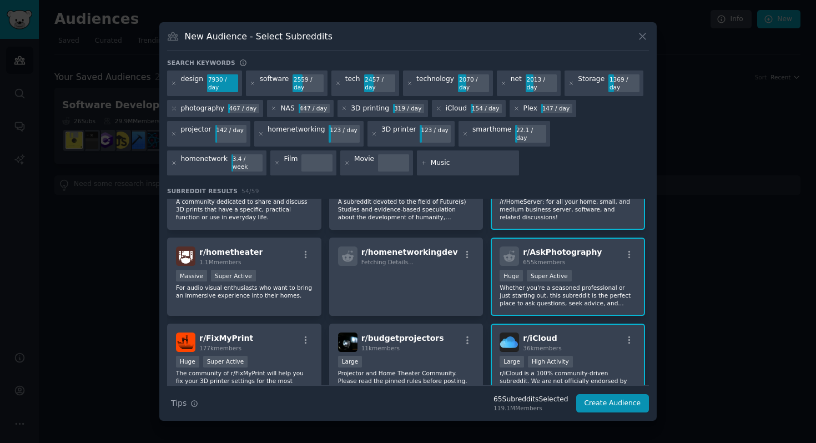
scroll to position [306, 0]
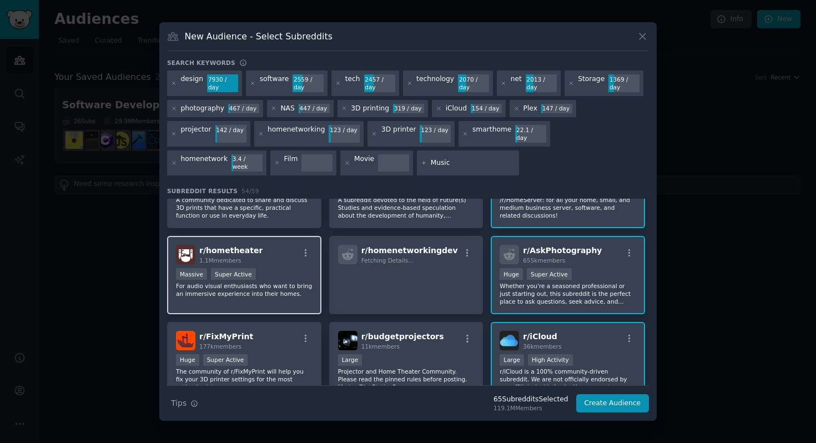
click at [284, 282] on p "For audio visual enthusiasts who want to bring an immersive experience into the…" at bounding box center [244, 290] width 137 height 16
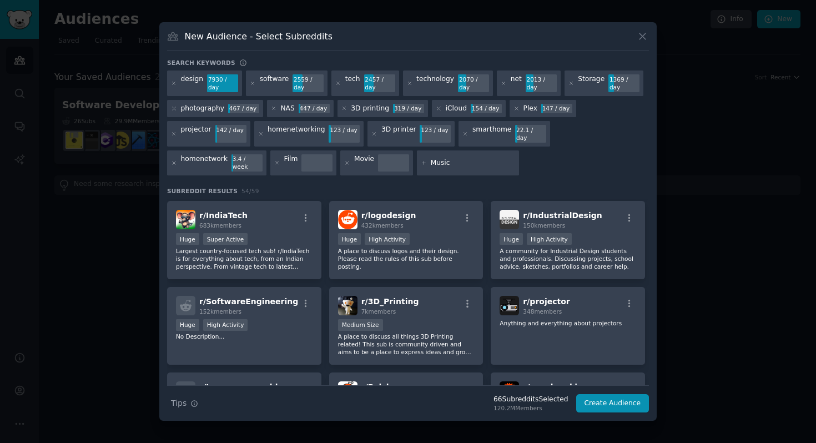
scroll to position [1030, 0]
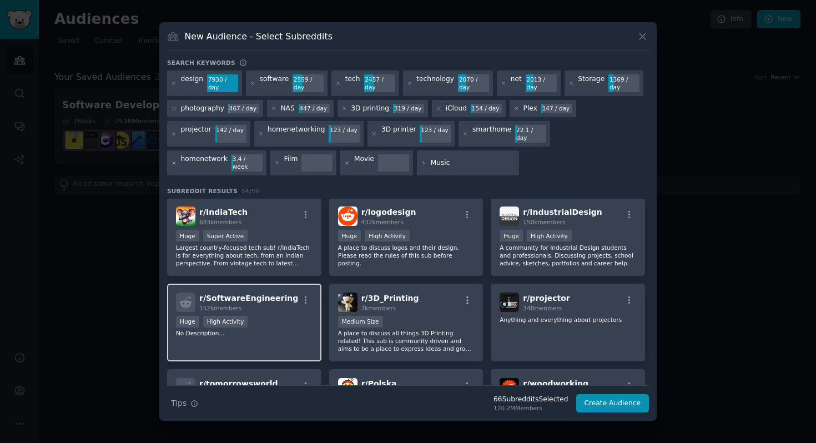
click at [268, 340] on div "r/ SoftwareEngineering 152k members Huge High Activity No Description..." at bounding box center [244, 323] width 154 height 78
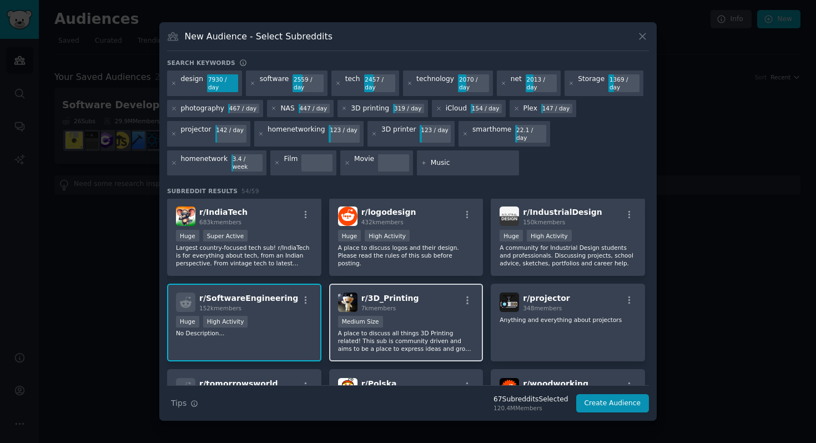
click at [406, 336] on p "A place to discuss all things 3D Printing related! This sub is community driven…" at bounding box center [406, 340] width 137 height 23
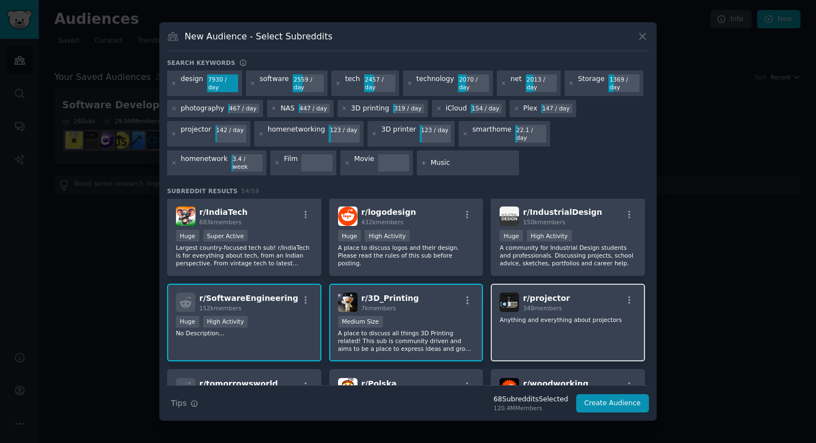
click at [526, 338] on div "r/ projector 348 members Anything and everything about projectors" at bounding box center [568, 323] width 154 height 78
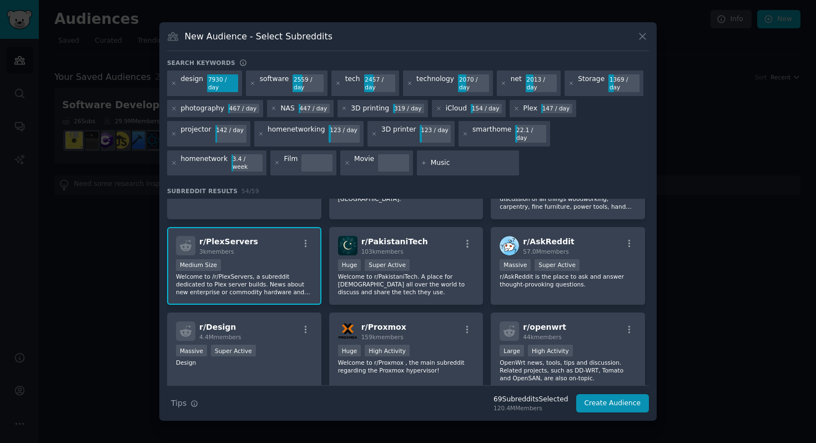
scroll to position [1261, 0]
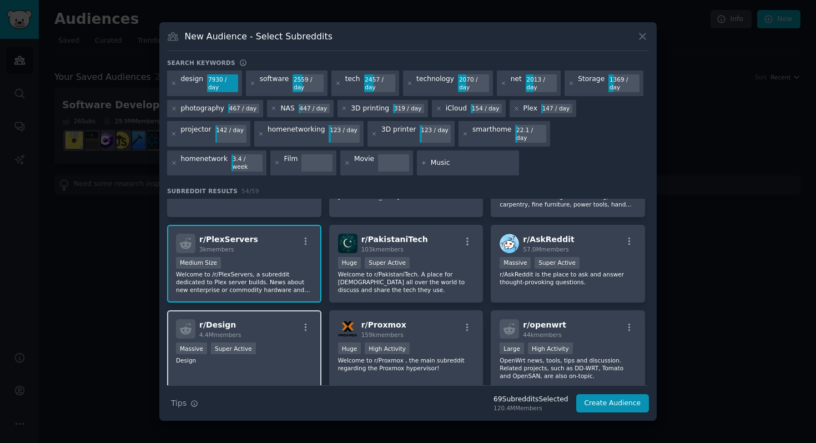
click at [301, 343] on div "Massive Super Active" at bounding box center [244, 350] width 137 height 14
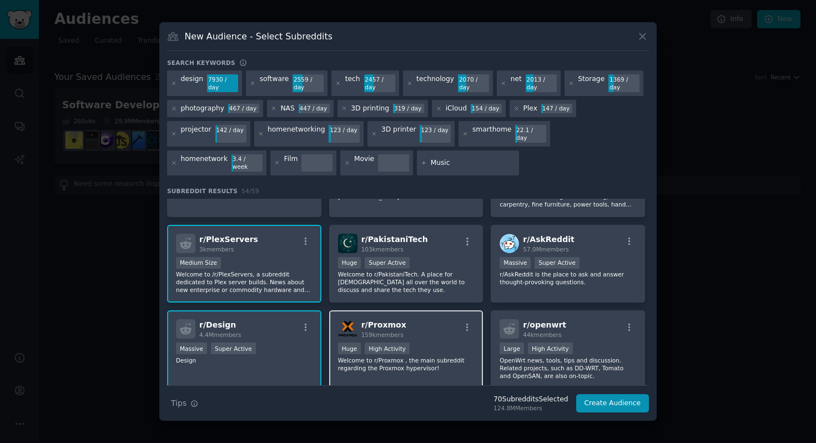
click at [383, 346] on div "100,000 - 1,000,000 members Huge High Activity" at bounding box center [406, 350] width 137 height 14
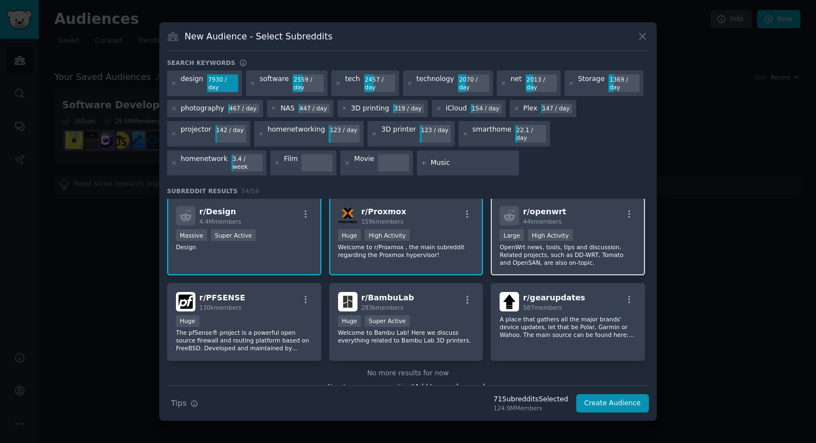
scroll to position [1388, 0]
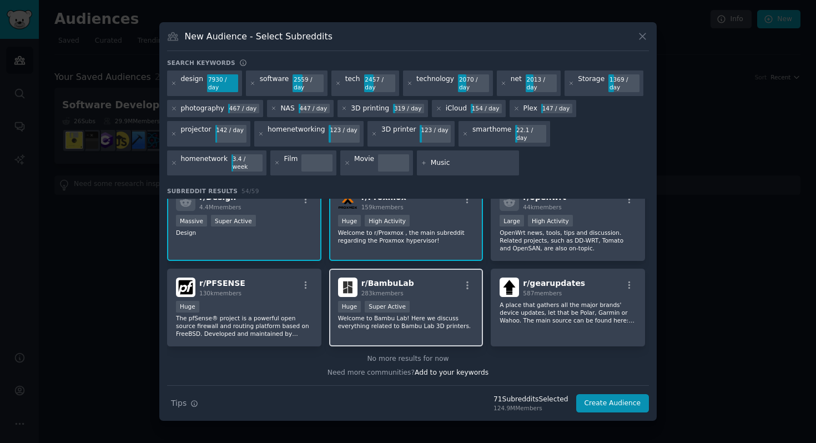
click at [401, 330] on div "r/ BambuLab 283k members Huge Super Active Welcome to Bambu Lab! Here we discus…" at bounding box center [406, 308] width 154 height 78
click at [431, 161] on input "Music" at bounding box center [473, 163] width 84 height 10
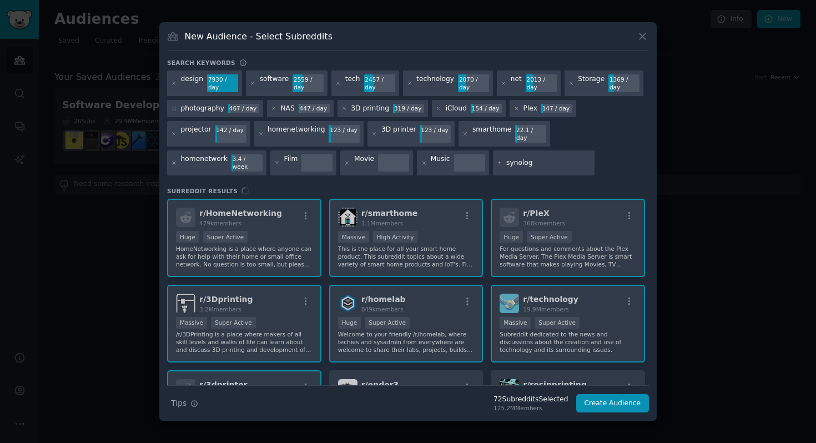
type input "synology"
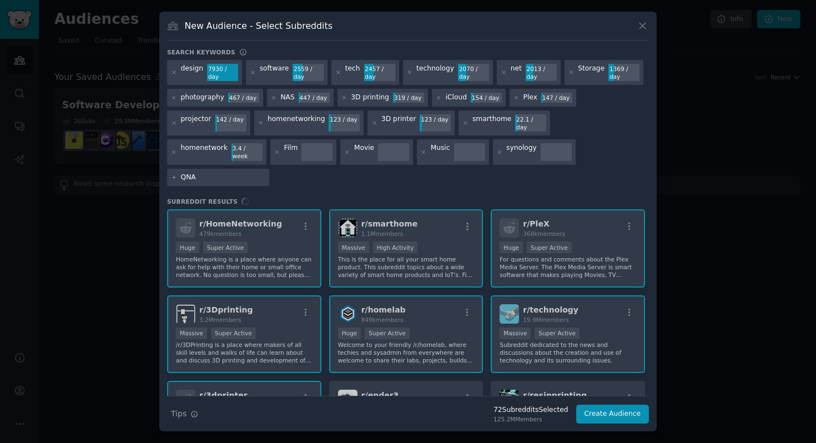
type input "QNAP"
type input "terramaster"
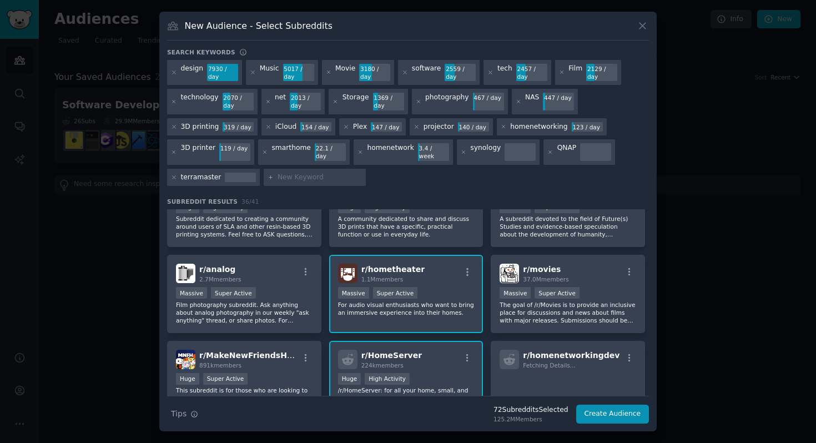
scroll to position [334, 0]
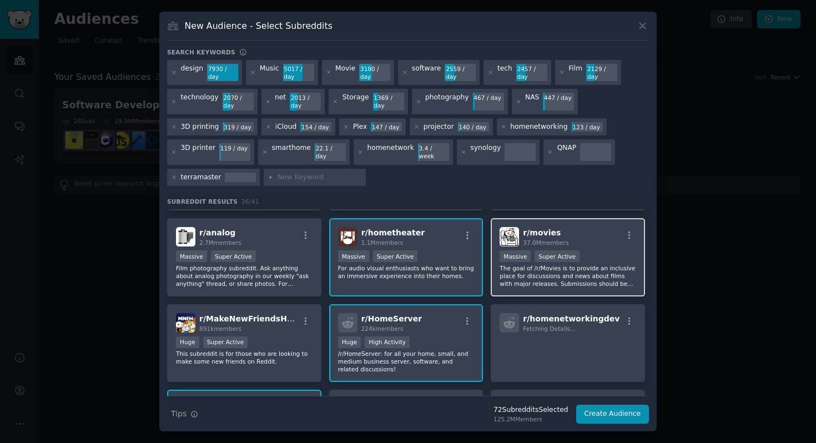
click at [518, 283] on p "The goal of /r/Movies is to provide an inclusive place for discussions and news…" at bounding box center [568, 275] width 137 height 23
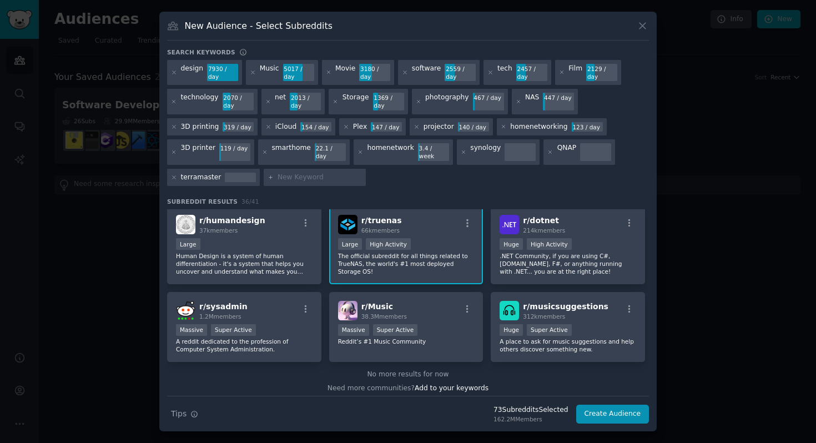
scroll to position [866, 0]
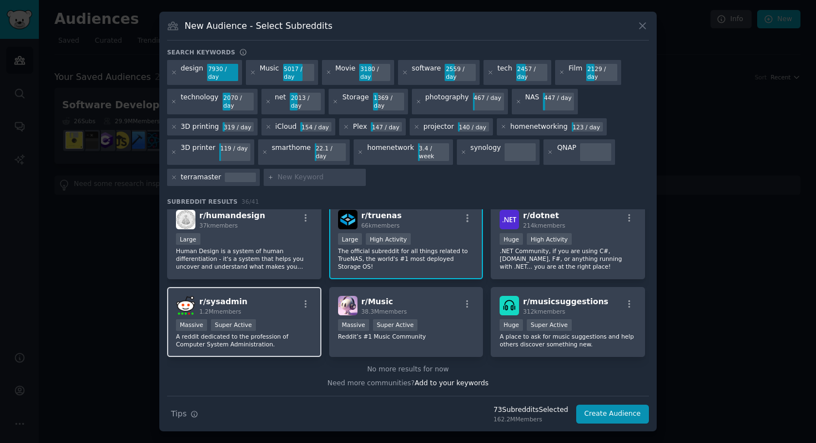
click at [300, 333] on p "A reddit dedicated to the profession of Computer System Administration." at bounding box center [244, 341] width 137 height 16
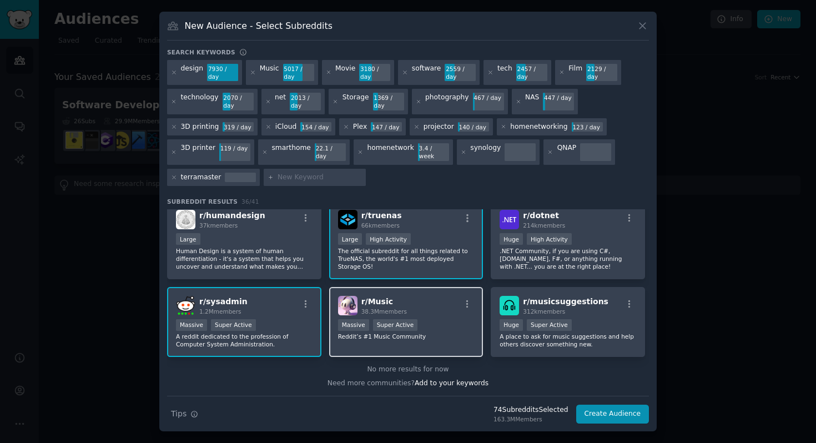
click at [425, 343] on div "r/ Music 38.3M members Massive Super Active Reddit’s #1 Music Community" at bounding box center [406, 322] width 154 height 71
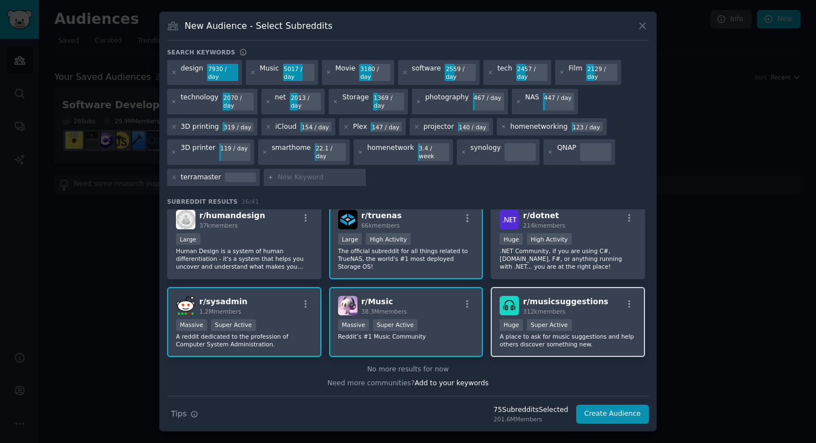
click at [514, 342] on p "A place to ask for music suggestions and help others discover something new." at bounding box center [568, 341] width 137 height 16
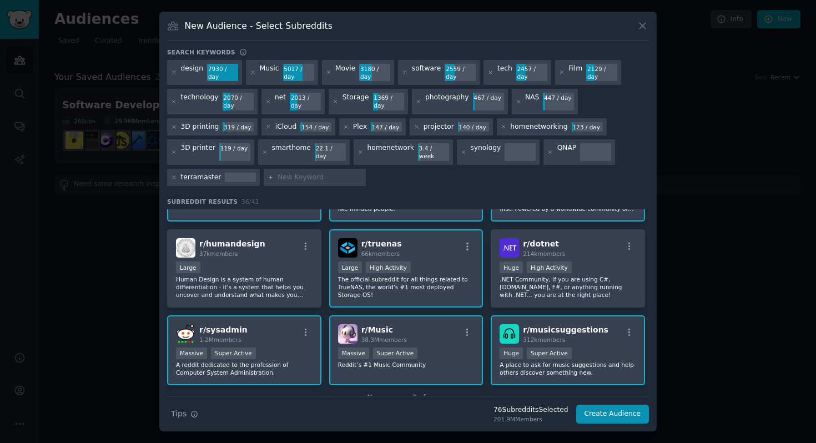
scroll to position [824, 0]
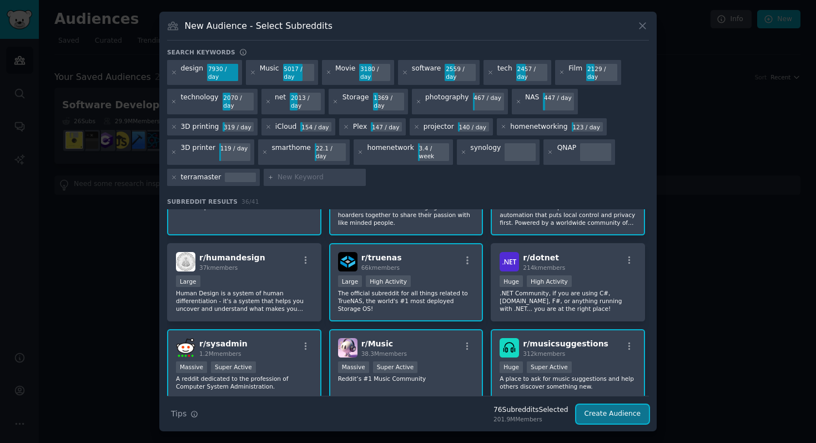
click at [589, 412] on button "Create Audience" at bounding box center [612, 414] width 73 height 19
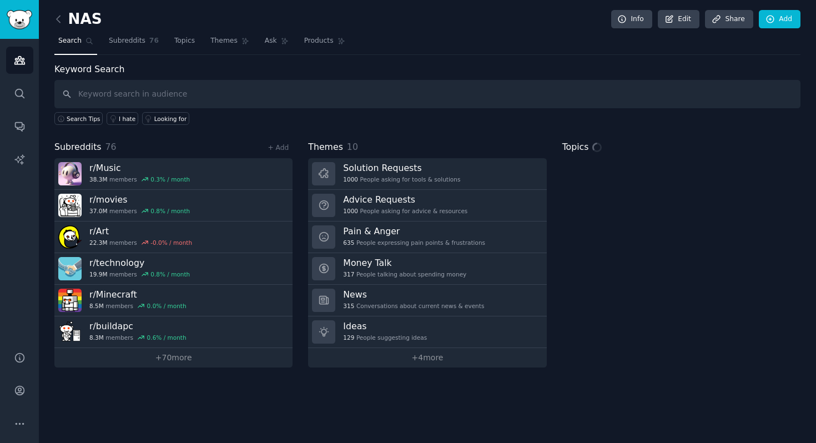
click at [192, 94] on input "text" at bounding box center [427, 94] width 746 height 28
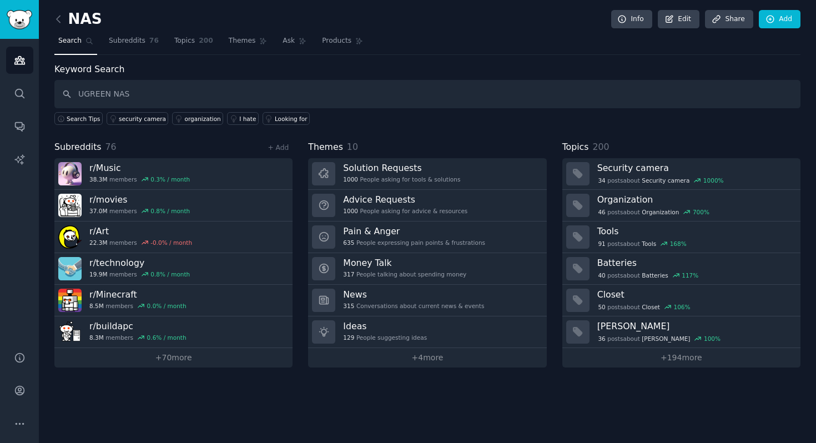
type input "UGREEN NAS"
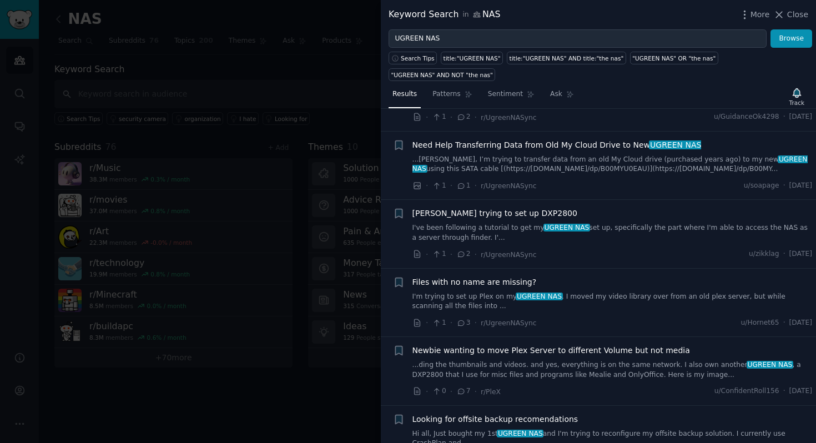
scroll to position [6448, 0]
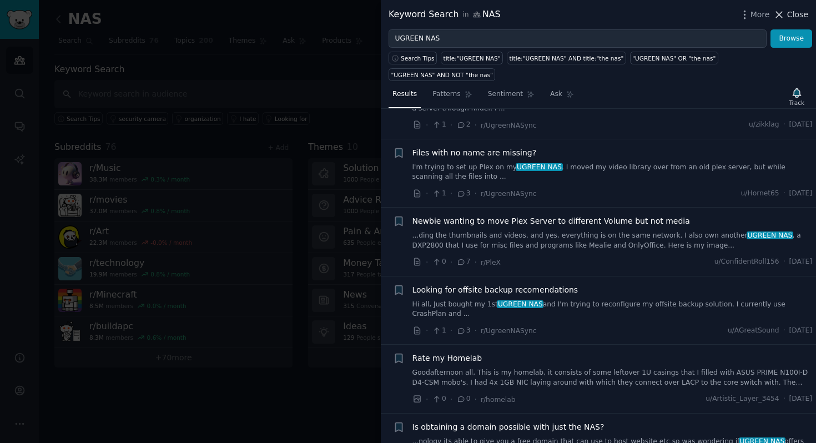
click at [780, 14] on icon at bounding box center [780, 15] width 6 height 6
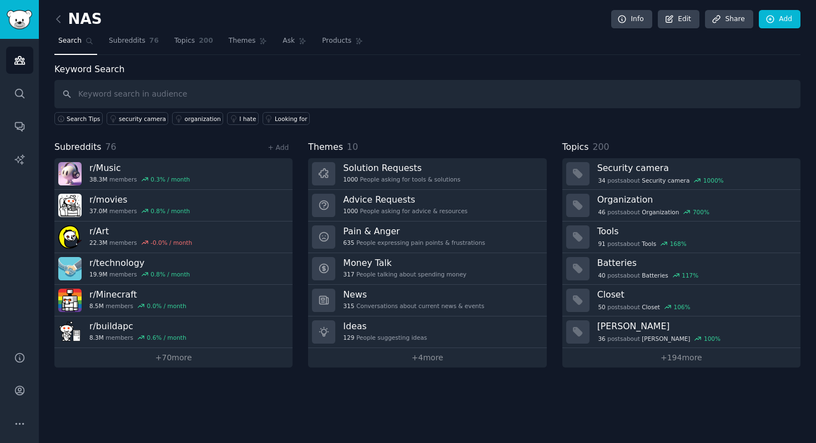
click at [494, 63] on div "Keyword Search Search Tips security camera organization I hate Looking for" at bounding box center [427, 94] width 746 height 63
click at [384, 121] on div "Search Tips security camera organization I hate Looking for" at bounding box center [427, 116] width 746 height 17
click at [362, 104] on input "text" at bounding box center [427, 94] width 746 height 28
type input "n"
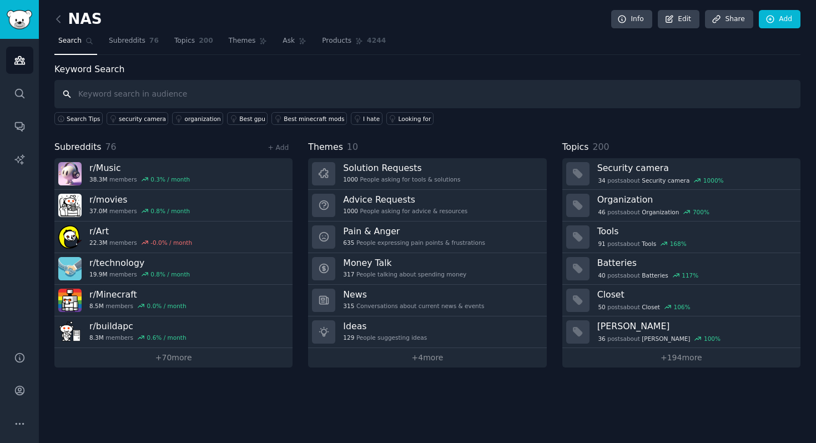
type input "n"
type input "NAS"
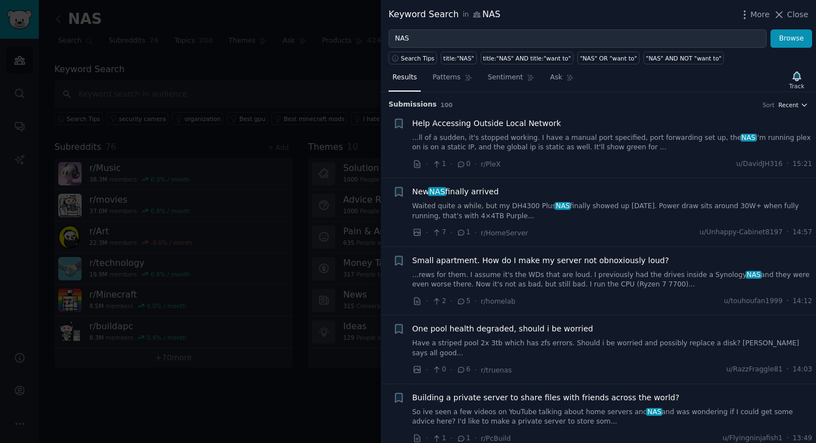
click at [793, 105] on span "Recent" at bounding box center [788, 105] width 20 height 8
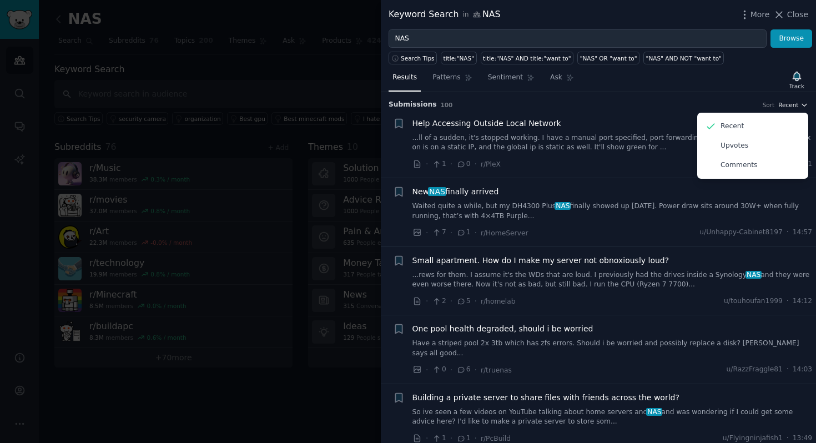
click at [793, 105] on span "Recent" at bounding box center [788, 105] width 20 height 8
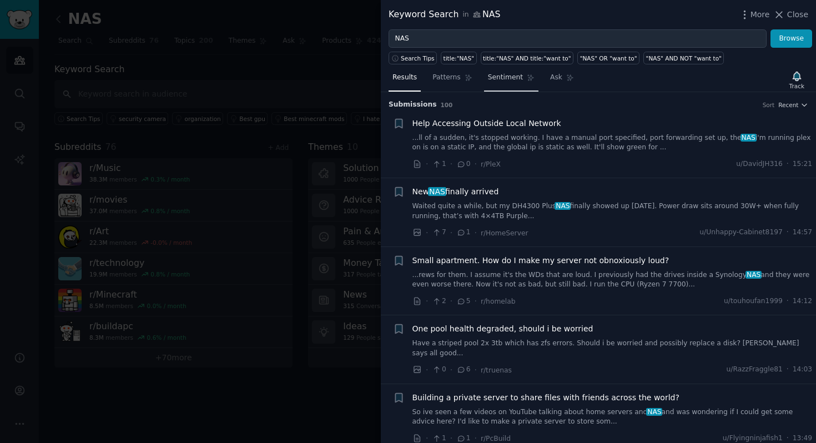
click at [510, 77] on span "Sentiment" at bounding box center [505, 78] width 35 height 10
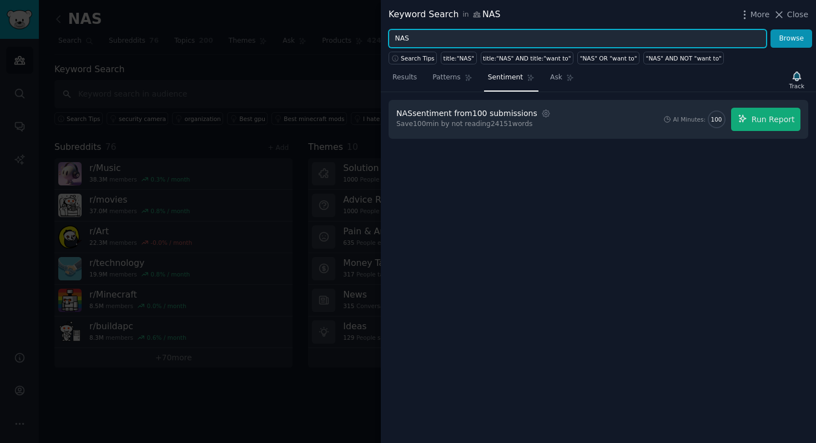
click at [396, 38] on input "NAS" at bounding box center [578, 38] width 378 height 19
type input "UGREEN NAS"
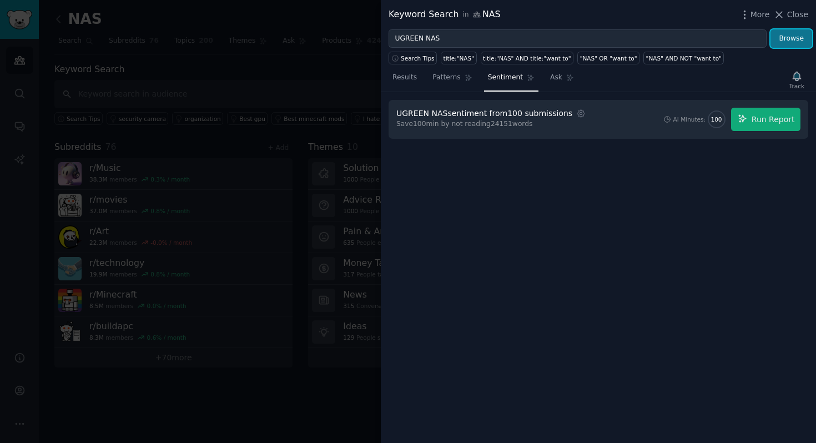
click at [791, 41] on button "Browse" at bounding box center [792, 38] width 42 height 19
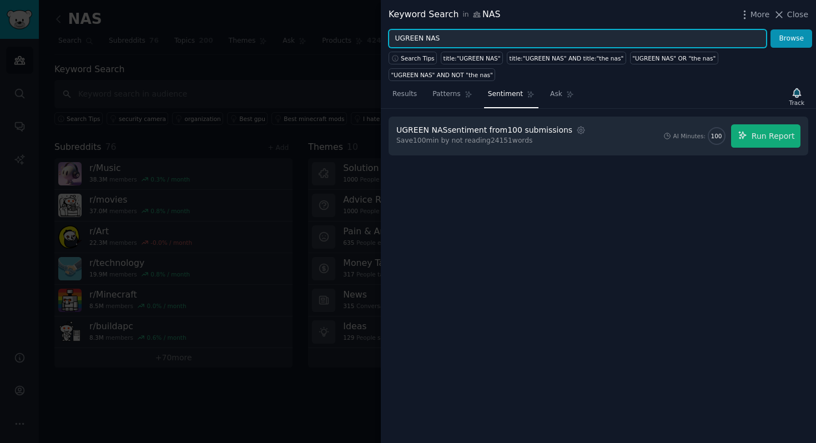
click at [422, 38] on input "UGREEN NAS" at bounding box center [578, 38] width 378 height 19
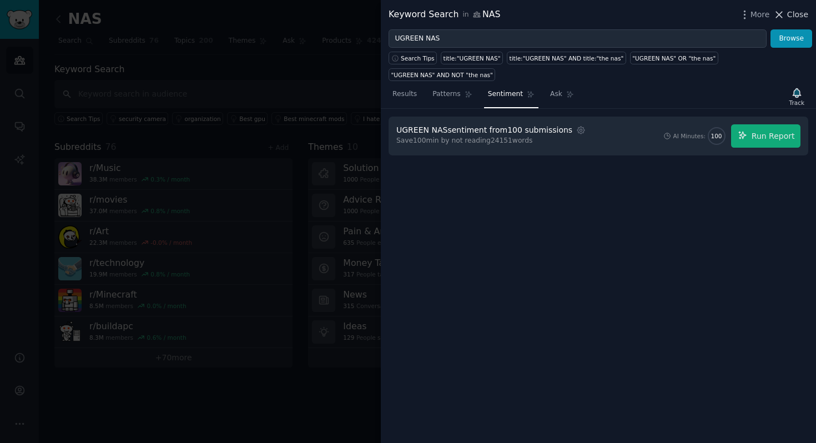
click at [781, 18] on icon at bounding box center [779, 15] width 12 height 12
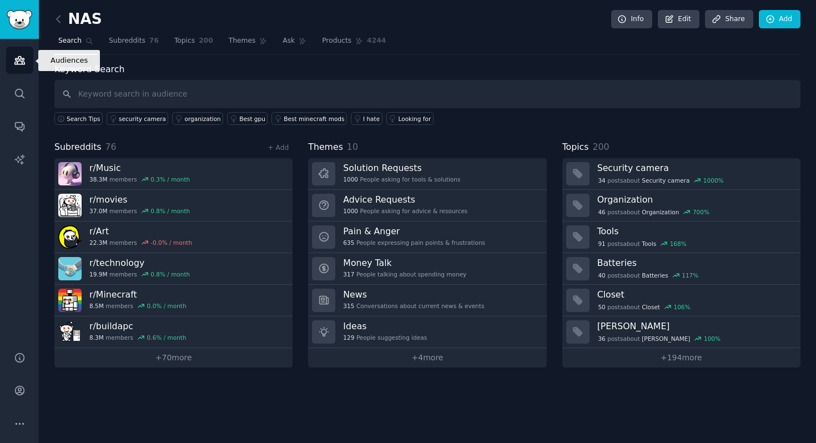
click at [14, 67] on link "Audiences" at bounding box center [19, 60] width 27 height 27
